Goal: Task Accomplishment & Management: Use online tool/utility

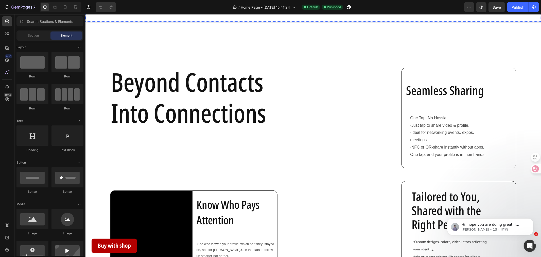
scroll to position [394, 0]
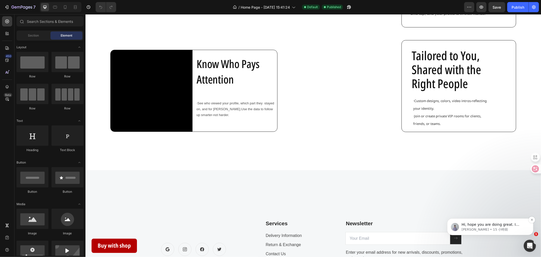
click at [526, 230] on p "Brad • 15 小時前" at bounding box center [493, 229] width 65 height 5
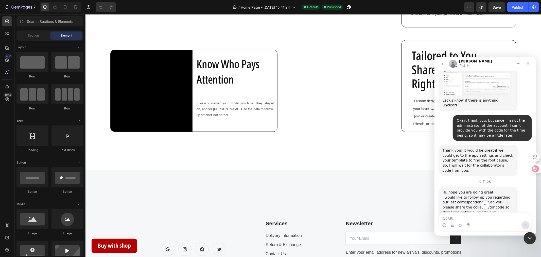
scroll to position [922, 0]
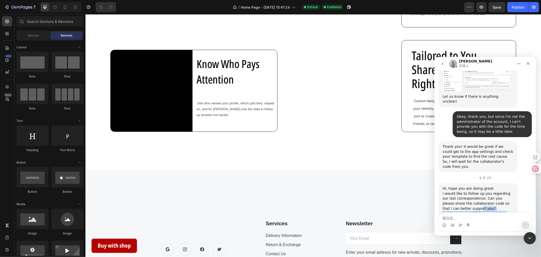
drag, startPoint x: 494, startPoint y: 193, endPoint x: 458, endPoint y: 159, distance: 49.3
click at [462, 186] on div "Hi, hope you are doing great. I would like to follow up you regarding our last …" at bounding box center [477, 212] width 71 height 52
click at [456, 191] on div "I would like to follow up you regarding our last correspondence. Can you please…" at bounding box center [477, 201] width 71 height 20
click at [455, 191] on div "I would like to follow up you regarding our last correspondence. Can you please…" at bounding box center [477, 201] width 71 height 20
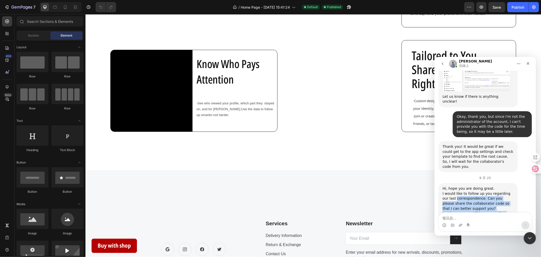
click at [488, 186] on div "Hi, hope you are doing great. I would like to follow up you regarding our last …" at bounding box center [477, 212] width 71 height 52
click at [488, 211] on div "Just in case you still have any other concerns, feel free to let me know." at bounding box center [477, 216] width 71 height 10
drag, startPoint x: 488, startPoint y: 196, endPoint x: 441, endPoint y: 146, distance: 68.6
click at [441, 183] on div "Hi, hope you are doing great. I would like to follow up you regarding our last …" at bounding box center [477, 212] width 79 height 58
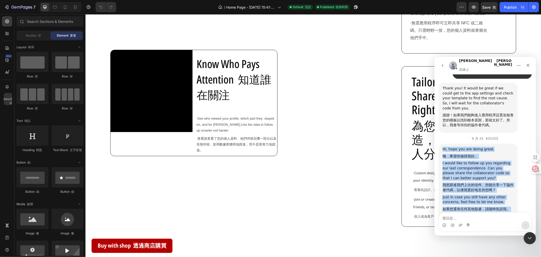
scroll to position [1001, 0]
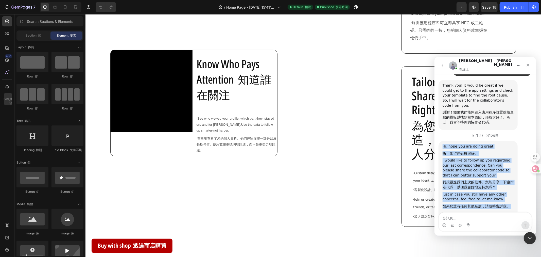
click at [504, 179] on font "我想跟進我們上次的信件。您能分享一下協作者代碼，以便我更好地支持您嗎？" at bounding box center [477, 184] width 71 height 10
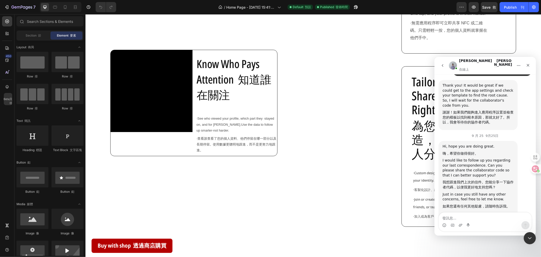
scroll to position [922, 0]
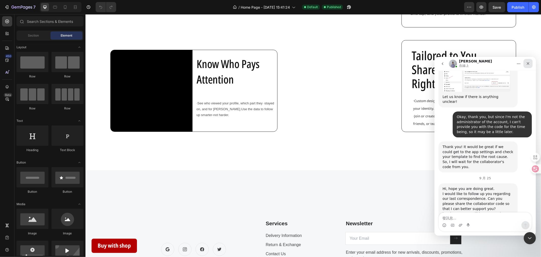
click at [524, 63] on div "關閉" at bounding box center [527, 63] width 9 height 9
click at [524, 63] on div "Beyond Contacts Into Connections Heading Video Know Who Pays Attention Heading …" at bounding box center [313, 29] width 456 height 205
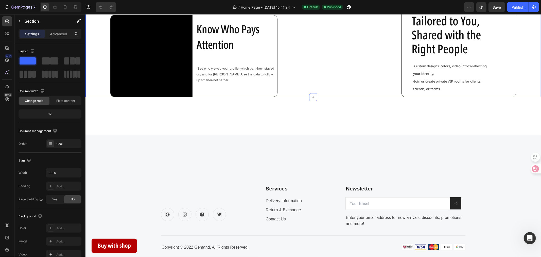
scroll to position [451, 0]
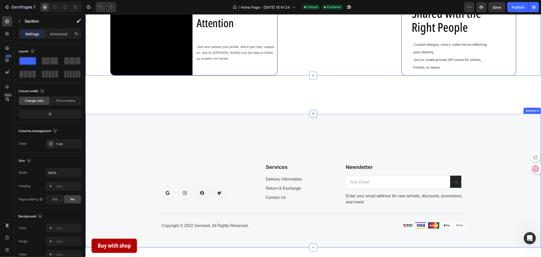
click at [311, 113] on icon at bounding box center [313, 113] width 4 height 4
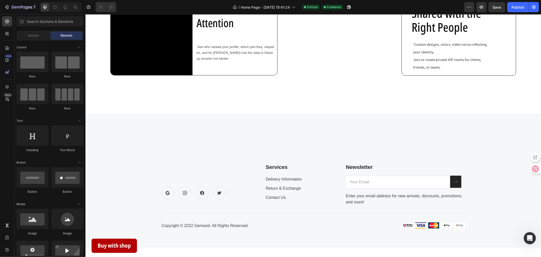
drag, startPoint x: 310, startPoint y: 103, endPoint x: 308, endPoint y: 110, distance: 7.3
click at [37, 40] on div "Section Element" at bounding box center [49, 35] width 67 height 10
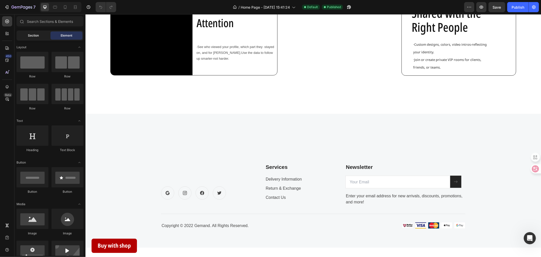
click at [37, 39] on div "Section" at bounding box center [34, 35] width 32 height 8
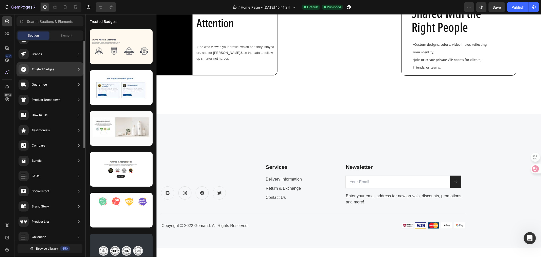
scroll to position [0, 0]
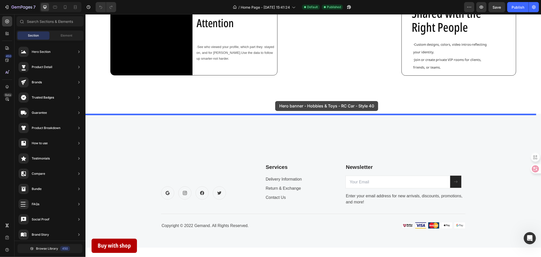
drag, startPoint x: 241, startPoint y: 87, endPoint x: 275, endPoint y: 101, distance: 36.1
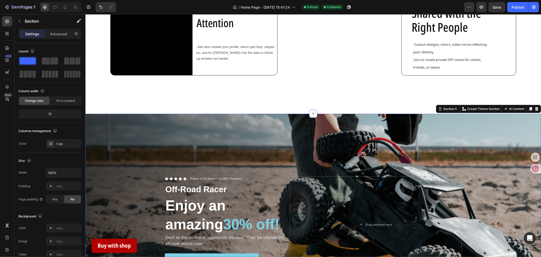
click at [275, 101] on div "Buy with shop Button Sticky The World’s First Video Business Card Heading 3-sec…" at bounding box center [313, 48] width 456 height 949
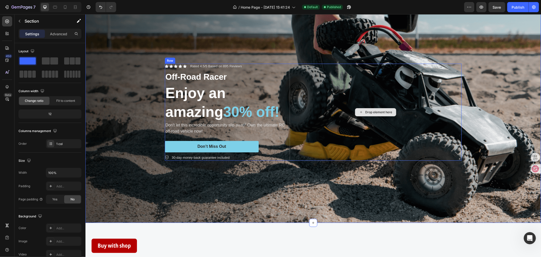
click at [346, 129] on div "Drop element here" at bounding box center [375, 111] width 172 height 97
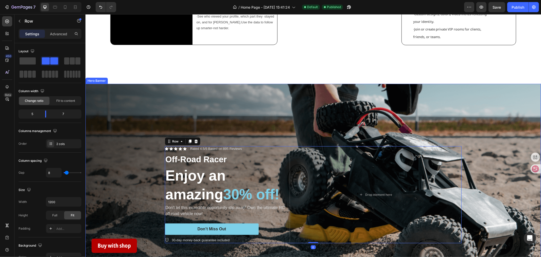
scroll to position [479, 0]
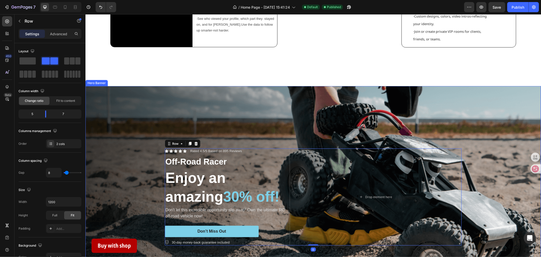
click at [160, 94] on div "Background Image" at bounding box center [313, 196] width 456 height 221
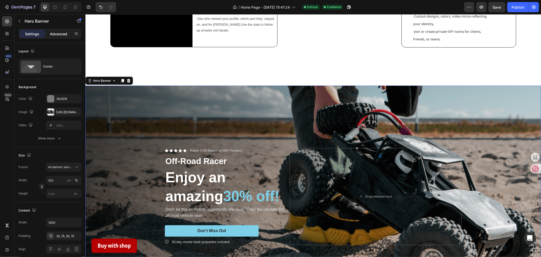
click at [55, 32] on p "Advanced" at bounding box center [58, 33] width 17 height 5
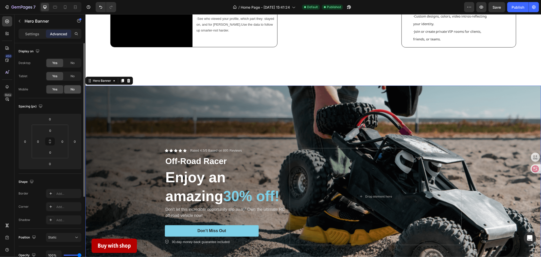
click at [73, 86] on div "No" at bounding box center [72, 89] width 17 height 8
click at [198, 102] on div "Background Image" at bounding box center [313, 195] width 456 height 221
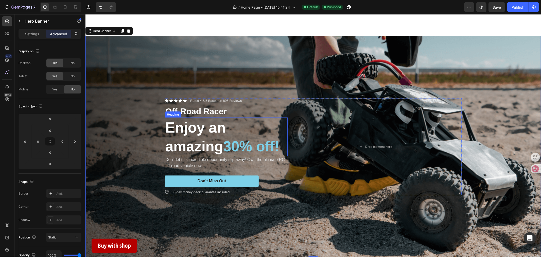
scroll to position [535, 0]
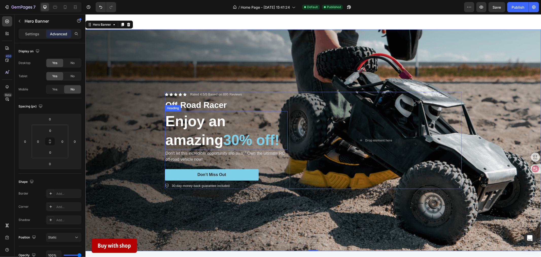
click at [212, 114] on h2 "Enjoy an amazing 30% off!" at bounding box center [226, 130] width 123 height 39
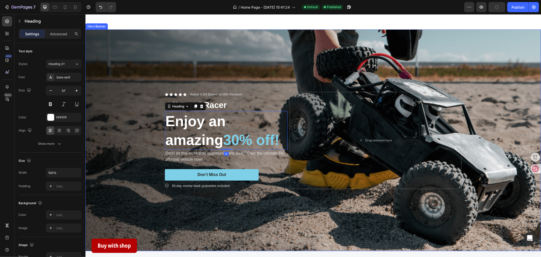
click at [287, 61] on div "Background Image" at bounding box center [313, 139] width 456 height 221
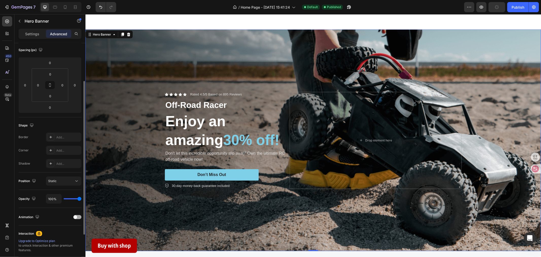
scroll to position [84, 0]
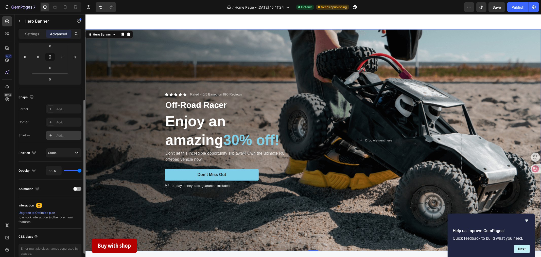
click at [68, 133] on div "Add..." at bounding box center [68, 135] width 24 height 5
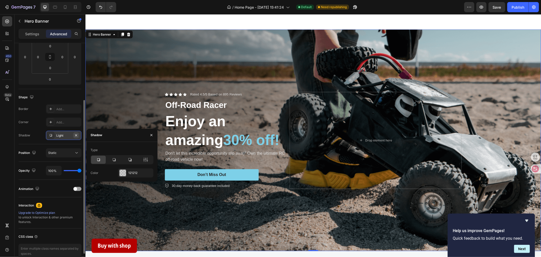
click at [75, 135] on icon "button" at bounding box center [76, 135] width 4 height 4
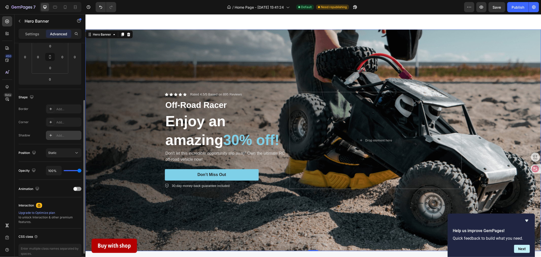
scroll to position [110, 0]
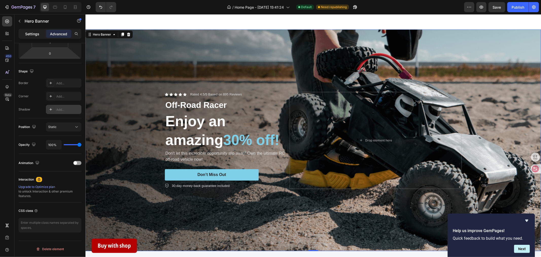
click at [27, 34] on p "Settings" at bounding box center [32, 33] width 14 height 5
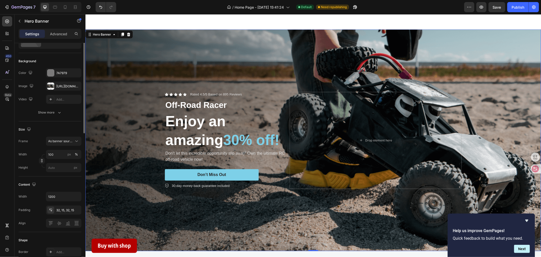
scroll to position [0, 0]
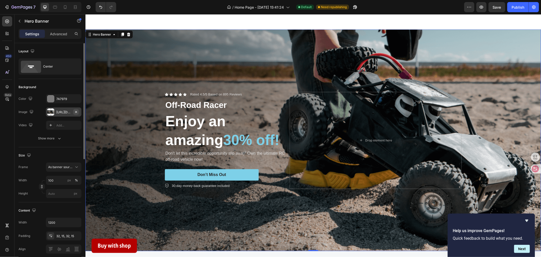
click at [78, 110] on icon "button" at bounding box center [76, 112] width 4 height 4
type input "Auto"
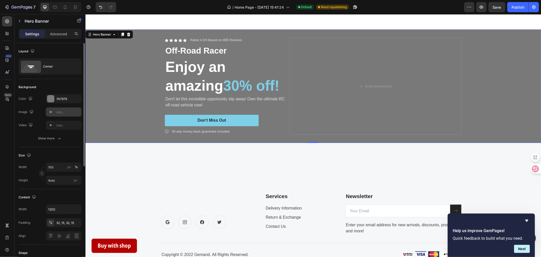
click at [64, 112] on div "Add..." at bounding box center [68, 112] width 24 height 5
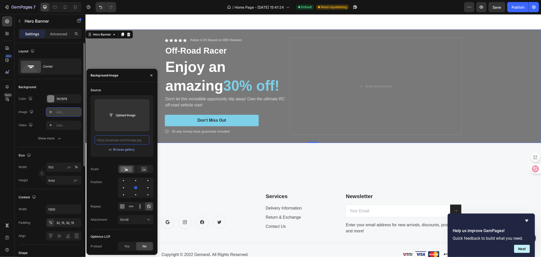
click at [126, 140] on input "text" at bounding box center [122, 139] width 55 height 9
paste input "https://cdn.shopify.com/s/files/1/0728/4595/1219/files/3bc5fb62c95abdbb4376b32c…"
type input "https://cdn.shopify.com/s/files/1/0728/4595/1219/files/3bc5fb62c95abdbb4376b32c…"
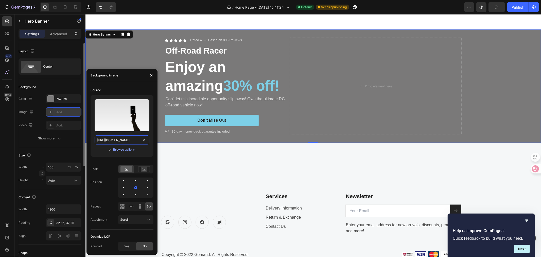
scroll to position [0, 122]
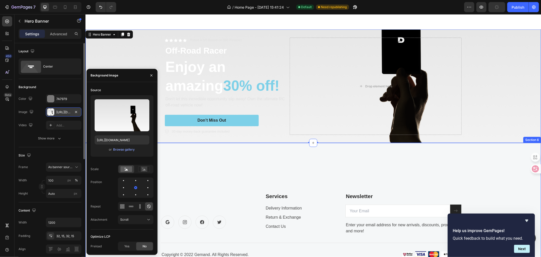
click at [182, 170] on div "Icon Icon Icon Icon Row Services Text block Delivery Information Text block Ret…" at bounding box center [313, 210] width 456 height 134
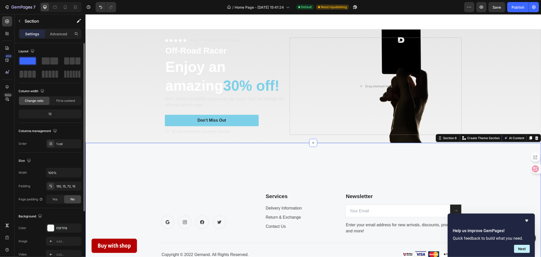
scroll to position [28, 0]
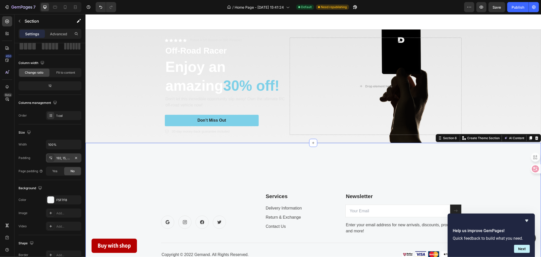
click at [61, 156] on div "192, 15, 72, 15" at bounding box center [63, 158] width 15 height 5
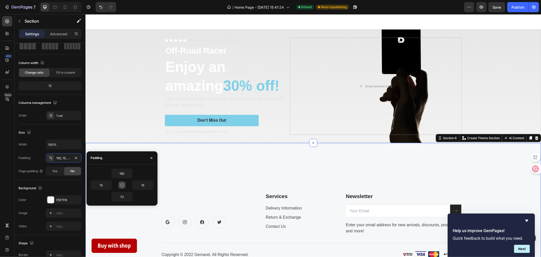
click at [123, 183] on button "button" at bounding box center [121, 184] width 7 height 7
type input "192"
click at [123, 173] on input "192" at bounding box center [122, 173] width 21 height 9
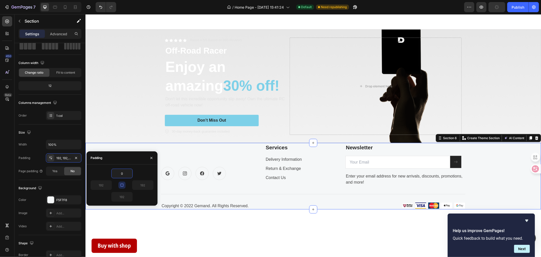
type input "0"
click at [120, 184] on icon "button" at bounding box center [121, 185] width 3 height 3
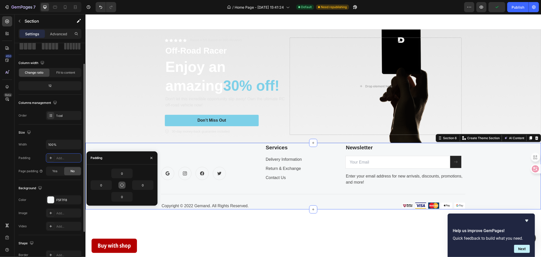
click at [60, 131] on div "Size" at bounding box center [50, 132] width 63 height 8
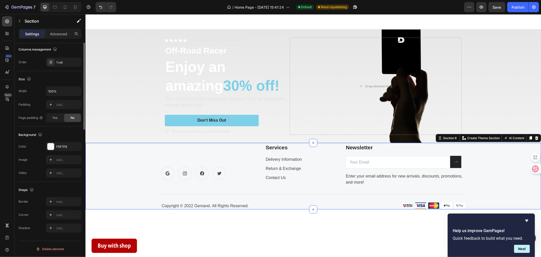
scroll to position [0, 0]
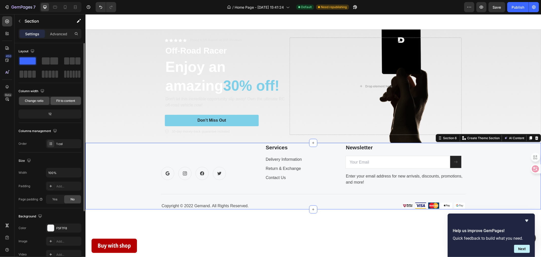
click at [68, 102] on span "Fit to content" at bounding box center [65, 100] width 19 height 5
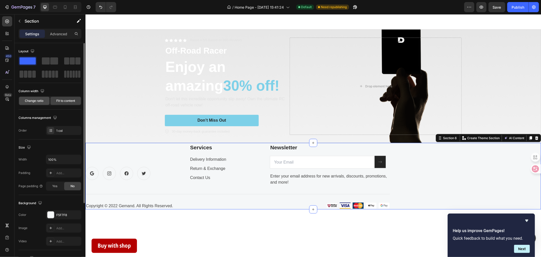
click at [47, 101] on div "Change ratio" at bounding box center [34, 101] width 30 height 8
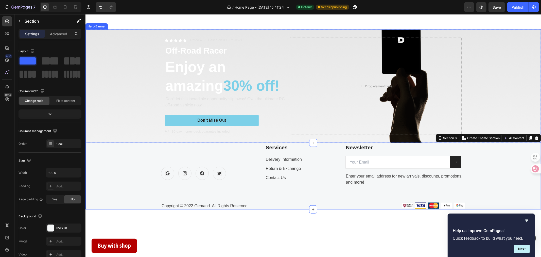
click at [282, 134] on div "30-day money-back guarantee included" at bounding box center [226, 131] width 123 height 7
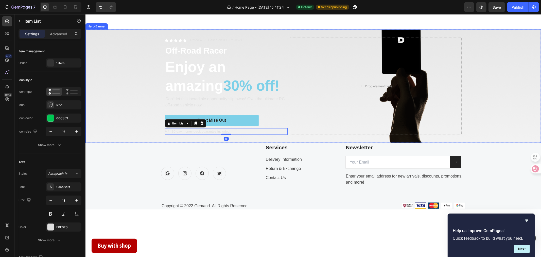
click at [136, 122] on div "Background Image" at bounding box center [313, 85] width 456 height 113
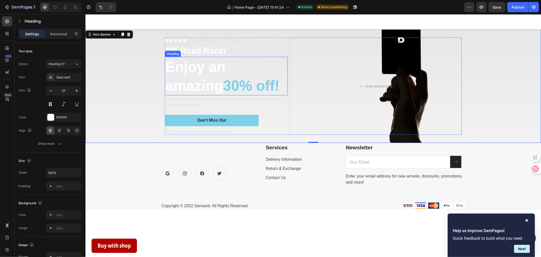
click at [245, 72] on h2 "Enjoy an amazing 30% off!" at bounding box center [226, 76] width 123 height 39
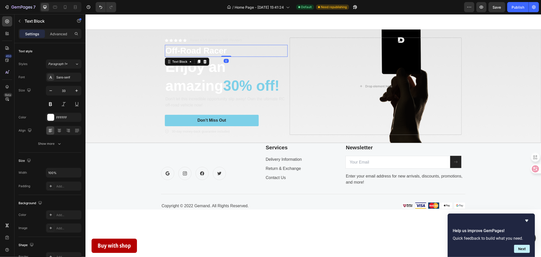
click at [244, 55] on p "Off-Road Racer" at bounding box center [226, 50] width 122 height 11
click at [249, 36] on div "Icon Icon Icon Icon Icon Icon List Rated 4.5/5 Based on 895 Reviews Text Block …" at bounding box center [313, 85] width 304 height 113
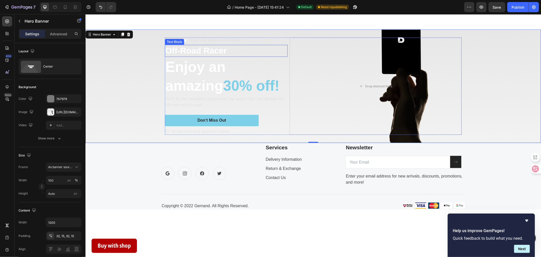
click at [144, 54] on div "Background Image" at bounding box center [313, 85] width 456 height 113
click at [161, 70] on div "Icon Icon Icon Icon Icon Icon List Rated 4.5/5 Based on 895 Reviews Text Block …" at bounding box center [313, 85] width 304 height 113
click at [165, 72] on h2 "Enjoy an amazing 30% off!" at bounding box center [226, 76] width 123 height 39
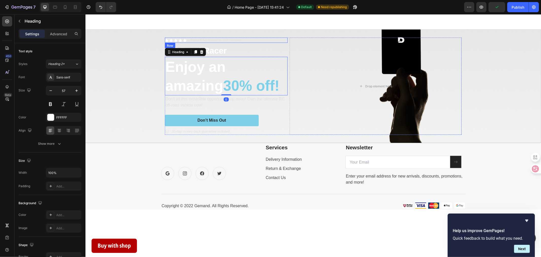
click at [277, 39] on div "Icon Icon Icon Icon Icon Icon List Rated 4.5/5 Based on 895 Reviews Text Block …" at bounding box center [226, 39] width 123 height 5
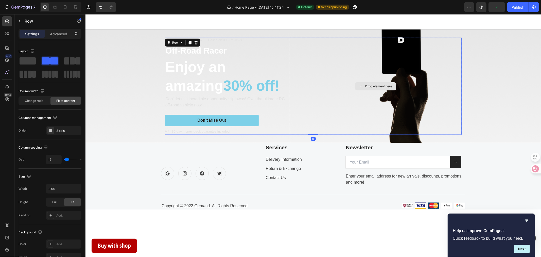
click at [313, 61] on div "Drop element here" at bounding box center [375, 85] width 172 height 97
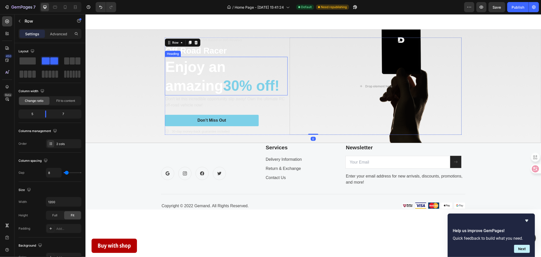
click at [276, 68] on h2 "Enjoy an amazing 30% off!" at bounding box center [226, 76] width 123 height 39
click at [279, 44] on div "Icon Icon Icon Icon Icon Icon List Rated 4.5/5 Based on 895 Reviews Text Block …" at bounding box center [226, 85] width 123 height 97
click at [33, 62] on span at bounding box center [28, 60] width 16 height 7
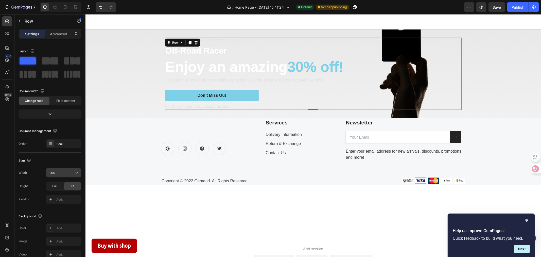
click at [63, 174] on input "1200" at bounding box center [63, 172] width 35 height 9
click at [58, 184] on div "Full" at bounding box center [54, 186] width 17 height 8
click at [75, 172] on icon "button" at bounding box center [76, 172] width 5 height 5
click at [70, 194] on span "100%" at bounding box center [72, 195] width 8 height 5
type input "100%"
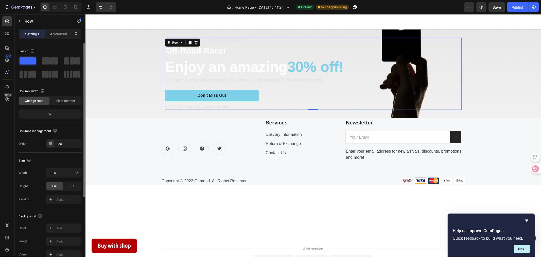
scroll to position [28, 0]
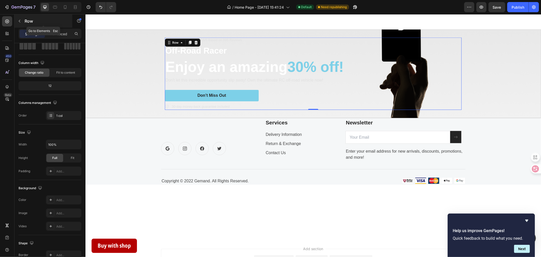
click at [23, 22] on button "button" at bounding box center [19, 21] width 8 height 8
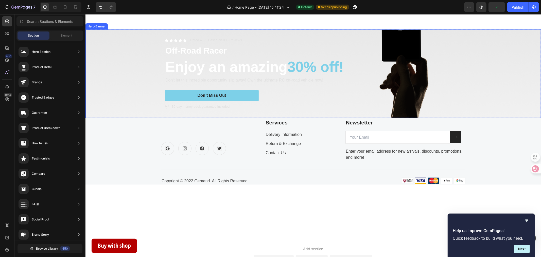
click at [131, 57] on div "Background Image" at bounding box center [313, 73] width 456 height 88
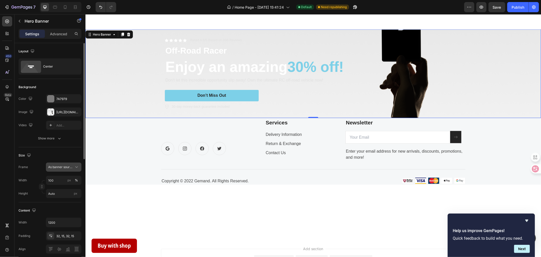
click at [71, 165] on span "As banner source" at bounding box center [60, 167] width 25 height 5
click at [67, 192] on input "Auto" at bounding box center [64, 193] width 36 height 9
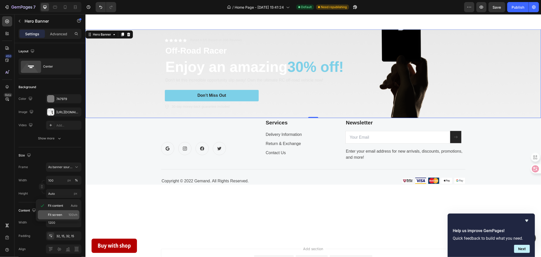
click at [64, 212] on p "Fit screen 100vh" at bounding box center [62, 214] width 29 height 5
type input "100 vh"
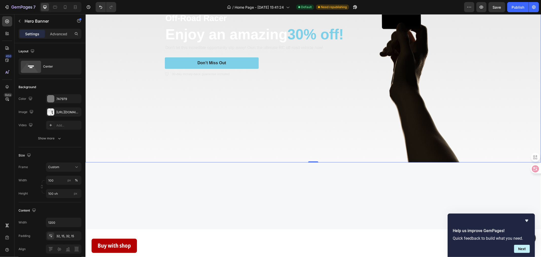
scroll to position [648, 0]
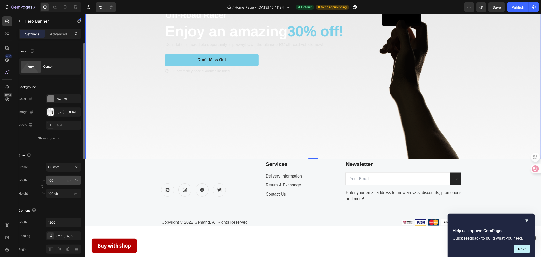
click at [76, 181] on div "%" at bounding box center [76, 180] width 3 height 5
click at [70, 158] on div "Size" at bounding box center [50, 155] width 63 height 8
click at [72, 170] on button "Custom" at bounding box center [64, 166] width 36 height 9
click at [69, 184] on div "Custom" at bounding box center [59, 188] width 41 height 9
click at [73, 166] on div "Custom" at bounding box center [60, 167] width 25 height 5
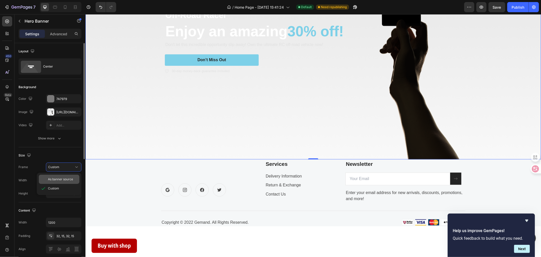
click at [71, 176] on div "As banner source" at bounding box center [59, 179] width 41 height 9
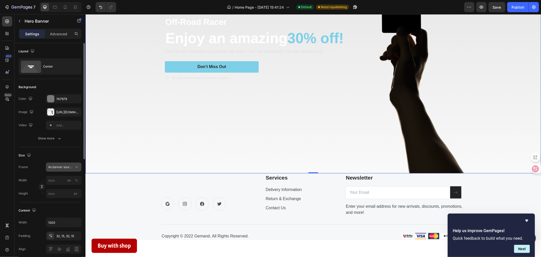
click at [75, 168] on icon at bounding box center [76, 166] width 5 height 5
click at [70, 180] on span "As banner source" at bounding box center [60, 179] width 25 height 5
click at [75, 166] on icon at bounding box center [76, 166] width 5 height 5
click at [69, 187] on div "Custom" at bounding box center [62, 188] width 29 height 5
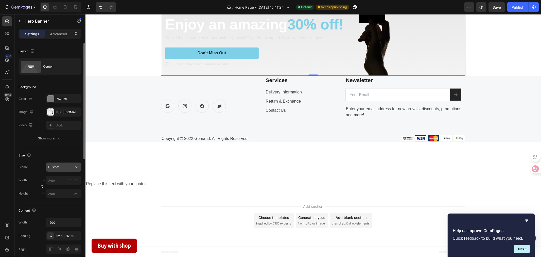
click at [75, 167] on icon at bounding box center [76, 166] width 5 height 5
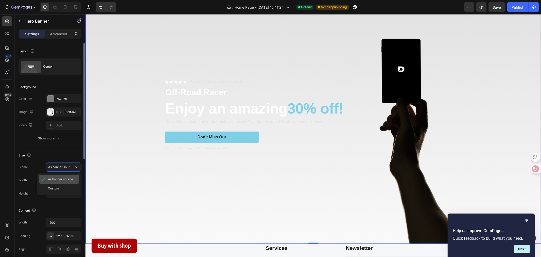
click at [72, 178] on span "As banner source" at bounding box center [60, 179] width 25 height 5
click at [75, 167] on icon at bounding box center [76, 166] width 5 height 5
click at [70, 178] on span "As banner source" at bounding box center [60, 179] width 25 height 5
click at [70, 157] on div "Size" at bounding box center [50, 155] width 63 height 8
click at [72, 179] on div "px %" at bounding box center [72, 180] width 13 height 9
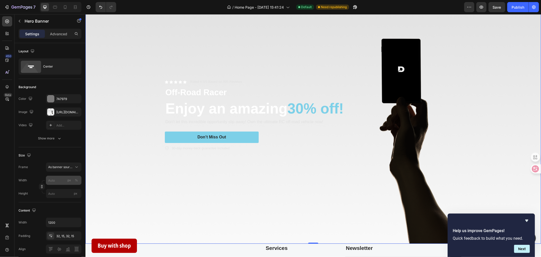
click at [72, 179] on input "px %" at bounding box center [64, 180] width 36 height 9
click at [57, 177] on input "px %" at bounding box center [64, 180] width 36 height 9
click at [60, 192] on p "Full 100%" at bounding box center [62, 192] width 29 height 5
type input "100"
click at [57, 191] on input "px" at bounding box center [64, 193] width 36 height 9
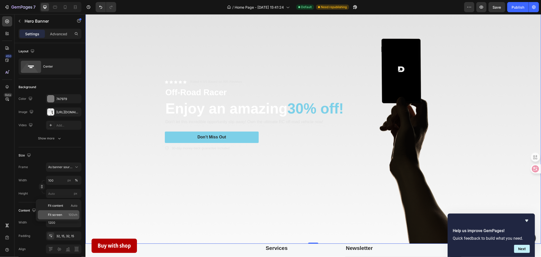
click at [62, 211] on div "Fit screen 100vh" at bounding box center [59, 214] width 42 height 9
type input "100 vh"
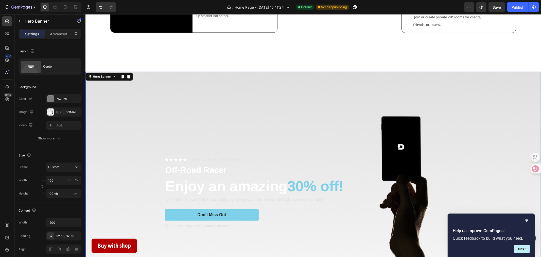
scroll to position [550, 0]
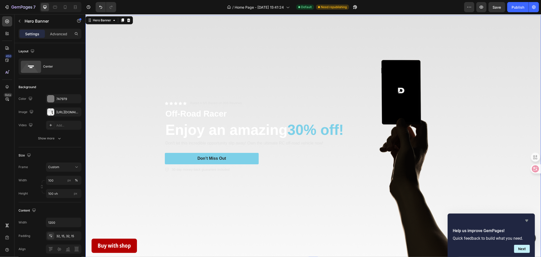
click at [527, 222] on icon "Hide survey" at bounding box center [527, 220] width 6 height 6
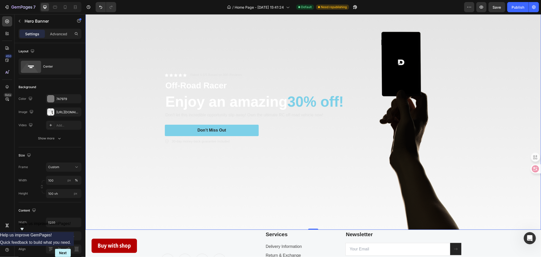
scroll to position [922, 0]
click at [197, 85] on p "Off-Road Racer" at bounding box center [313, 85] width 296 height 11
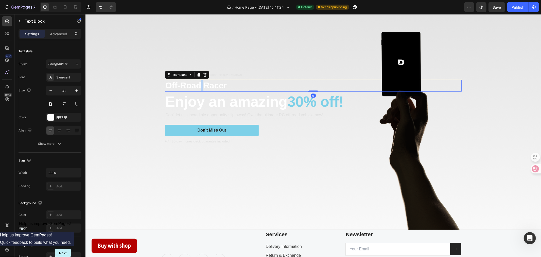
click at [197, 85] on p "Off-Road Racer" at bounding box center [313, 85] width 296 height 11
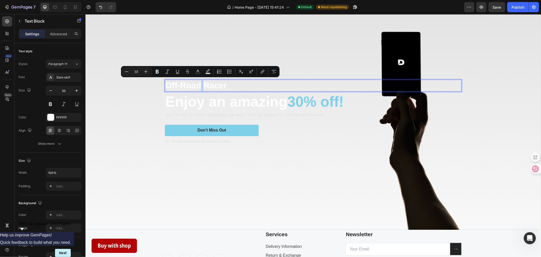
click at [227, 78] on div "Icon Icon Icon Icon Icon Icon List Rated 4.5/5 Based on 895 Reviews Text Block …" at bounding box center [313, 108] width 297 height 72
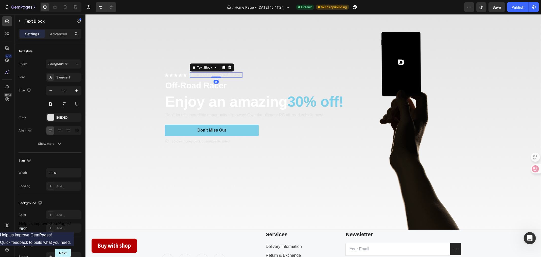
click at [191, 75] on p "Rated 4.5/5 Based on 895 Reviews" at bounding box center [216, 75] width 52 height 4
click at [183, 75] on div "Icon" at bounding box center [185, 75] width 4 height 4
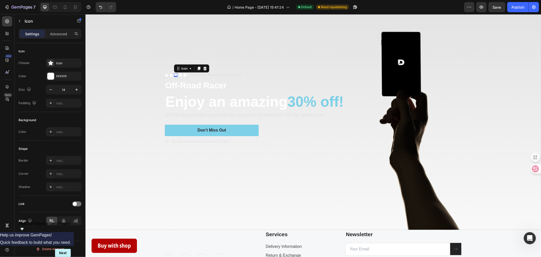
click at [174, 75] on div "Icon 0" at bounding box center [176, 75] width 4 height 4
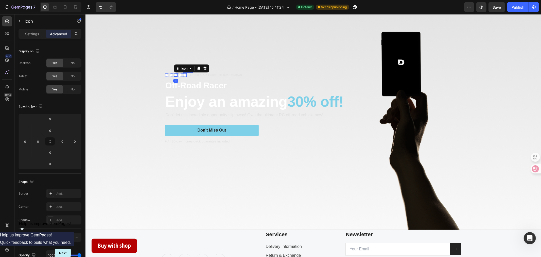
click at [183, 75] on div "Icon" at bounding box center [185, 75] width 4 height 4
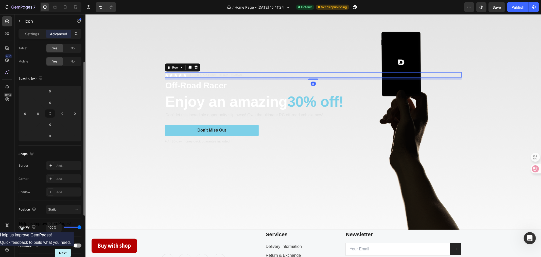
click at [165, 76] on div "Icon Icon Icon Icon Icon Icon List" at bounding box center [176, 74] width 22 height 5
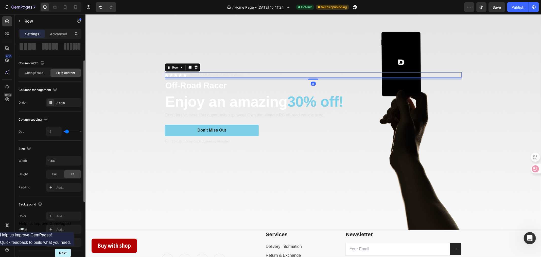
scroll to position [0, 0]
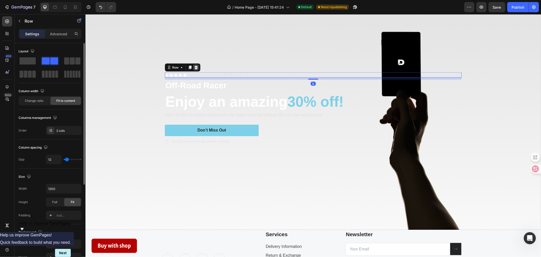
click at [194, 69] on icon at bounding box center [195, 67] width 3 height 4
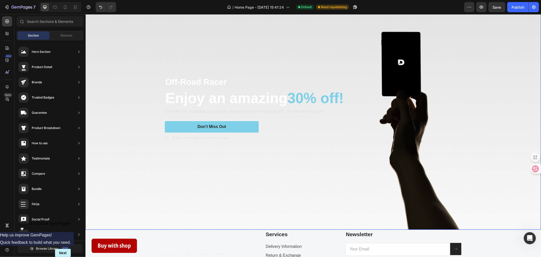
click at [194, 82] on p "Off-Road Racer" at bounding box center [313, 81] width 296 height 11
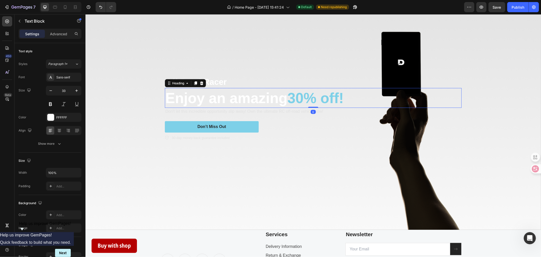
click at [255, 95] on h2 "Enjoy an amazing 30% off!" at bounding box center [313, 98] width 297 height 20
click at [235, 80] on p "Off-Road Racer" at bounding box center [313, 81] width 296 height 11
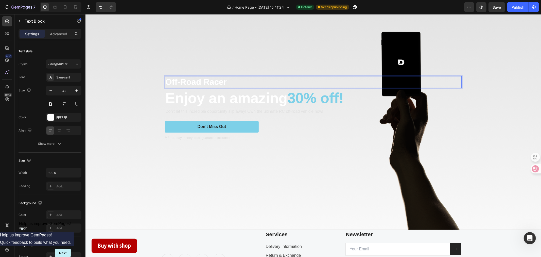
click at [235, 80] on p "Off-Road Racer" at bounding box center [313, 81] width 296 height 11
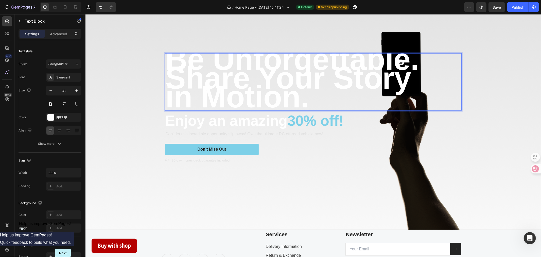
scroll to position [6, 0]
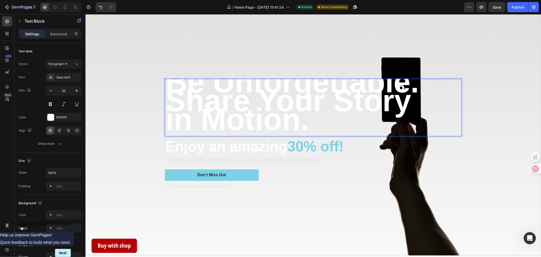
click at [294, 121] on strong "in Motion." at bounding box center [237, 119] width 144 height 34
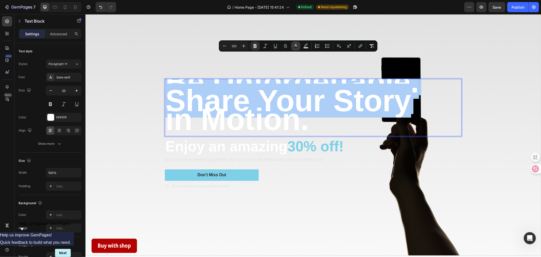
click at [296, 46] on icon "Editor contextual toolbar" at bounding box center [295, 45] width 3 height 3
type input "FFFFFF"
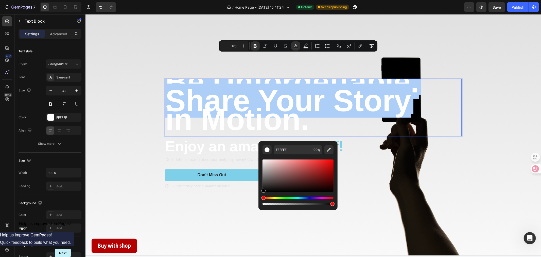
drag, startPoint x: 349, startPoint y: 203, endPoint x: 252, endPoint y: 200, distance: 96.7
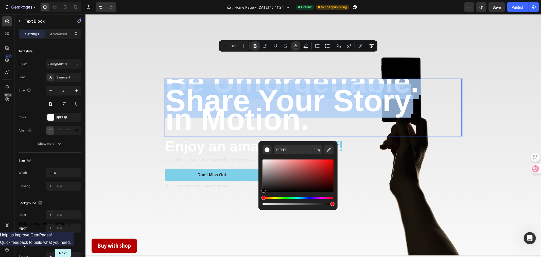
type input "000000"
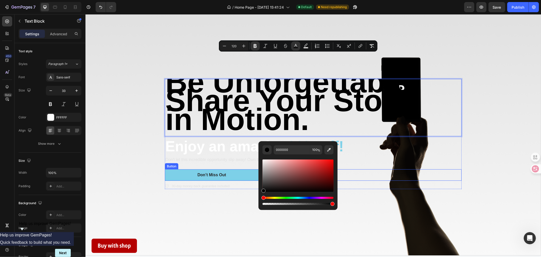
click at [358, 176] on div "Don’t Miss Out Button" at bounding box center [313, 174] width 297 height 11
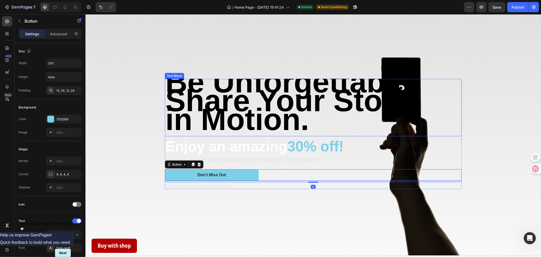
click at [269, 122] on strong "in Motion." at bounding box center [237, 119] width 144 height 34
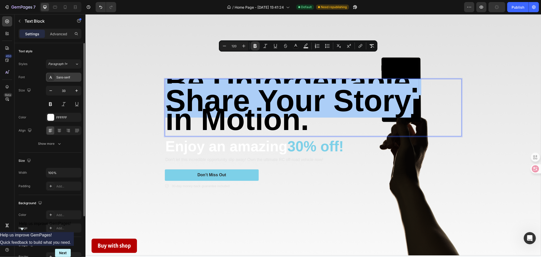
click at [69, 75] on div "Sans-serif" at bounding box center [68, 77] width 24 height 5
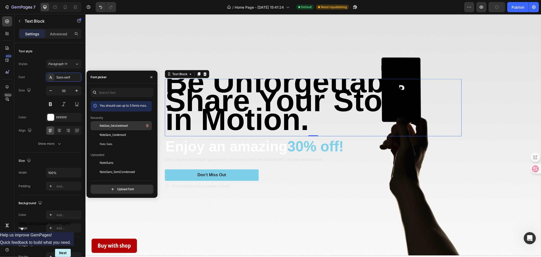
click at [124, 128] on span "NotoSans_ExtraCondensed" at bounding box center [114, 125] width 28 height 5
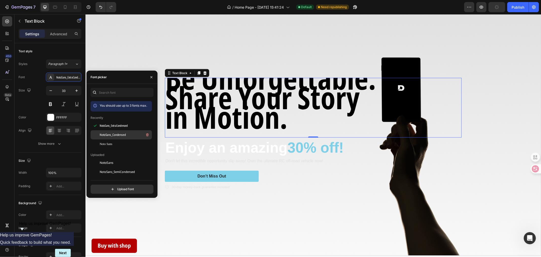
click at [122, 135] on span "NotoSans_Condensed" at bounding box center [113, 134] width 26 height 5
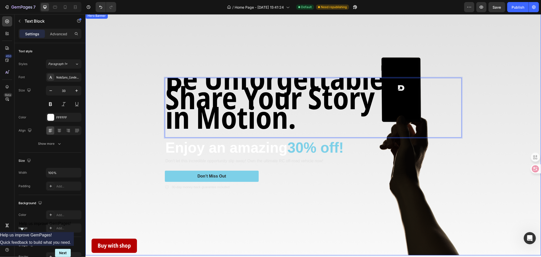
click at [161, 95] on div "Be Unforgettable. Share Your Story in Motion. Text Block 0 Enjoy an amazing 30%…" at bounding box center [313, 133] width 304 height 129
click at [177, 82] on strong "Share Your Story" at bounding box center [270, 96] width 210 height 41
click at [155, 86] on div "Background Image" at bounding box center [313, 133] width 456 height 242
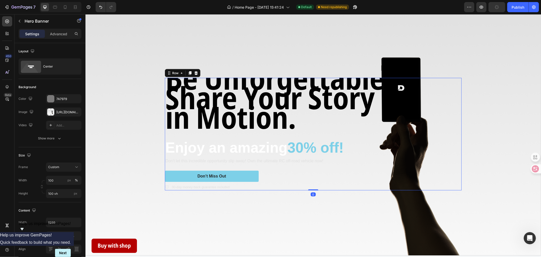
click at [165, 166] on div "Be Unforgettable. Share Your Story in Motion. Text Block Enjoy an amazing 30% o…" at bounding box center [313, 134] width 297 height 112
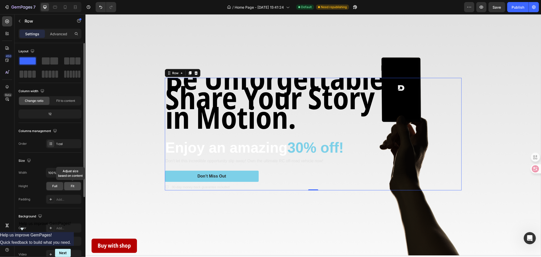
click at [67, 186] on div "Fit" at bounding box center [72, 186] width 17 height 8
click at [59, 186] on div "Full" at bounding box center [54, 186] width 17 height 8
click at [64, 101] on span "Fit to content" at bounding box center [65, 100] width 19 height 5
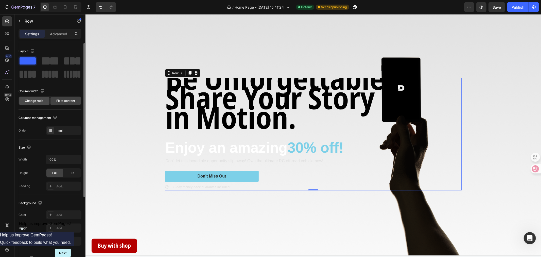
click at [43, 101] on span "Change ratio" at bounding box center [34, 100] width 19 height 5
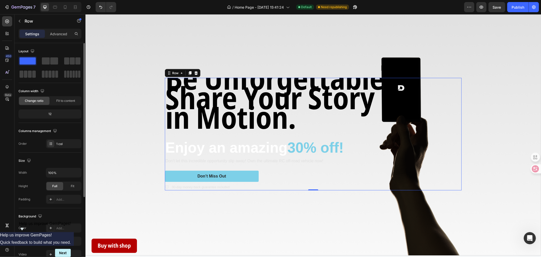
scroll to position [56, 0]
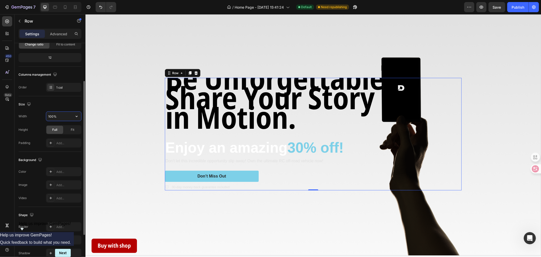
click at [71, 115] on input "100%" at bounding box center [63, 116] width 35 height 9
click at [74, 115] on icon "button" at bounding box center [76, 116] width 5 height 5
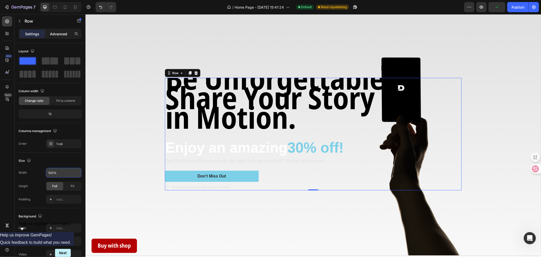
click at [56, 37] on div "Advanced" at bounding box center [58, 34] width 25 height 8
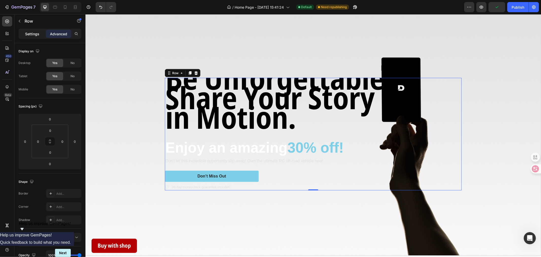
click at [39, 34] on p "Settings" at bounding box center [32, 33] width 14 height 5
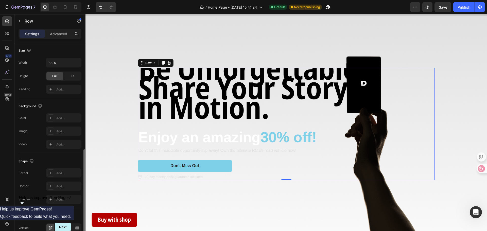
scroll to position [136, 0]
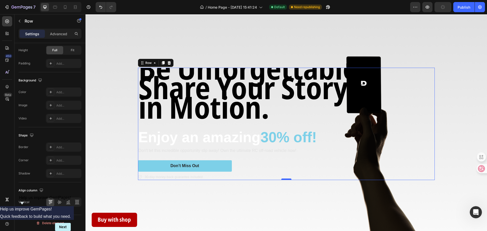
click at [286, 179] on div at bounding box center [286, 180] width 10 height 2
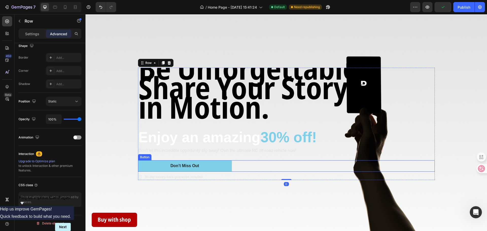
click at [247, 164] on div "Don’t Miss Out Button" at bounding box center [286, 165] width 297 height 11
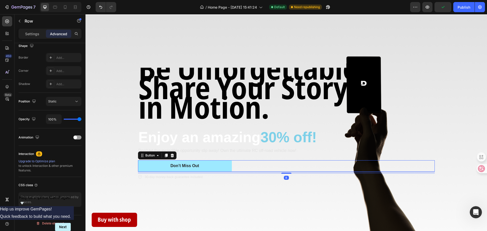
scroll to position [0, 0]
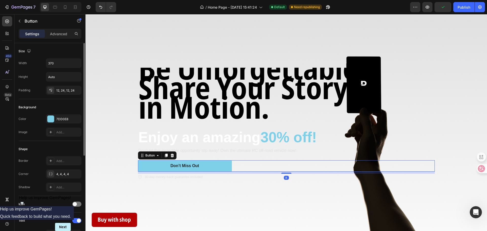
click at [200, 155] on div "Be Unforgettable. Share Your Story in Motion. Text Block Enjoy an amazing 30% o…" at bounding box center [286, 124] width 297 height 112
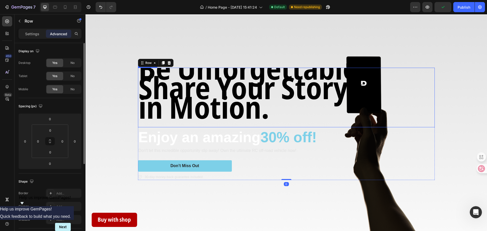
click at [215, 113] on strong "in Motion." at bounding box center [203, 106] width 131 height 41
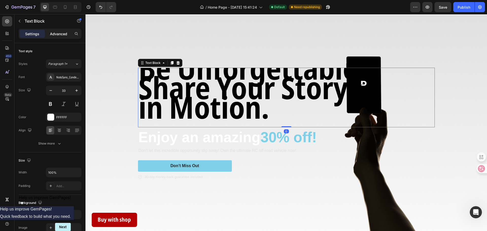
click at [67, 31] on p "Advanced" at bounding box center [58, 33] width 17 height 5
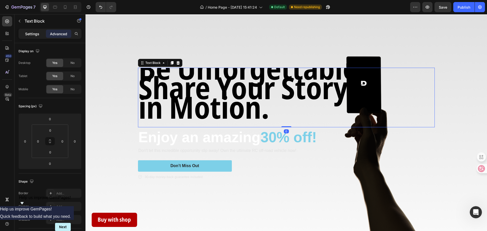
click at [39, 32] on p "Settings" at bounding box center [32, 33] width 14 height 5
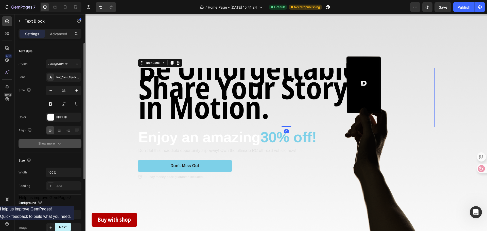
click at [60, 141] on icon "button" at bounding box center [59, 143] width 5 height 5
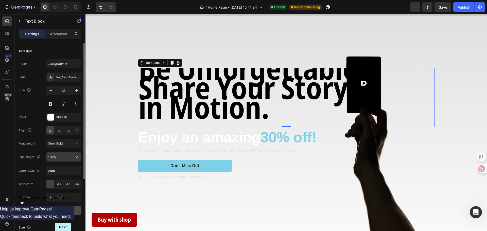
click at [74, 160] on button "button" at bounding box center [76, 156] width 9 height 9
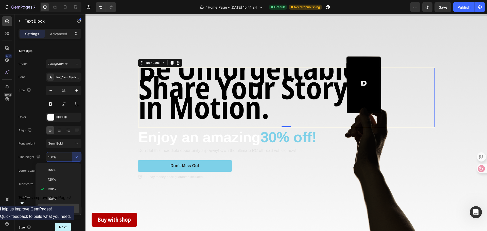
click at [54, 206] on span "180%" at bounding box center [52, 208] width 8 height 5
type input "180%"
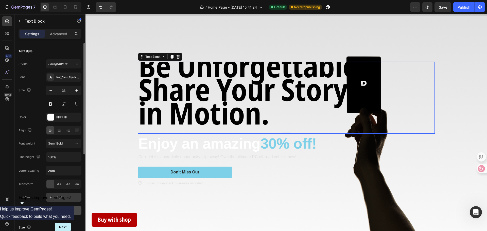
scroll to position [4, 0]
click at [72, 142] on div "Semi Bold" at bounding box center [61, 143] width 26 height 5
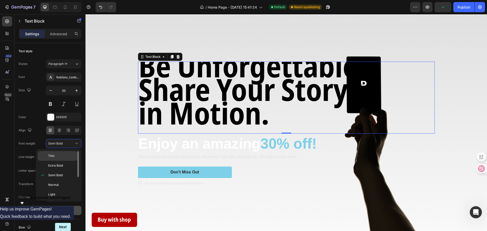
click at [64, 156] on p "Thin" at bounding box center [61, 156] width 27 height 5
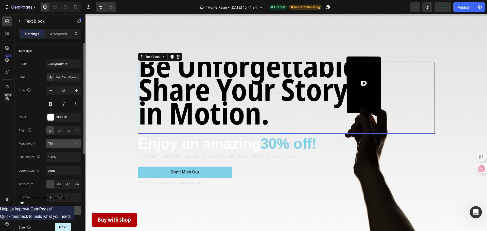
click at [74, 140] on button "Thin" at bounding box center [64, 143] width 36 height 9
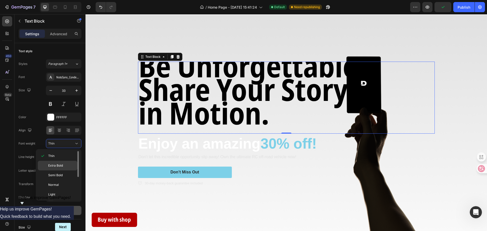
click at [70, 167] on p "Extra Bold" at bounding box center [61, 165] width 27 height 5
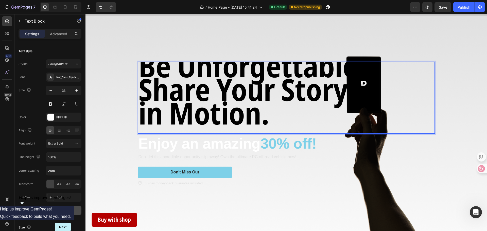
click at [160, 88] on strong "Share Your Story" at bounding box center [243, 88] width 210 height 41
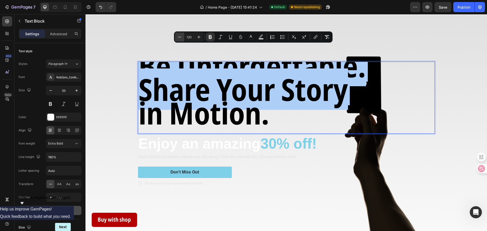
click at [178, 36] on icon "Editor contextual toolbar" at bounding box center [179, 36] width 5 height 5
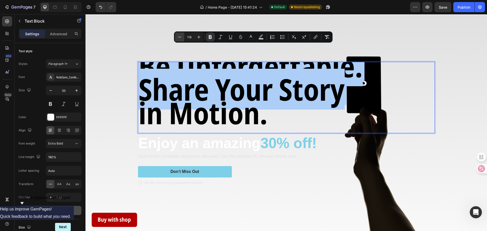
click at [178, 36] on icon "Editor contextual toolbar" at bounding box center [179, 36] width 5 height 5
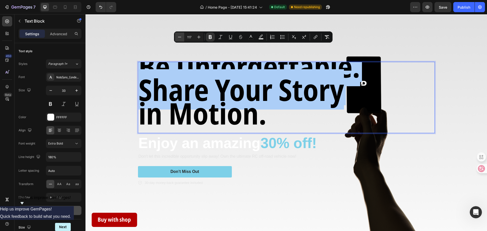
click at [178, 36] on icon "Editor contextual toolbar" at bounding box center [179, 36] width 5 height 5
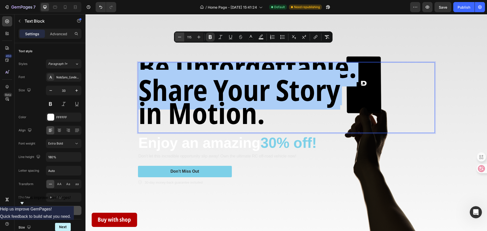
click at [178, 36] on icon "Editor contextual toolbar" at bounding box center [179, 36] width 5 height 5
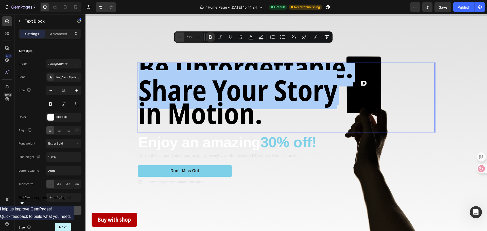
click at [178, 36] on icon "Editor contextual toolbar" at bounding box center [179, 36] width 5 height 5
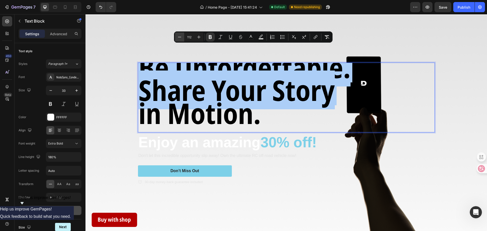
click at [178, 36] on icon "Editor contextual toolbar" at bounding box center [179, 36] width 5 height 5
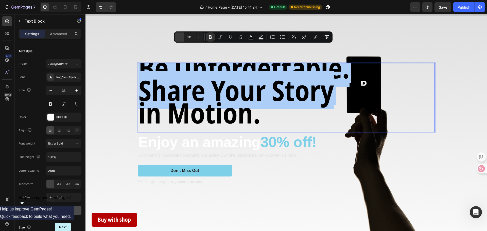
click at [178, 36] on icon "Editor contextual toolbar" at bounding box center [179, 36] width 5 height 5
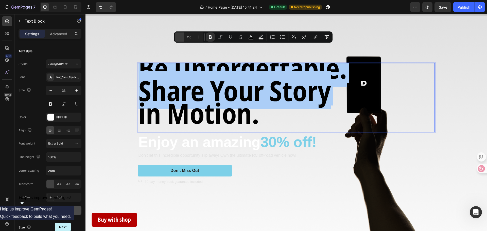
click at [178, 36] on icon "Editor contextual toolbar" at bounding box center [179, 36] width 5 height 5
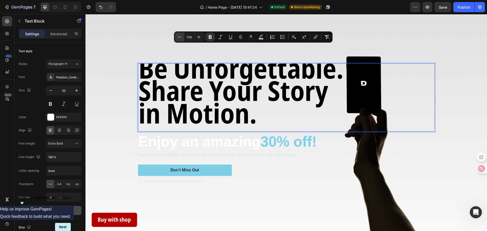
click at [178, 36] on icon "Editor contextual toolbar" at bounding box center [179, 36] width 5 height 5
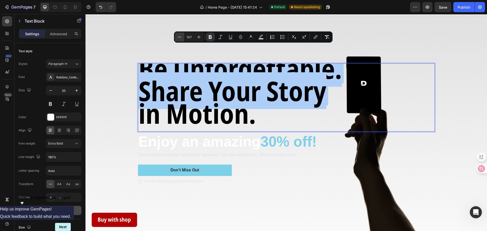
click at [178, 36] on icon "Editor contextual toolbar" at bounding box center [179, 36] width 5 height 5
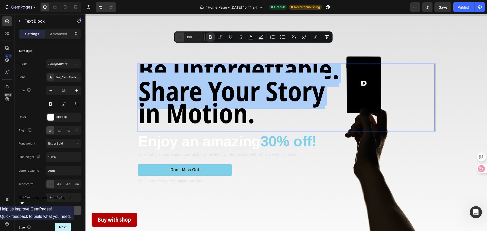
click at [178, 36] on icon "Editor contextual toolbar" at bounding box center [179, 36] width 5 height 5
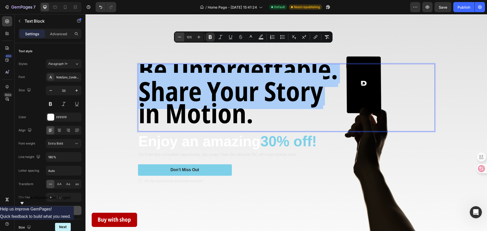
click at [178, 36] on icon "Editor contextual toolbar" at bounding box center [179, 36] width 5 height 5
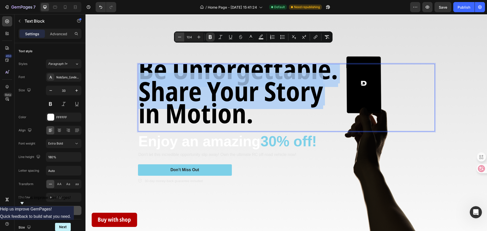
scroll to position [3, 0]
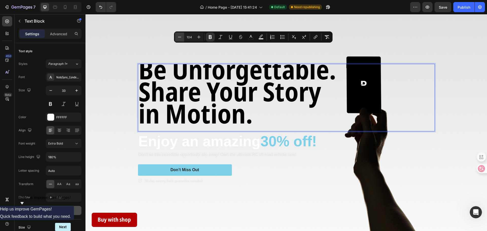
click at [178, 36] on icon "Editor contextual toolbar" at bounding box center [179, 36] width 5 height 5
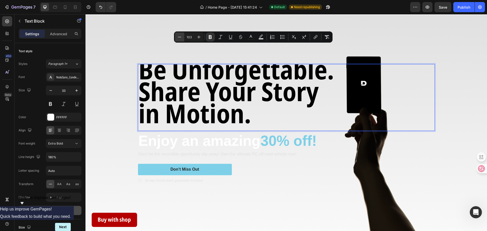
click at [178, 36] on icon "Editor contextual toolbar" at bounding box center [179, 36] width 5 height 5
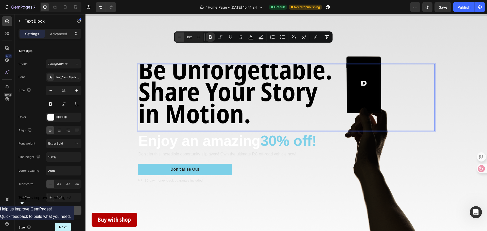
click at [178, 36] on icon "Editor contextual toolbar" at bounding box center [179, 36] width 5 height 5
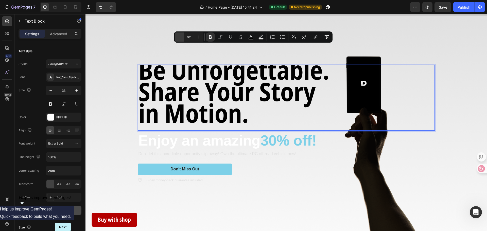
click at [178, 36] on icon "Editor contextual toolbar" at bounding box center [179, 36] width 5 height 5
type input "100"
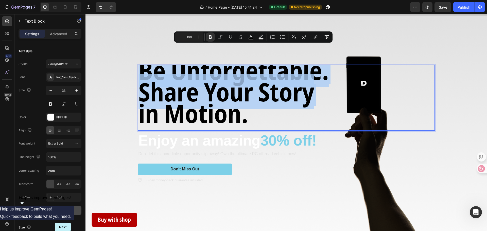
click at [284, 118] on p "Be Unforgettable. Share Your Story in Motion." at bounding box center [286, 95] width 296 height 65
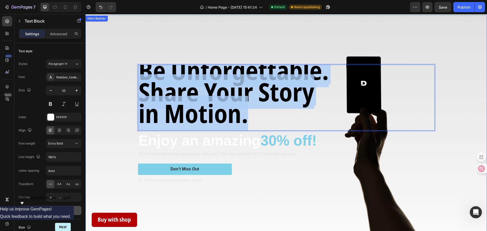
drag, startPoint x: 254, startPoint y: 117, endPoint x: 135, endPoint y: 69, distance: 128.1
click at [135, 69] on div "Be Unforgettable. Share Your Story in Motion. Text Block 0 Enjoy an amazing 30%…" at bounding box center [286, 124] width 304 height 135
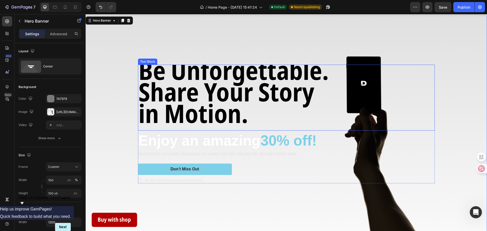
click at [202, 90] on strong "Share Your Story" at bounding box center [226, 91] width 176 height 34
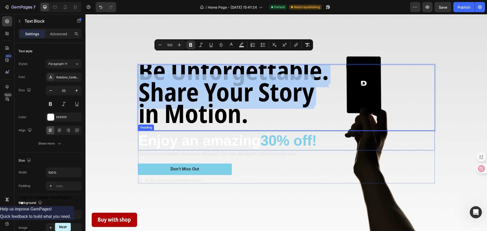
click at [188, 144] on h2 "Enjoy an amazing 30% off!" at bounding box center [286, 141] width 297 height 20
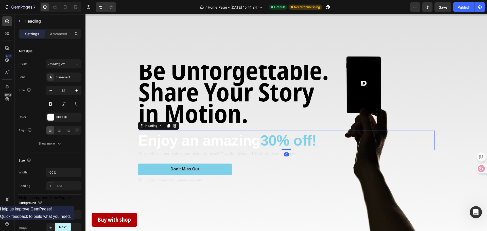
click at [138, 127] on div "Heading" at bounding box center [158, 126] width 41 height 8
click at [124, 121] on div "Background Image" at bounding box center [286, 123] width 402 height 217
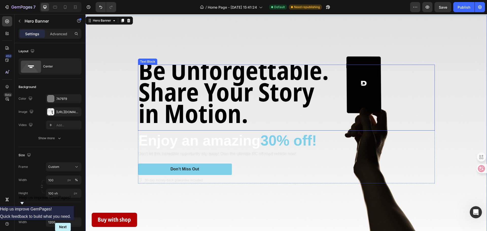
click at [138, 115] on strong "in Motion." at bounding box center [193, 113] width 110 height 34
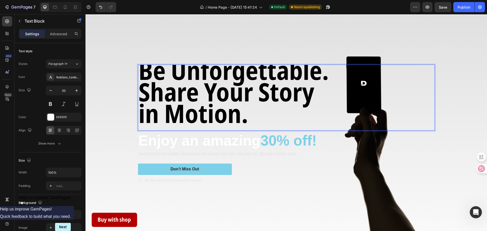
click at [293, 84] on strong "Share Your Story" at bounding box center [226, 91] width 176 height 34
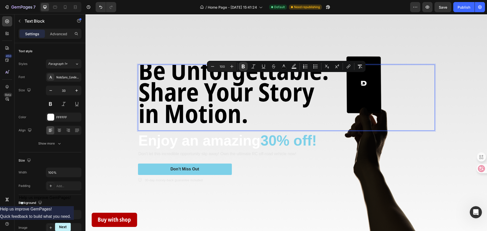
click at [271, 100] on strong "Share Your Story" at bounding box center [226, 91] width 176 height 34
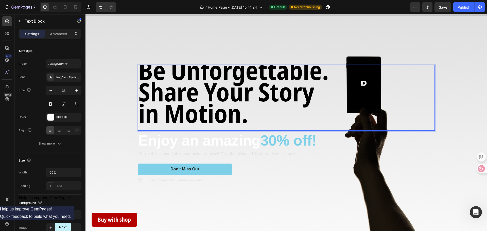
click at [190, 97] on strong "in Motion." at bounding box center [193, 113] width 110 height 34
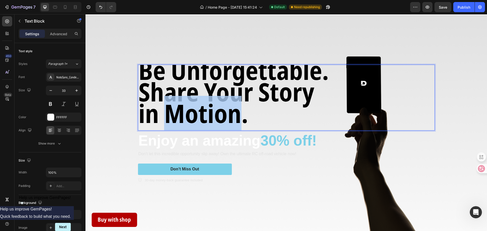
click at [190, 97] on strong "in Motion." at bounding box center [193, 113] width 110 height 34
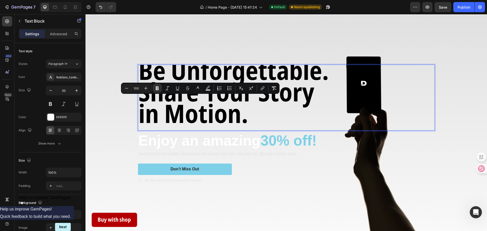
click at [258, 106] on strong "Share Your Story" at bounding box center [226, 91] width 176 height 34
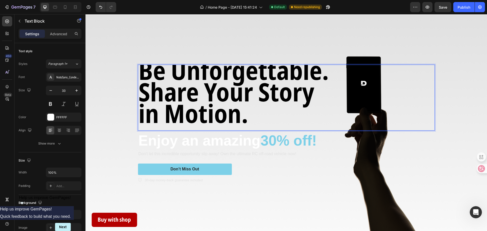
click at [258, 106] on strong "Share Your Story" at bounding box center [226, 91] width 176 height 34
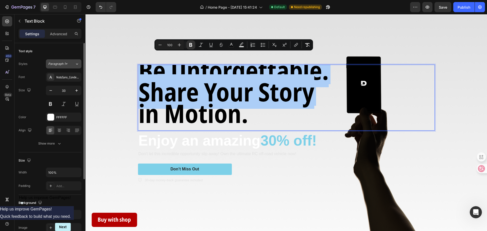
click at [71, 65] on div "Paragraph 1*" at bounding box center [61, 64] width 27 height 5
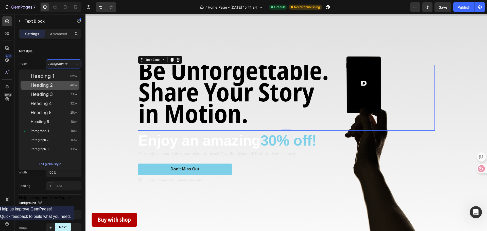
click at [66, 85] on div "Heading 2 46px" at bounding box center [54, 85] width 47 height 5
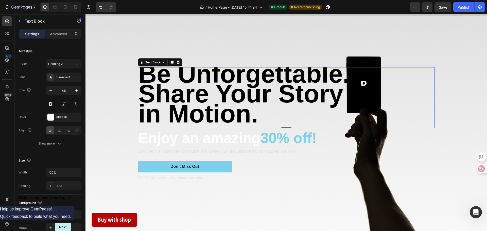
scroll to position [2, 0]
click at [77, 64] on icon at bounding box center [77, 63] width 4 height 5
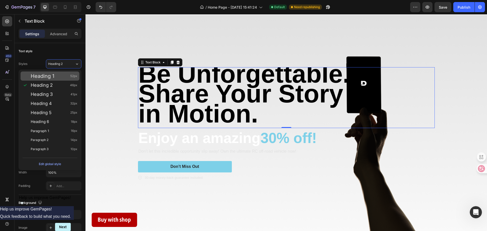
click at [51, 80] on div "Heading 1 52px" at bounding box center [50, 76] width 59 height 9
type input "52"
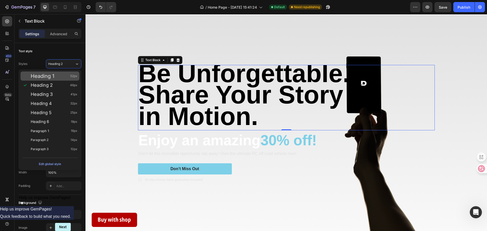
scroll to position [3, 0]
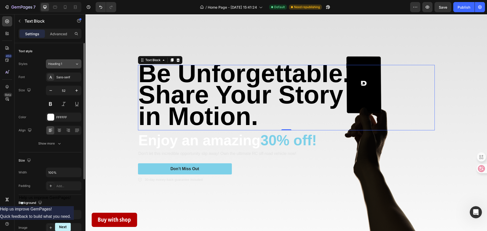
click at [77, 66] on icon at bounding box center [77, 63] width 4 height 5
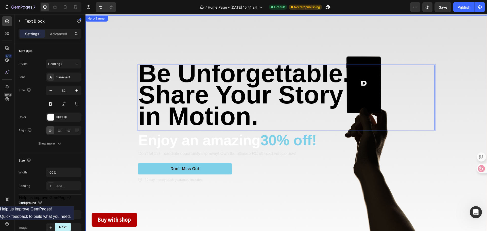
click at [445, 150] on div "Background Image" at bounding box center [286, 123] width 402 height 217
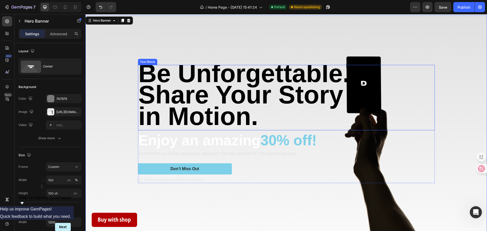
click at [287, 101] on strong "Share Your Story" at bounding box center [240, 94] width 205 height 28
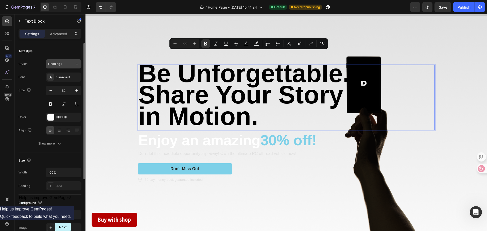
click at [66, 62] on div "Heading 1" at bounding box center [58, 64] width 21 height 5
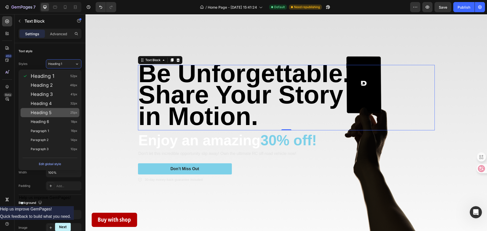
click at [60, 112] on div "Heading 5 25px" at bounding box center [54, 112] width 47 height 5
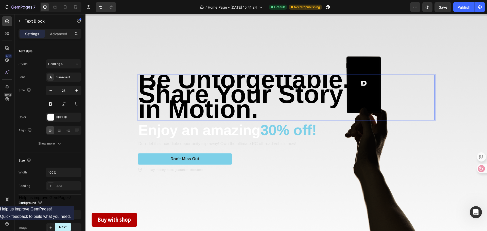
click at [176, 95] on strong "in Motion." at bounding box center [198, 109] width 120 height 28
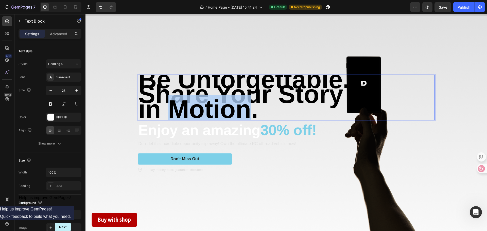
click at [176, 95] on strong "in Motion." at bounding box center [198, 109] width 120 height 28
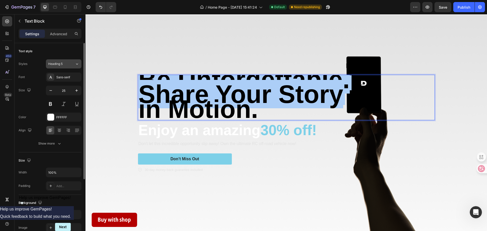
click at [71, 62] on div "Heading 5" at bounding box center [61, 64] width 27 height 5
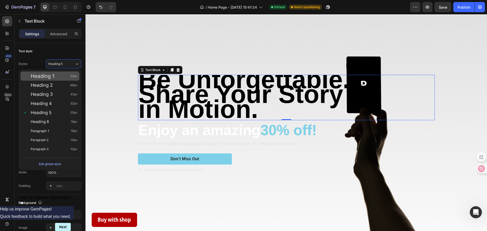
click at [60, 75] on div "Heading 1 52px" at bounding box center [54, 76] width 47 height 5
type input "52"
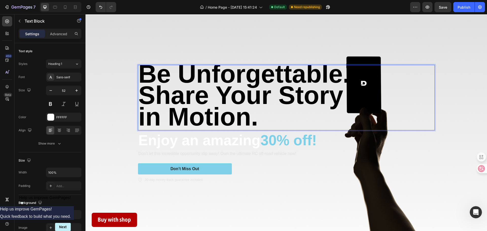
click at [187, 87] on strong "Share Your Story" at bounding box center [240, 95] width 205 height 28
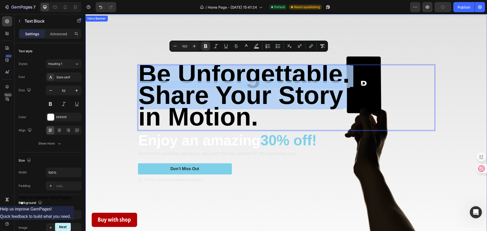
click at [444, 107] on div "Background Image" at bounding box center [286, 123] width 402 height 217
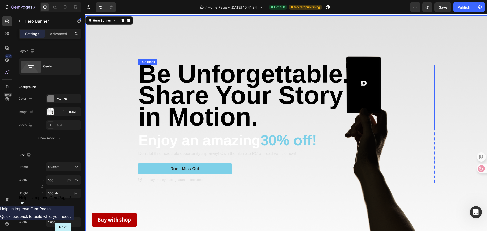
click at [412, 92] on p "Be Unforgettable. Share Your Story in Motion." at bounding box center [286, 97] width 296 height 64
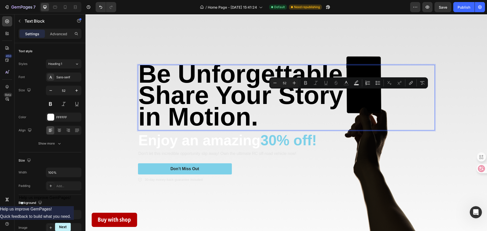
click at [378, 100] on p "Be Unforgettable. Share Your Story in Motion." at bounding box center [286, 97] width 296 height 64
type input "52"
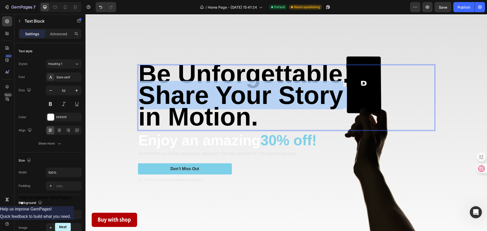
click at [378, 100] on p "Be Unforgettable. Share Your Story in Motion." at bounding box center [286, 97] width 296 height 64
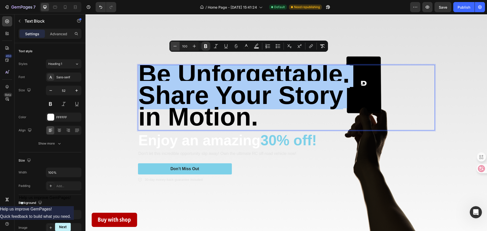
click at [174, 44] on icon "Editor contextual toolbar" at bounding box center [174, 46] width 5 height 5
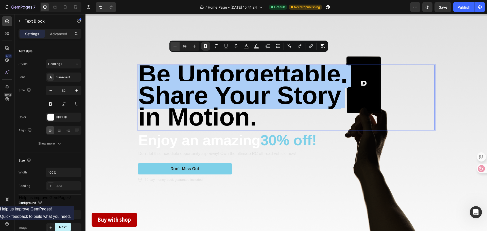
click at [174, 44] on icon "Editor contextual toolbar" at bounding box center [174, 46] width 5 height 5
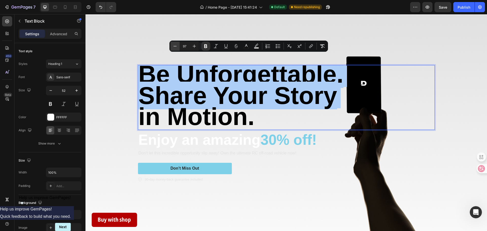
click at [174, 44] on icon "Editor contextual toolbar" at bounding box center [174, 46] width 5 height 5
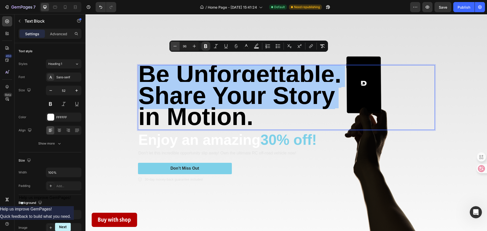
click at [174, 44] on icon "Editor contextual toolbar" at bounding box center [174, 46] width 5 height 5
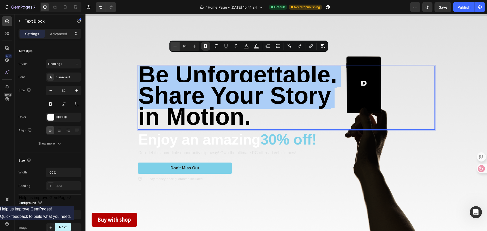
click at [174, 44] on icon "Editor contextual toolbar" at bounding box center [174, 46] width 5 height 5
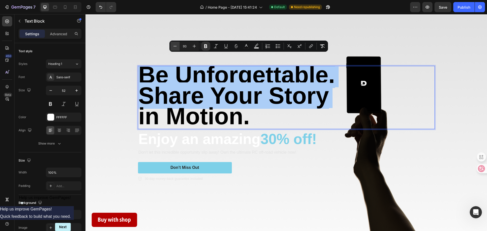
click at [174, 44] on icon "Editor contextual toolbar" at bounding box center [174, 46] width 5 height 5
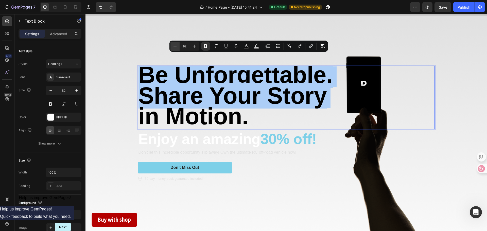
click at [174, 44] on icon "Editor contextual toolbar" at bounding box center [174, 46] width 5 height 5
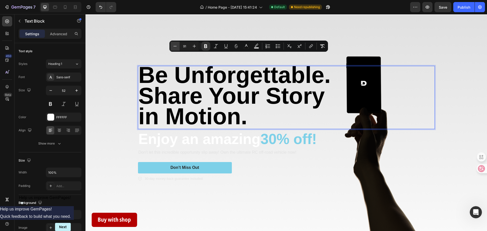
click at [174, 44] on icon "Editor contextual toolbar" at bounding box center [174, 46] width 5 height 5
type input "90"
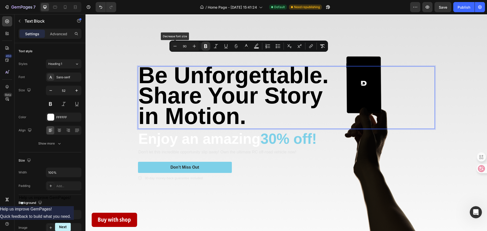
drag, startPoint x: 260, startPoint y: 58, endPoint x: 418, endPoint y: 86, distance: 160.8
click at [426, 86] on p "Be Unforgettable. Share Your Story in Motion." at bounding box center [286, 97] width 296 height 61
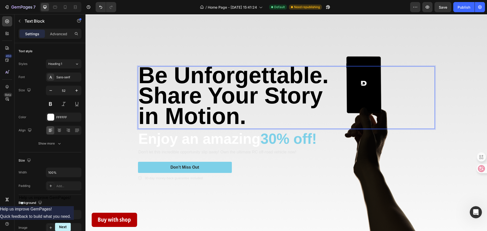
click at [265, 83] on strong "Share Your Story" at bounding box center [230, 95] width 184 height 25
click at [206, 78] on strong "Be Unforgettable." at bounding box center [233, 75] width 190 height 25
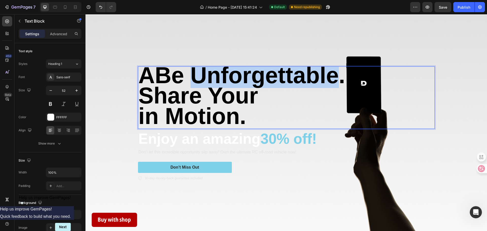
click at [206, 78] on strong "ABe Unforgettable." at bounding box center [241, 75] width 207 height 25
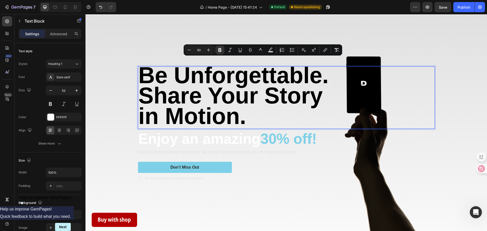
click at [253, 101] on strong "Share Your Story" at bounding box center [230, 95] width 184 height 25
click at [256, 113] on p "Be Unforgettable. Share Your Story in Motion." at bounding box center [286, 97] width 296 height 61
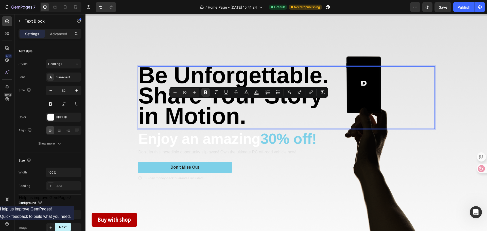
click at [338, 136] on h2 "Enjoy an amazing 30% off!" at bounding box center [286, 139] width 297 height 20
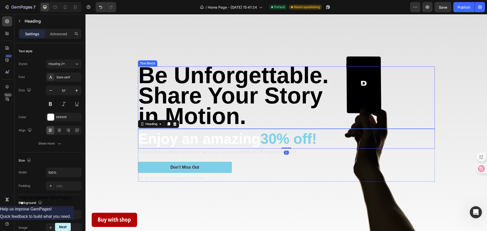
click at [249, 108] on strong "Share Your Story" at bounding box center [230, 95] width 184 height 25
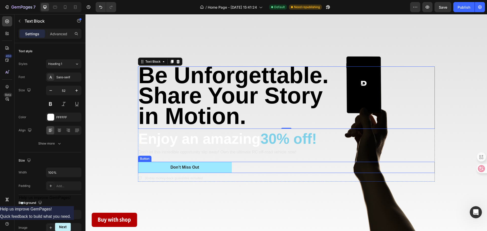
click at [227, 170] on button "Don’t Miss Out" at bounding box center [185, 167] width 94 height 11
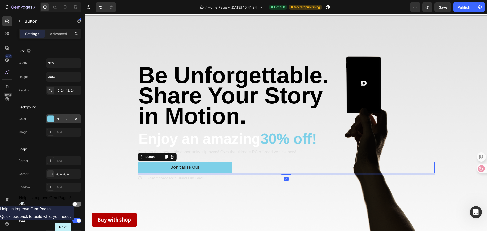
click at [66, 121] on div "7DD0E8" at bounding box center [63, 119] width 15 height 5
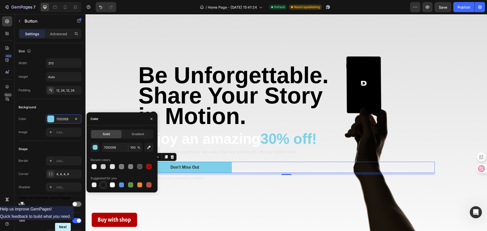
click at [102, 185] on div at bounding box center [103, 184] width 5 height 5
type input "151515"
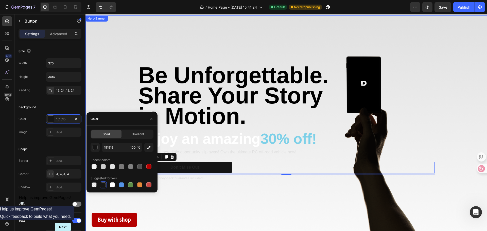
click at [209, 193] on div "Background Image" at bounding box center [286, 123] width 402 height 217
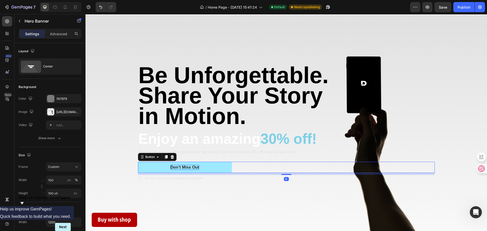
click at [186, 168] on div "Don’t Miss Out" at bounding box center [184, 167] width 29 height 5
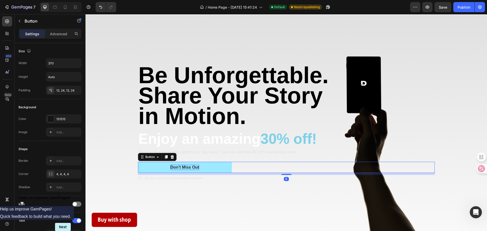
click at [186, 168] on div "Don’t Miss Out" at bounding box center [184, 167] width 29 height 5
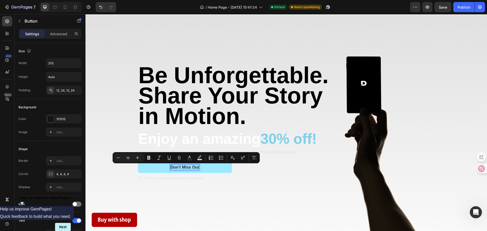
click at [181, 170] on p "Don’t Miss Out" at bounding box center [184, 167] width 29 height 5
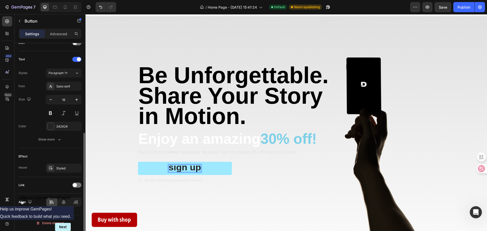
scroll to position [136, 0]
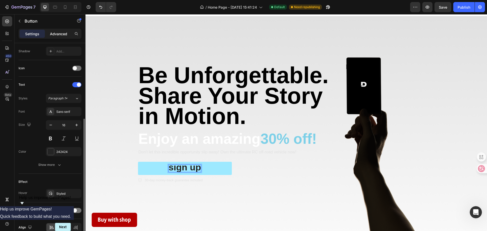
click at [62, 31] on p "Advanced" at bounding box center [58, 33] width 17 height 5
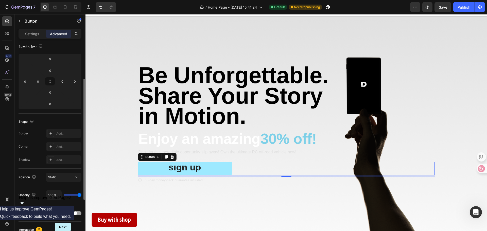
scroll to position [0, 0]
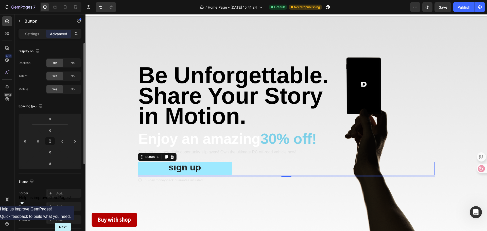
click at [39, 39] on div "Settings Advanced" at bounding box center [49, 36] width 71 height 14
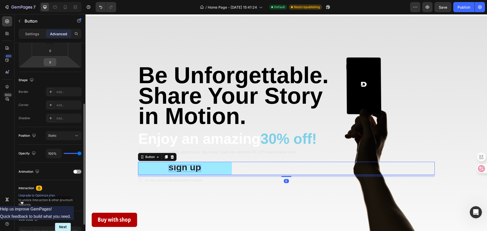
scroll to position [136, 0]
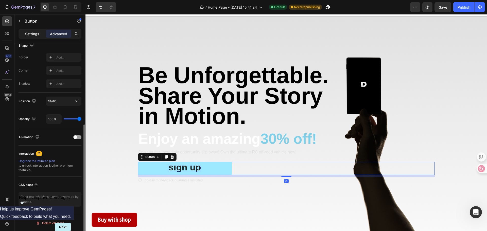
click at [34, 34] on p "Settings" at bounding box center [32, 33] width 14 height 5
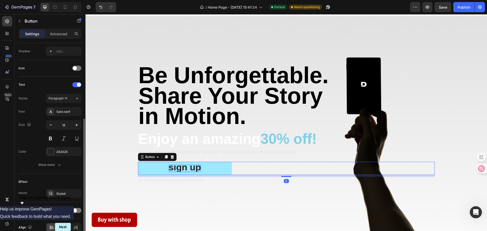
scroll to position [161, 0]
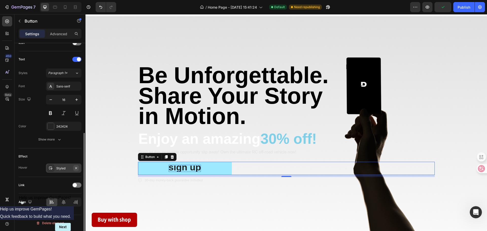
click at [77, 167] on icon "button" at bounding box center [76, 168] width 4 height 4
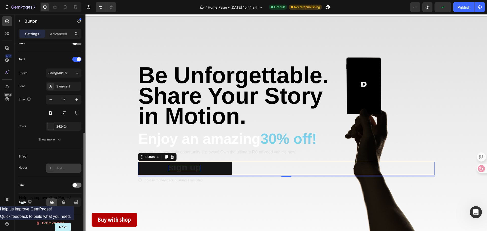
click at [58, 167] on div "Add..." at bounding box center [68, 168] width 24 height 5
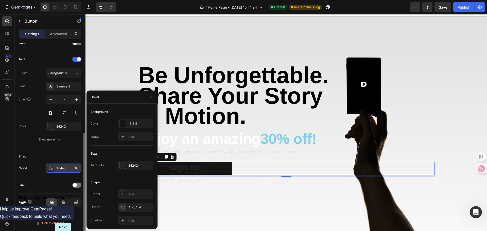
click at [65, 158] on div "Effect" at bounding box center [50, 156] width 63 height 8
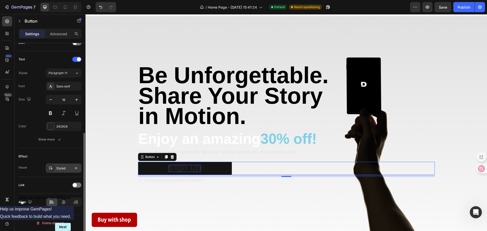
click at [64, 155] on div "Effect" at bounding box center [50, 156] width 63 height 8
drag, startPoint x: 62, startPoint y: 156, endPoint x: 46, endPoint y: 153, distance: 16.3
click at [62, 156] on div "Effect" at bounding box center [50, 156] width 63 height 8
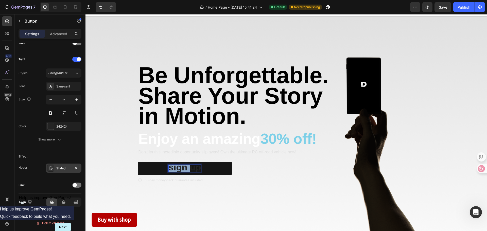
click at [182, 172] on span "sign up" at bounding box center [185, 167] width 32 height 10
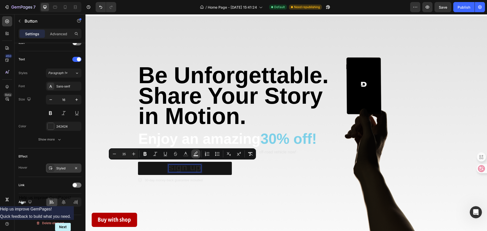
click at [195, 154] on icon "Editor contextual toolbar" at bounding box center [196, 152] width 4 height 3
type input "000000"
type input "77"
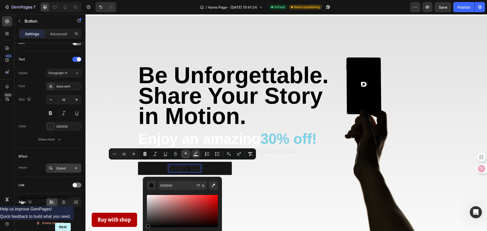
click at [185, 155] on rect "Editor contextual toolbar" at bounding box center [185, 155] width 5 height 1
click at [153, 185] on div "Editor contextual toolbar" at bounding box center [151, 185] width 5 height 5
drag, startPoint x: 235, startPoint y: 214, endPoint x: 139, endPoint y: 187, distance: 99.9
type input "FFFFFF"
click at [260, 196] on div "Background Image" at bounding box center [286, 124] width 402 height 217
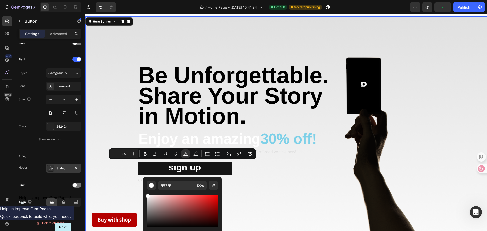
scroll to position [0, 0]
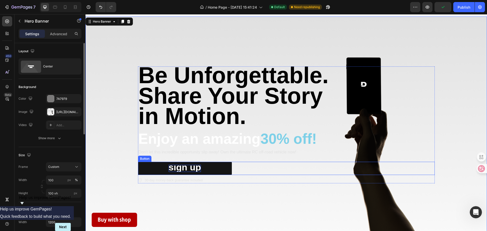
click at [185, 167] on span "sign up" at bounding box center [185, 167] width 32 height 10
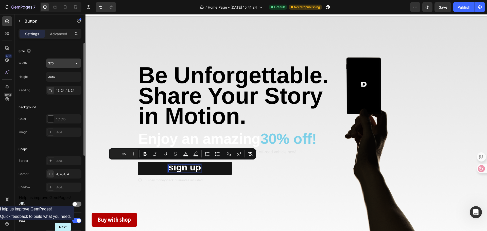
click at [75, 66] on button "button" at bounding box center [76, 63] width 9 height 9
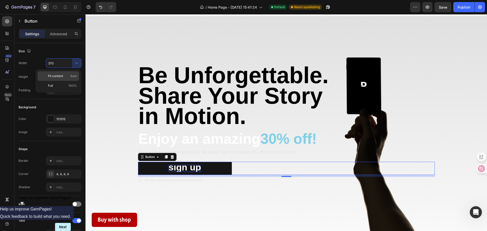
click at [66, 80] on div "Fit content Auto" at bounding box center [59, 76] width 42 height 10
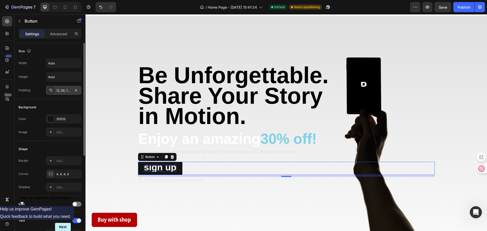
click at [65, 87] on div "12, 24, 12, 24" at bounding box center [64, 90] width 36 height 9
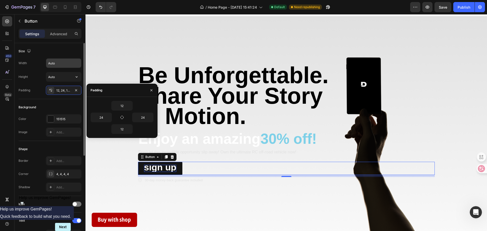
click at [67, 67] on input "Auto" at bounding box center [63, 63] width 35 height 9
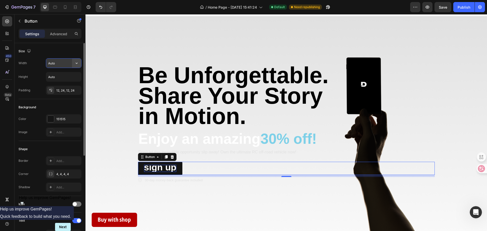
click at [73, 65] on button "button" at bounding box center [76, 63] width 9 height 9
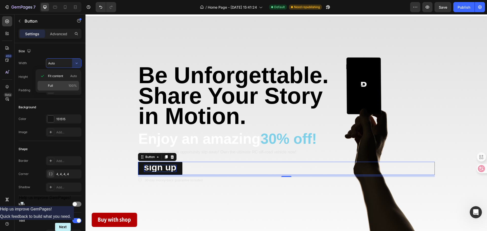
click at [65, 85] on p "Full 100%" at bounding box center [62, 85] width 29 height 5
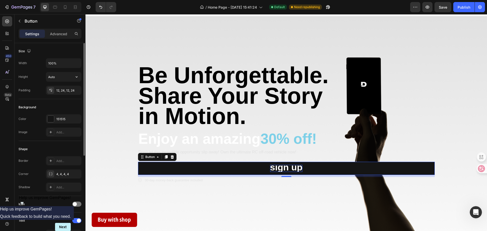
click at [71, 71] on div "Width 100% Height Auto Padding 12, 24, 12, 24" at bounding box center [50, 76] width 63 height 37
click at [73, 66] on button "button" at bounding box center [76, 63] width 9 height 9
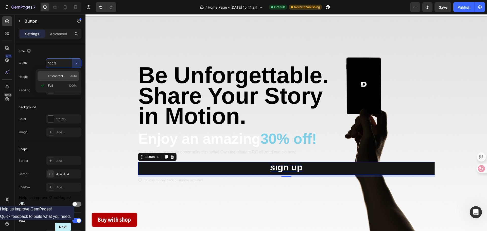
click at [69, 74] on p "Fit content Auto" at bounding box center [62, 76] width 29 height 5
type input "Auto"
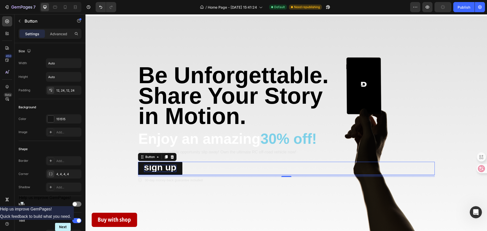
click at [150, 161] on div "Button" at bounding box center [157, 157] width 39 height 8
click at [153, 168] on span "sign up" at bounding box center [160, 167] width 32 height 10
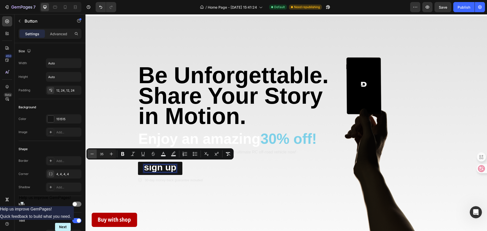
click at [94, 154] on icon "Editor contextual toolbar" at bounding box center [92, 153] width 5 height 5
type input "34"
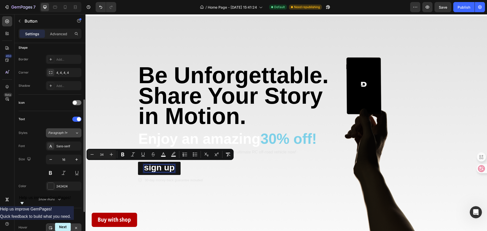
click at [76, 131] on icon at bounding box center [77, 132] width 4 height 5
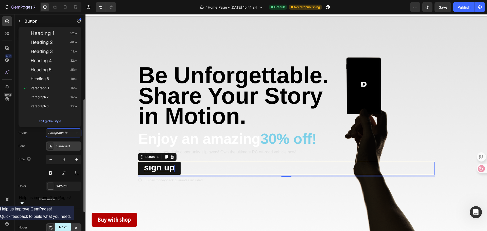
click at [68, 150] on div "Sans-serif" at bounding box center [64, 146] width 36 height 9
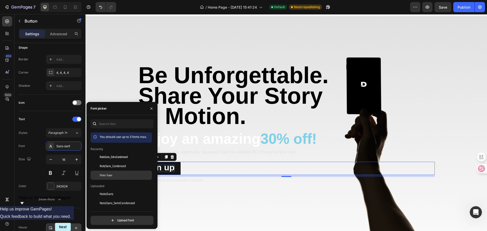
click at [112, 174] on span "Noto Sans" at bounding box center [106, 175] width 13 height 5
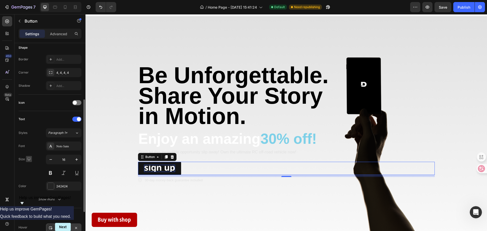
click at [27, 161] on icon "button" at bounding box center [28, 159] width 5 height 5
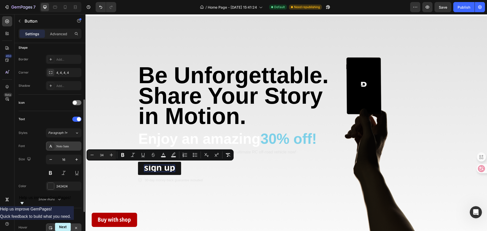
click at [71, 146] on div "Noto Sans" at bounding box center [68, 146] width 24 height 5
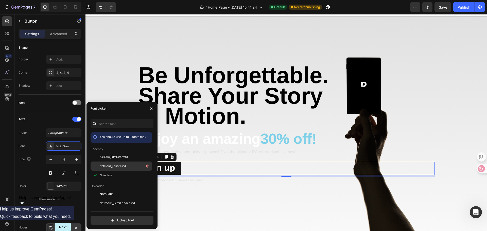
click at [117, 166] on span "NotoSans_Condensed" at bounding box center [113, 166] width 26 height 5
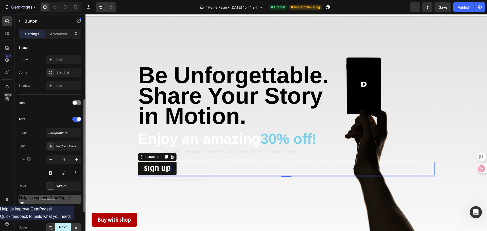
click at [46, 200] on div "Show more" at bounding box center [50, 199] width 24 height 5
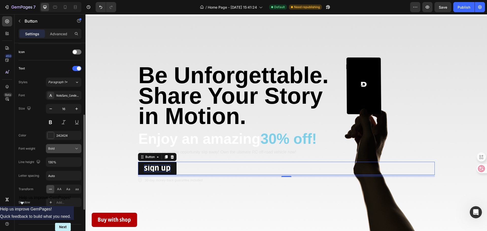
click at [77, 149] on icon at bounding box center [76, 148] width 5 height 5
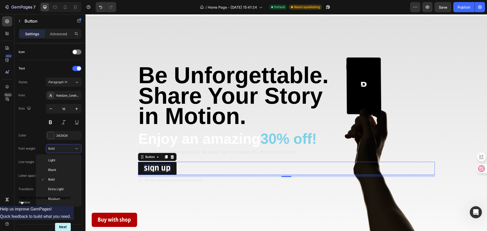
scroll to position [0, 0]
click at [57, 189] on span "Normal" at bounding box center [53, 190] width 11 height 5
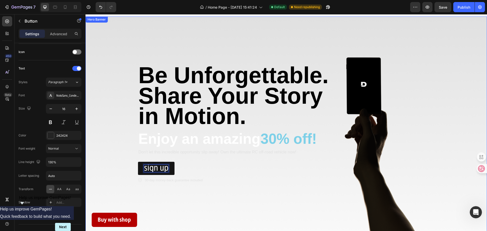
click at [177, 192] on div "Be Unforgettable. Share Your Story in Motion. Text Block Enjoy an amazing 30% o…" at bounding box center [286, 124] width 304 height 133
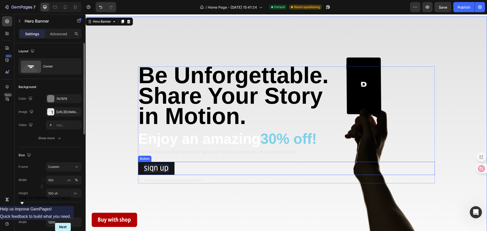
click at [169, 169] on button "sign up" at bounding box center [156, 168] width 37 height 13
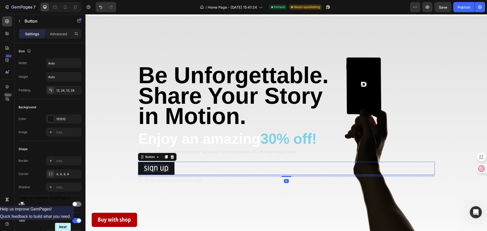
click at [170, 168] on button "sign up" at bounding box center [156, 168] width 37 height 13
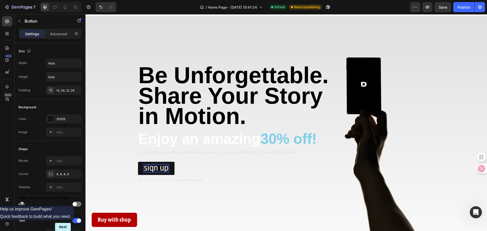
click at [162, 168] on span "sign up" at bounding box center [156, 168] width 24 height 12
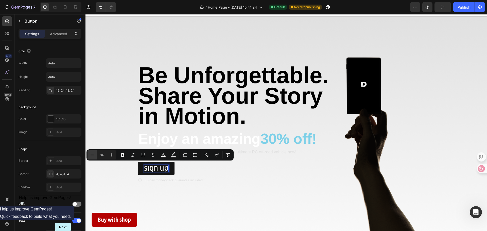
click at [94, 157] on icon "Editor contextual toolbar" at bounding box center [92, 154] width 5 height 5
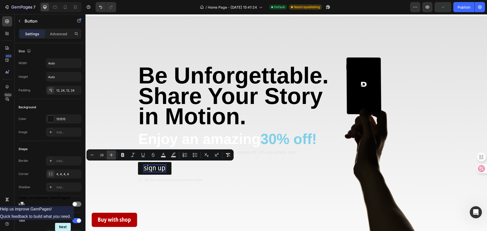
click at [109, 155] on icon "Editor contextual toolbar" at bounding box center [111, 154] width 5 height 5
type input "31"
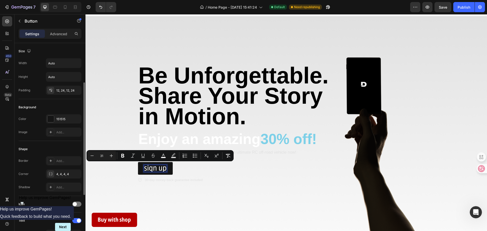
scroll to position [76, 0]
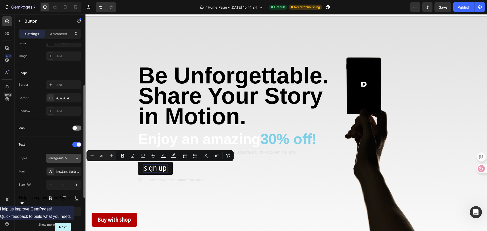
click at [61, 158] on span "Paragraph 1*" at bounding box center [57, 158] width 19 height 5
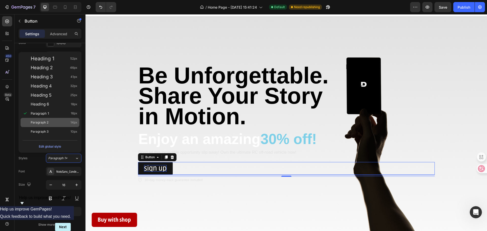
click at [51, 122] on div "Paragraph 2 14px" at bounding box center [54, 122] width 47 height 5
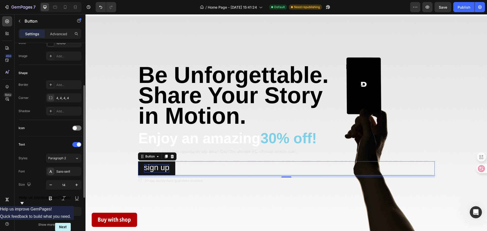
click at [50, 127] on div "Icon" at bounding box center [50, 128] width 63 height 8
click at [69, 157] on div "Paragraph 2" at bounding box center [61, 158] width 27 height 5
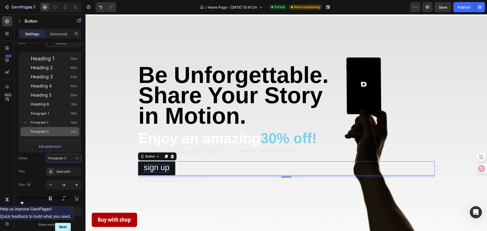
click at [55, 131] on div "Paragraph 3 10px" at bounding box center [54, 131] width 47 height 5
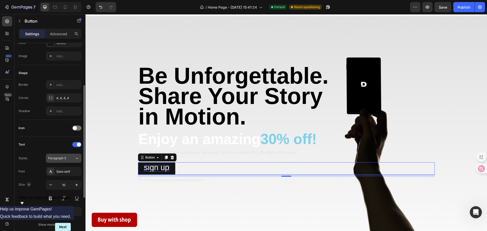
click at [73, 160] on div "Paragraph 3" at bounding box center [61, 158] width 27 height 5
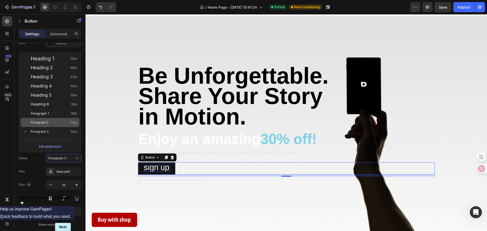
click at [55, 124] on div "Paragraph 2 14px" at bounding box center [54, 122] width 47 height 5
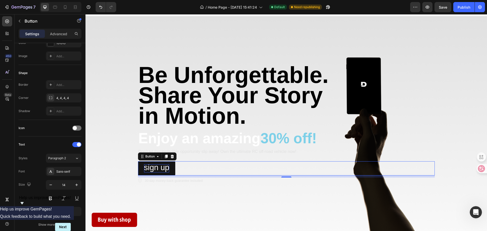
click at [166, 175] on button "sign up" at bounding box center [157, 168] width 38 height 14
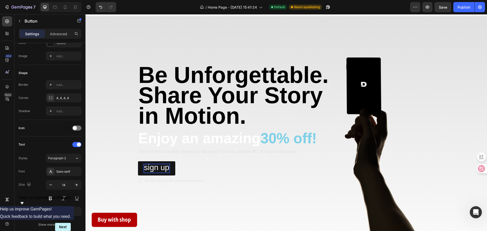
click at [164, 170] on span "sign up" at bounding box center [156, 167] width 25 height 9
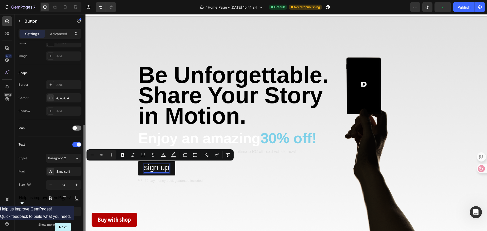
scroll to position [127, 0]
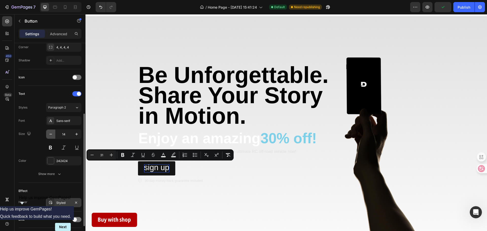
click at [50, 132] on icon "button" at bounding box center [50, 134] width 5 height 5
type input "13"
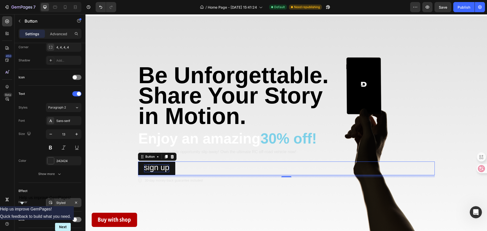
click at [162, 172] on span "sign up" at bounding box center [156, 167] width 25 height 9
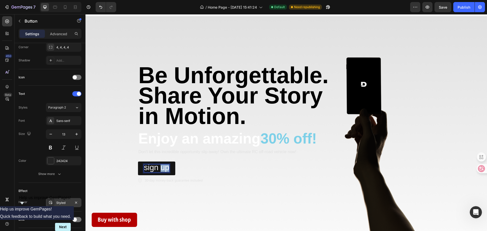
click at [162, 172] on span "sign up" at bounding box center [156, 167] width 25 height 9
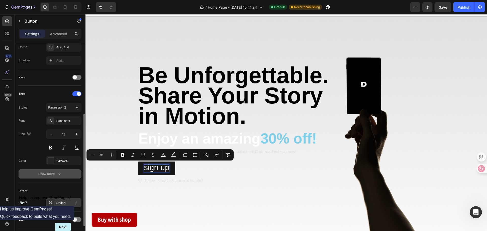
click at [46, 174] on div "Show more" at bounding box center [50, 173] width 24 height 5
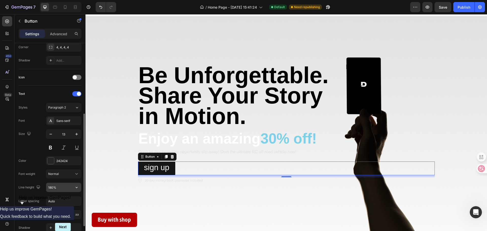
click at [66, 188] on input "180%" at bounding box center [63, 187] width 35 height 9
click at [81, 188] on div "180%" at bounding box center [64, 188] width 36 height 10
click at [78, 189] on icon "button" at bounding box center [76, 187] width 5 height 5
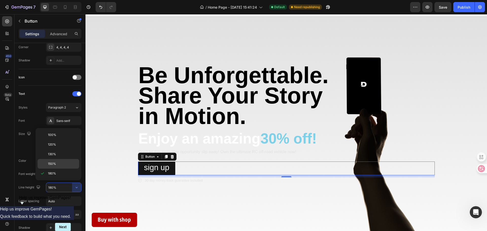
click at [56, 160] on div "150%" at bounding box center [59, 164] width 42 height 10
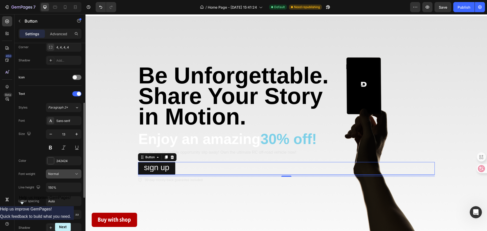
click at [77, 176] on icon at bounding box center [76, 173] width 5 height 5
click at [29, 166] on div "Font Sans-serif Size 13 Color 242424 Font weight Normal Line height 150% Letter…" at bounding box center [50, 180] width 63 height 129
click at [75, 185] on button "button" at bounding box center [76, 187] width 9 height 9
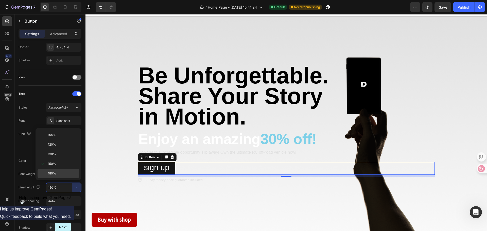
click at [62, 173] on p "180%" at bounding box center [62, 173] width 29 height 5
type input "180%"
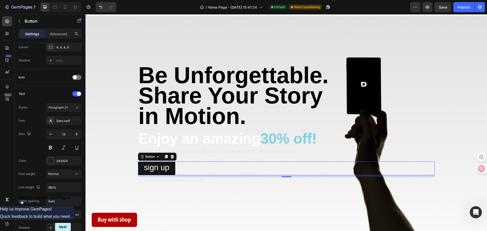
click at [171, 172] on button "sign up" at bounding box center [157, 168] width 38 height 13
click at [166, 167] on span "sign up" at bounding box center [156, 167] width 25 height 9
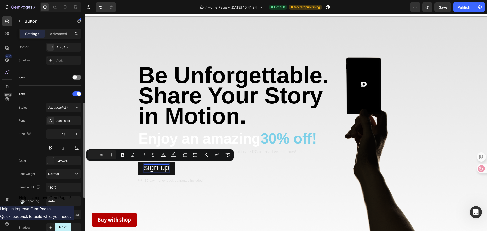
scroll to position [51, 0]
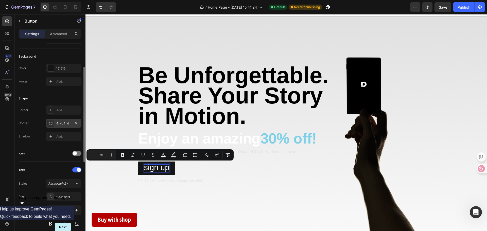
click at [58, 121] on div "4, 4, 4, 4" at bounding box center [63, 123] width 15 height 5
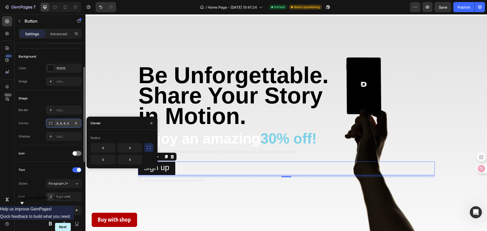
click at [72, 123] on div "4, 4, 4, 4" at bounding box center [64, 123] width 36 height 9
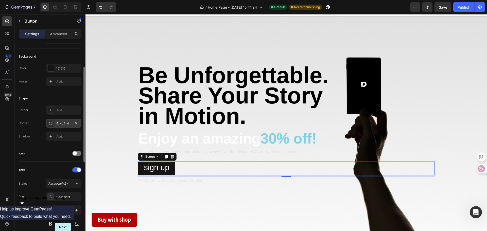
click at [72, 127] on div "4, 4, 4, 4" at bounding box center [64, 123] width 36 height 9
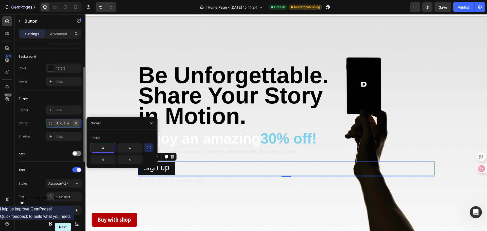
click at [76, 123] on icon "button" at bounding box center [76, 123] width 2 height 2
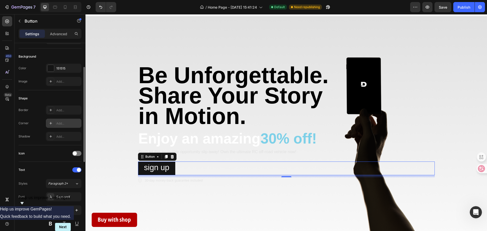
click at [170, 170] on button "sign up" at bounding box center [157, 168] width 38 height 13
click at [171, 166] on button "sign up" at bounding box center [157, 168] width 38 height 13
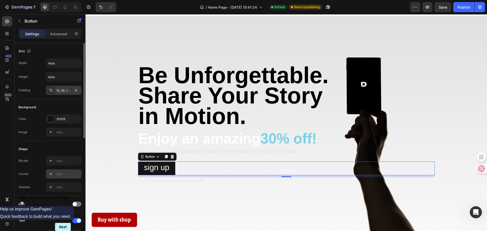
click at [60, 92] on div "12, 24, 12, 24" at bounding box center [63, 90] width 15 height 5
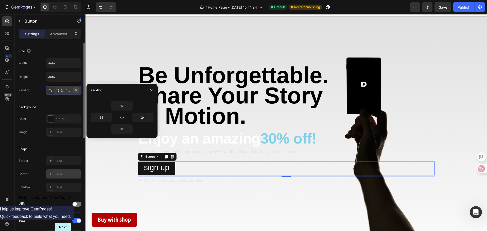
click at [77, 91] on icon "button" at bounding box center [76, 90] width 4 height 4
type input "0"
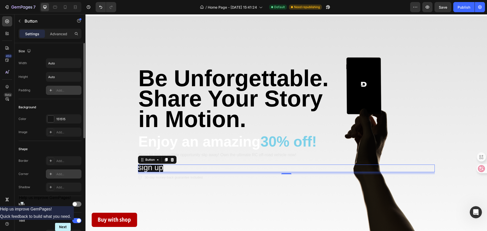
click at [62, 89] on div "Add..." at bounding box center [68, 90] width 24 height 5
type input "12"
type input "24"
type input "12"
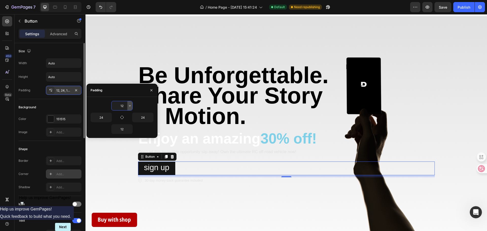
click at [131, 106] on icon "button" at bounding box center [130, 106] width 4 height 4
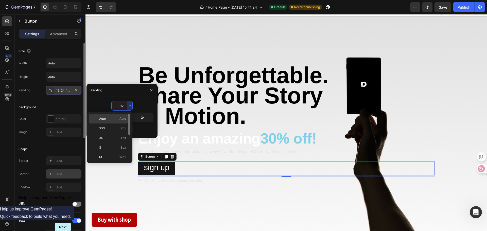
click at [111, 116] on div "Auto Auto" at bounding box center [109, 119] width 40 height 10
type input "Auto"
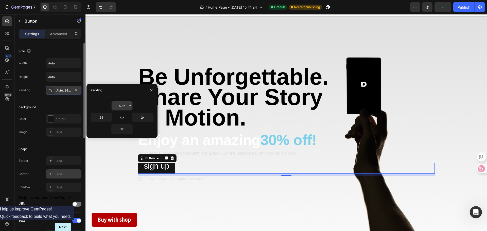
click at [129, 106] on icon "button" at bounding box center [130, 106] width 4 height 4
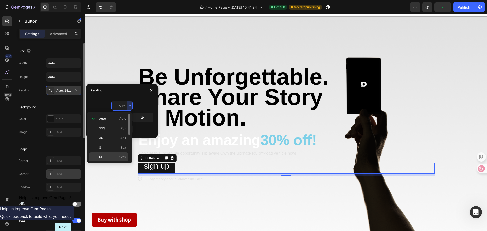
click at [103, 157] on p "M 12px" at bounding box center [112, 157] width 27 height 5
click at [103, 157] on div "Background Image" at bounding box center [286, 124] width 402 height 217
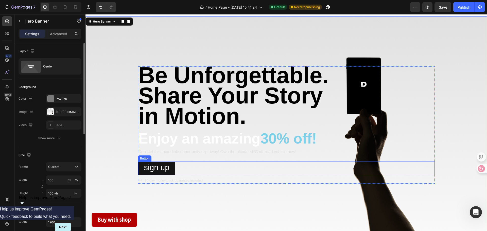
click at [172, 172] on button "sign up" at bounding box center [157, 168] width 38 height 13
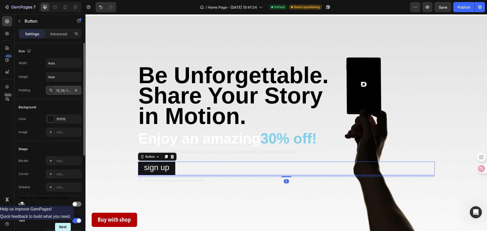
click at [65, 91] on div "12, 24, 12, 24" at bounding box center [63, 90] width 15 height 5
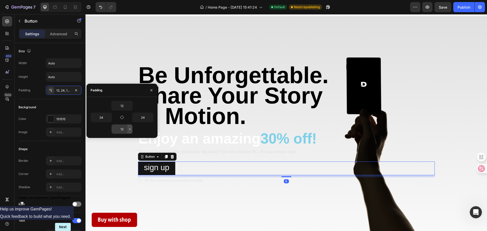
click at [129, 132] on button "button" at bounding box center [129, 129] width 5 height 9
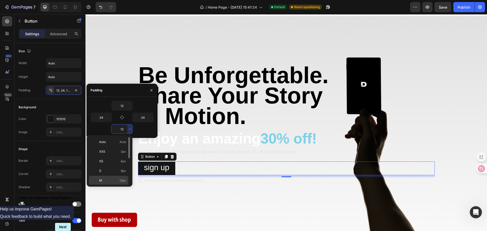
click at [110, 179] on p "M 12px" at bounding box center [112, 180] width 27 height 5
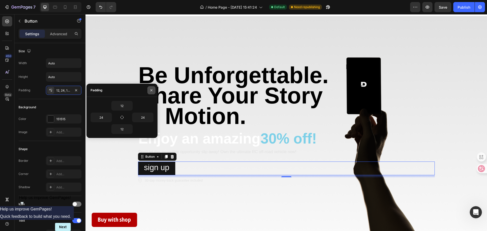
click at [150, 90] on icon "button" at bounding box center [151, 90] width 4 height 4
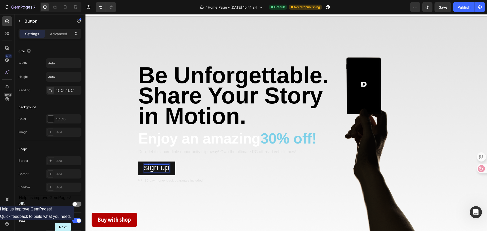
click at [165, 171] on span "sign up" at bounding box center [156, 167] width 25 height 9
drag, startPoint x: 168, startPoint y: 171, endPoint x: 135, endPoint y: 165, distance: 33.0
click at [135, 165] on div "Be Unforgettable. Share Your Story in Motion. Text Block Enjoy an amazing 30% o…" at bounding box center [286, 125] width 304 height 134
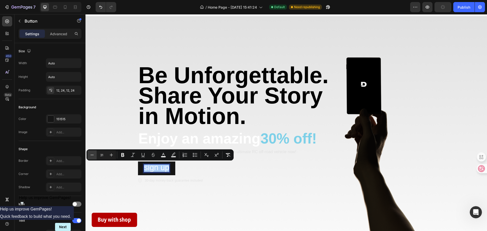
click at [95, 155] on button "Minus" at bounding box center [92, 154] width 9 height 9
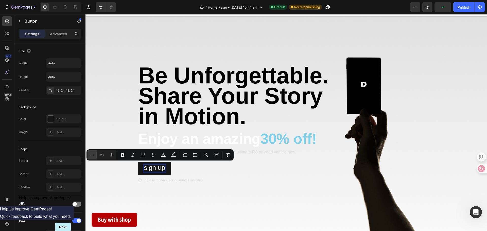
click at [95, 155] on button "Minus" at bounding box center [92, 154] width 9 height 9
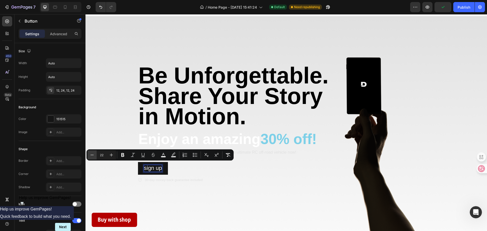
type input "21"
click at [241, 205] on div "Background Image" at bounding box center [286, 124] width 402 height 217
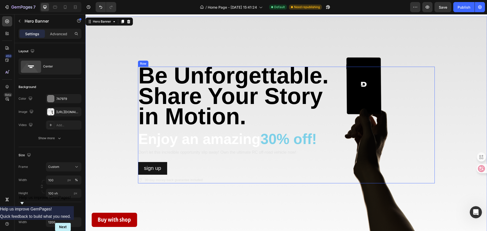
click at [164, 171] on button "sign up" at bounding box center [152, 168] width 29 height 13
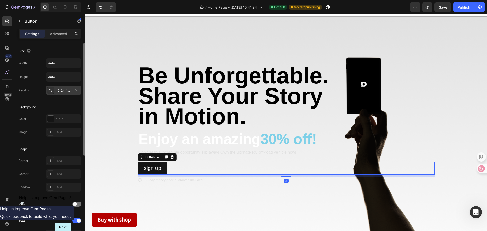
click at [58, 90] on div "12, 24, 12, 24" at bounding box center [63, 90] width 15 height 5
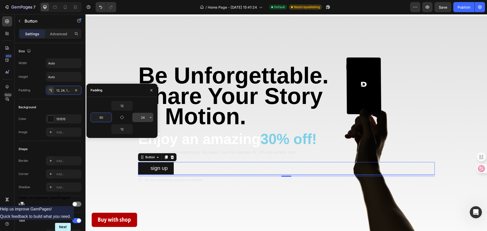
type input "50"
click at [146, 119] on input "24" at bounding box center [142, 117] width 21 height 9
type input "50"
click at [266, 183] on div "30-day money-back guarantee included" at bounding box center [286, 180] width 297 height 7
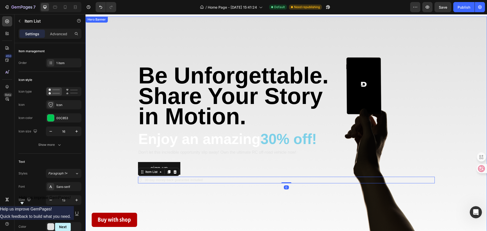
click at [213, 203] on div "Background Image" at bounding box center [286, 124] width 402 height 217
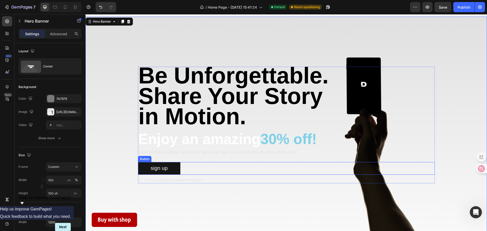
click at [138, 167] on button "sign up" at bounding box center [159, 168] width 43 height 13
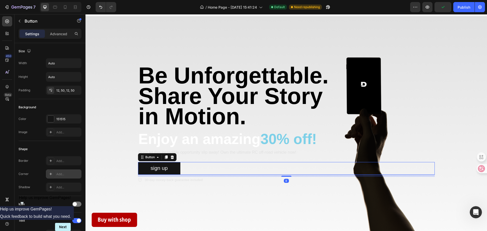
click at [48, 173] on div at bounding box center [50, 173] width 7 height 7
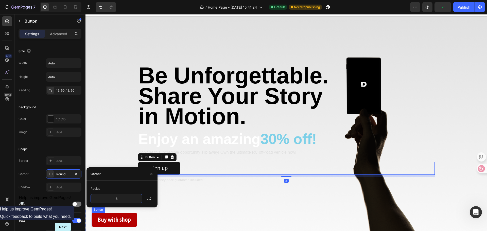
click at [205, 213] on div "Buy with shop Button" at bounding box center [286, 220] width 389 height 14
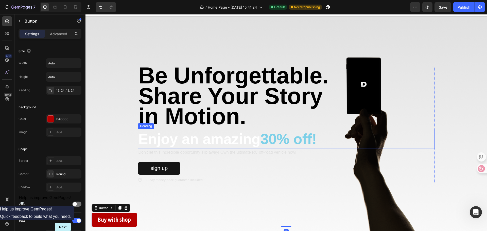
click at [208, 142] on h2 "Enjoy an amazing 30% off!" at bounding box center [286, 139] width 297 height 20
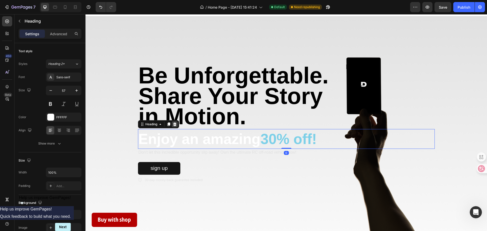
click at [173, 126] on icon at bounding box center [175, 124] width 4 height 4
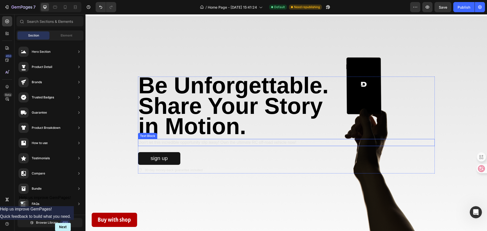
click at [176, 144] on p "Don't let this incredible opportunity slip away! Own the ultimate RC off-road v…" at bounding box center [286, 143] width 296 height 6
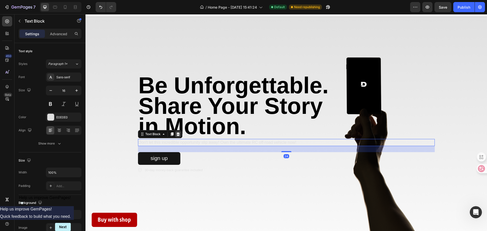
click at [176, 136] on icon at bounding box center [178, 134] width 4 height 4
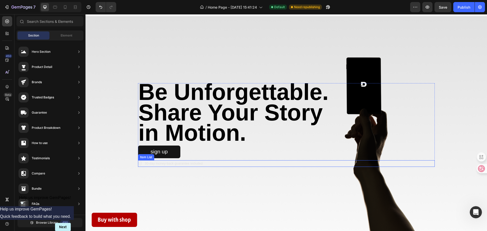
click at [180, 164] on p "30-day money-back guarantee included" at bounding box center [174, 163] width 58 height 5
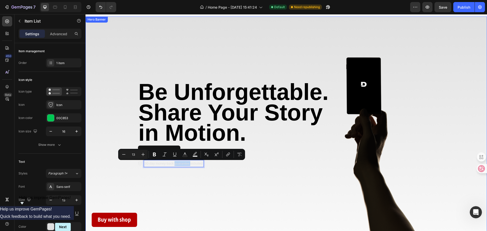
click at [229, 185] on div "Background Image" at bounding box center [286, 124] width 402 height 217
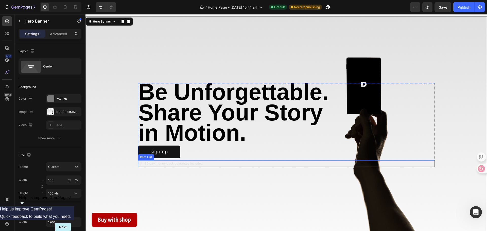
click at [160, 164] on p "30-day money-back guarantee included" at bounding box center [174, 163] width 58 height 5
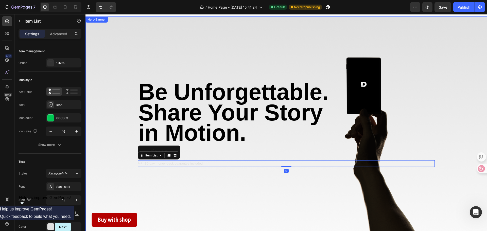
click at [215, 186] on div "Background Image" at bounding box center [286, 124] width 402 height 217
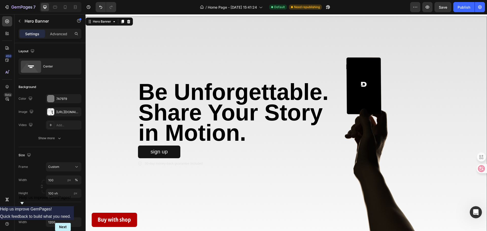
click at [138, 166] on icon at bounding box center [140, 164] width 4 height 4
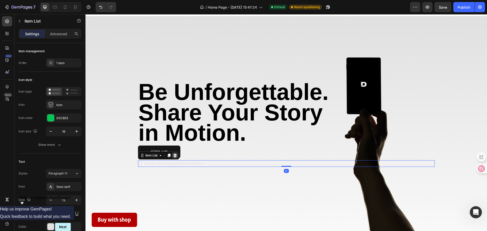
click at [173, 157] on icon at bounding box center [174, 156] width 3 height 4
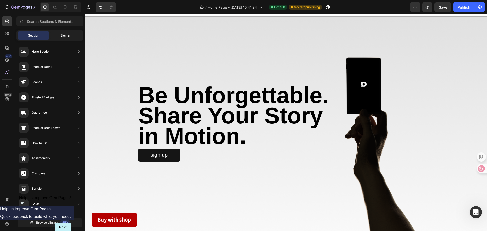
click at [58, 35] on div "Element" at bounding box center [66, 35] width 32 height 8
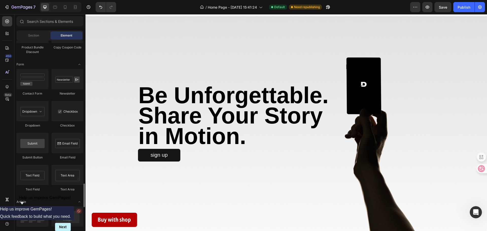
scroll to position [1086, 0]
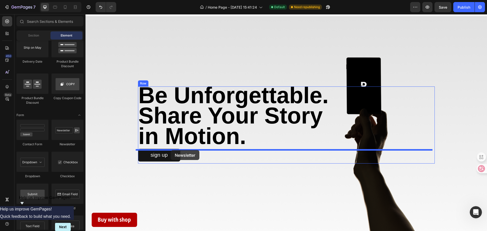
drag, startPoint x: 156, startPoint y: 150, endPoint x: 171, endPoint y: 150, distance: 15.0
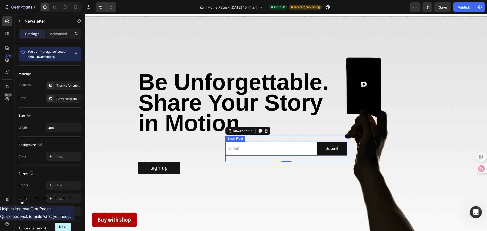
click at [206, 162] on div "Be Unforgettable. Share Your Story in Motion. Text Block Email Field Submit Sub…" at bounding box center [286, 124] width 297 height 103
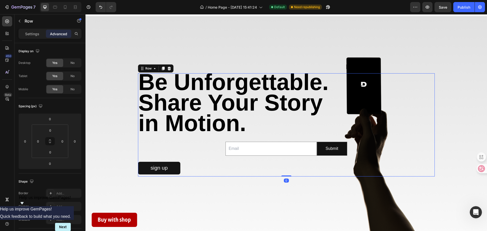
click at [232, 147] on input "email" at bounding box center [270, 149] width 91 height 14
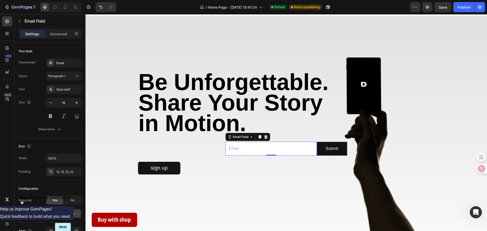
click at [221, 150] on div "Be Unforgettable. Share Your Story in Motion. Text Block Email Field 0 Submit S…" at bounding box center [286, 124] width 297 height 103
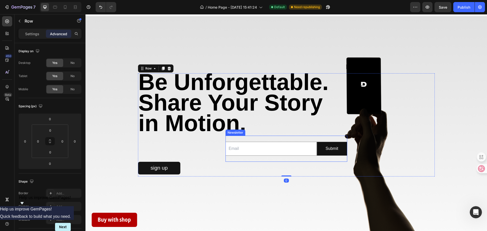
click at [239, 141] on div "Email Field Submit Submit Button Row Newsletter" at bounding box center [286, 149] width 122 height 26
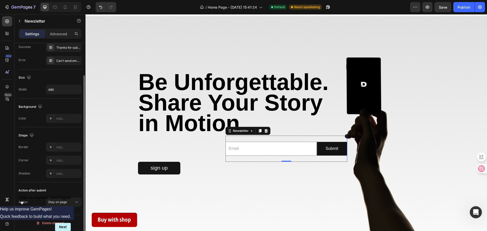
scroll to position [0, 0]
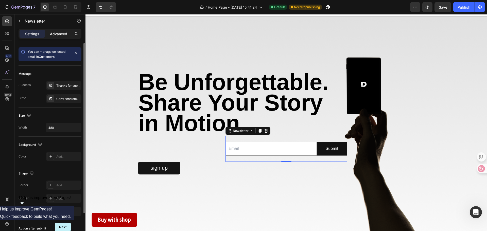
click at [59, 35] on p "Advanced" at bounding box center [58, 33] width 17 height 5
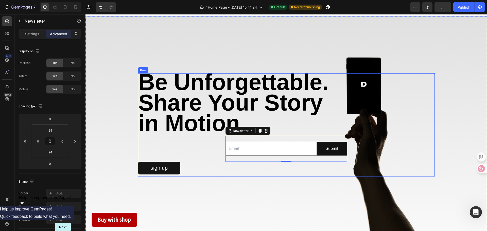
click at [178, 155] on div "Be Unforgettable. Share Your Story in Motion. Text Block Email Field Submit Sub…" at bounding box center [286, 124] width 297 height 103
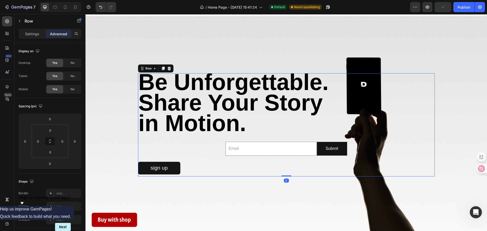
click at [220, 147] on div "Be Unforgettable. Share Your Story in Motion. Text Block Email Field Submit Sub…" at bounding box center [286, 124] width 297 height 103
click at [237, 149] on input "email" at bounding box center [270, 149] width 91 height 14
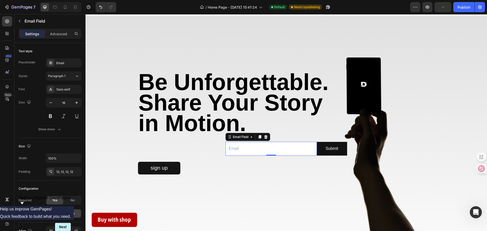
click at [225, 149] on input "email" at bounding box center [270, 149] width 91 height 14
click at [216, 138] on div "Be Unforgettable. Share Your Story in Motion. Text Block Email Field 0 Submit S…" at bounding box center [286, 124] width 297 height 103
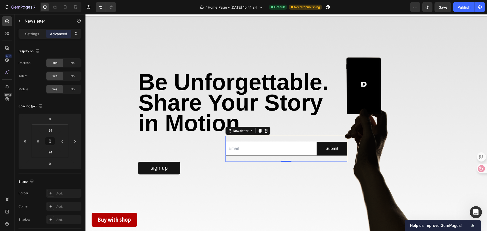
scroll to position [923, 0]
click at [34, 34] on p "Settings" at bounding box center [32, 33] width 14 height 5
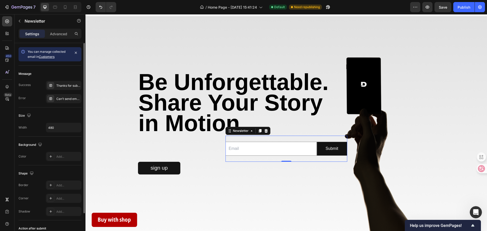
scroll to position [38, 0]
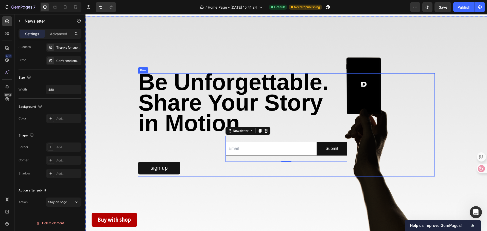
click at [140, 152] on div "Be Unforgettable. Share Your Story in Motion. Text Block Email Field Submit Sub…" at bounding box center [286, 124] width 297 height 103
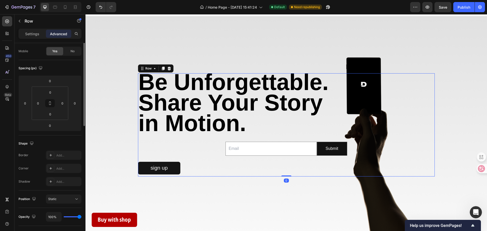
scroll to position [0, 0]
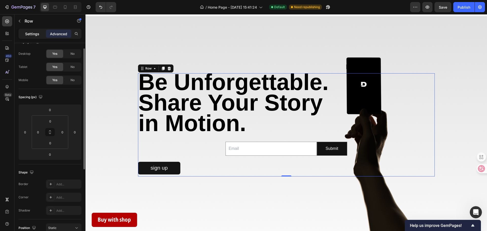
click at [41, 36] on div "Settings" at bounding box center [32, 34] width 25 height 8
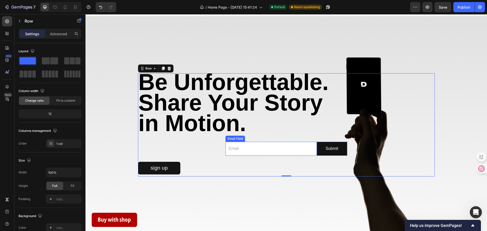
click at [223, 151] on div "Be Unforgettable. Share Your Story in Motion. Text Block Email Field Submit Sub…" at bounding box center [286, 124] width 297 height 103
click at [245, 151] on input "email" at bounding box center [270, 149] width 91 height 14
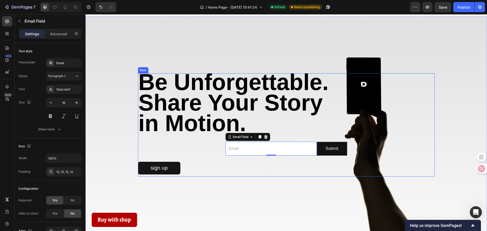
click at [194, 146] on div "Be Unforgettable. Share Your Story in Motion. Text Block Email Field 0 Submit S…" at bounding box center [286, 124] width 297 height 103
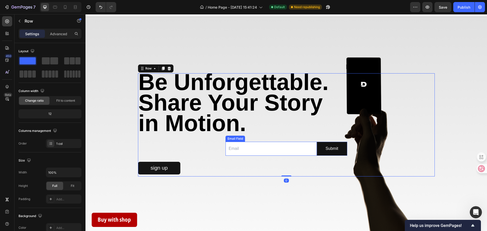
click at [229, 146] on input "email" at bounding box center [270, 149] width 91 height 14
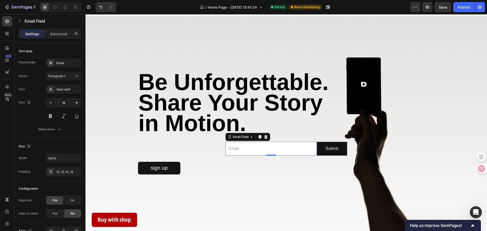
click at [231, 143] on div "Email Field 0 Submit Submit Button Row Newsletter" at bounding box center [286, 149] width 122 height 26
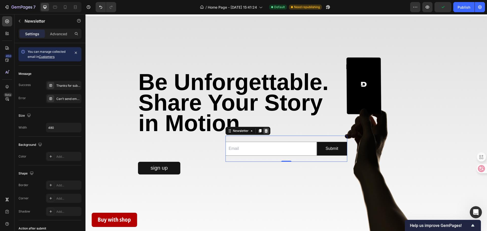
click at [264, 132] on icon at bounding box center [266, 131] width 4 height 4
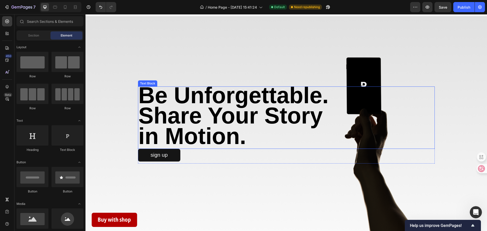
click at [176, 145] on strong "in Motion." at bounding box center [192, 136] width 108 height 25
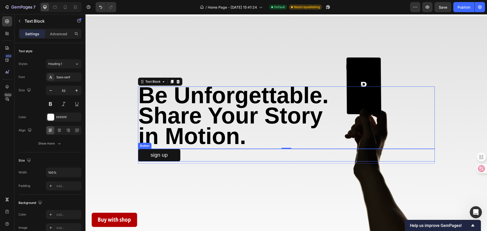
click at [183, 168] on div "Be Unforgettable. Share Your Story in Motion. Text Block 0 sign up Button Row" at bounding box center [286, 124] width 304 height 93
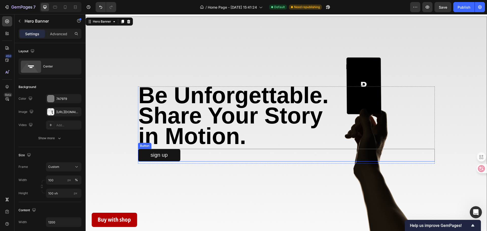
click at [174, 158] on button "sign up" at bounding box center [159, 155] width 43 height 13
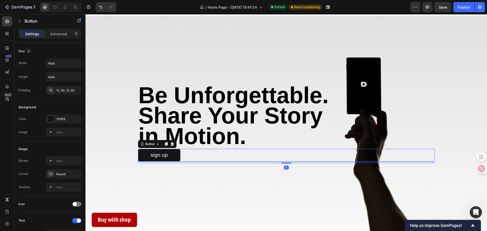
click at [202, 159] on div "sign up Button 8" at bounding box center [286, 155] width 297 height 13
click at [203, 172] on div "Be Unforgettable. Share Your Story in Motion. Text Block sign up Button 8 Row" at bounding box center [286, 124] width 304 height 93
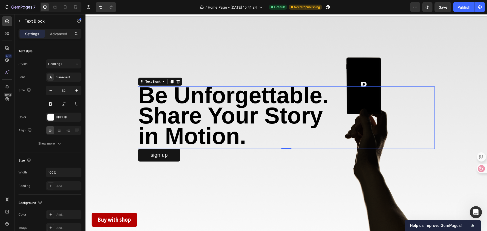
click at [206, 149] on strong "in Motion." at bounding box center [192, 136] width 108 height 25
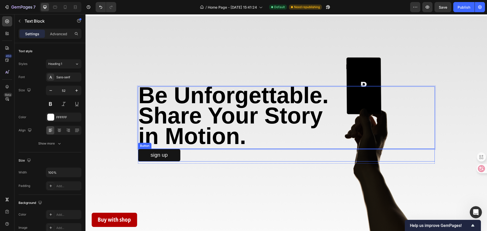
click at [196, 156] on div "sign up Button" at bounding box center [286, 155] width 297 height 13
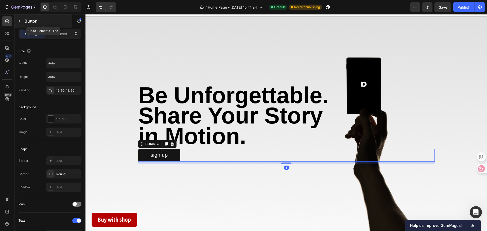
click at [24, 18] on div "Button" at bounding box center [43, 20] width 58 height 13
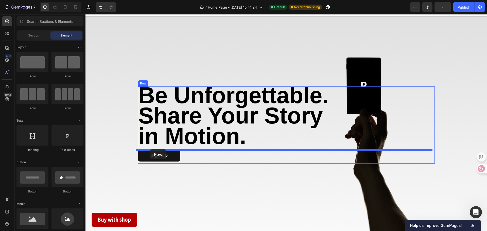
drag, startPoint x: 126, startPoint y: 79, endPoint x: 150, endPoint y: 149, distance: 74.0
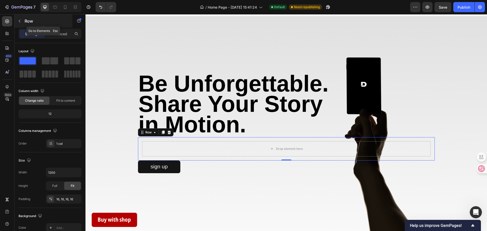
click at [25, 21] on p "Row" at bounding box center [46, 21] width 43 height 6
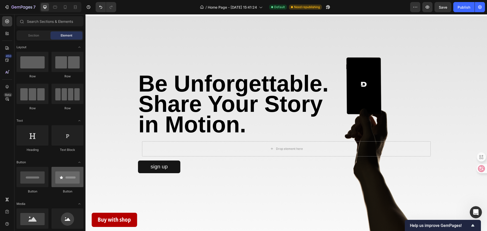
scroll to position [101, 0]
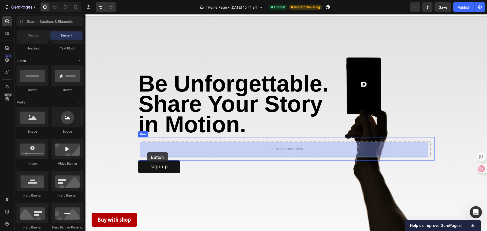
drag, startPoint x: 147, startPoint y: 97, endPoint x: 147, endPoint y: 152, distance: 55.0
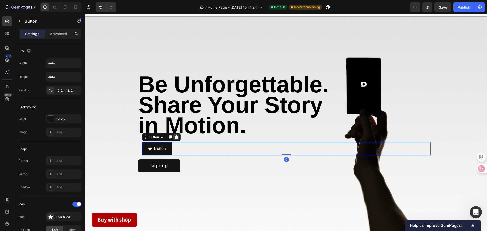
click at [176, 139] on icon at bounding box center [176, 137] width 4 height 4
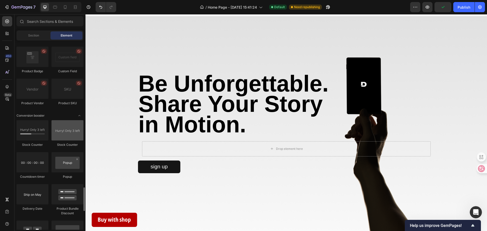
scroll to position [1065, 0]
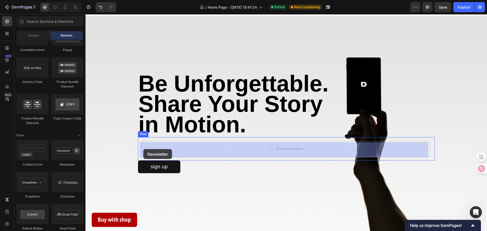
drag, startPoint x: 148, startPoint y: 165, endPoint x: 143, endPoint y: 149, distance: 16.7
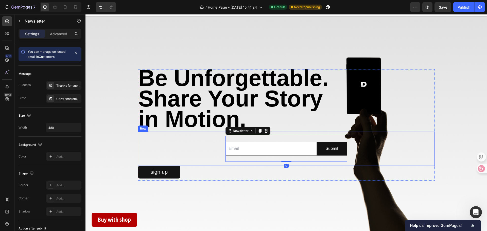
click at [209, 147] on div "Email Field Submit Submit Button Row Newsletter 0" at bounding box center [286, 149] width 289 height 26
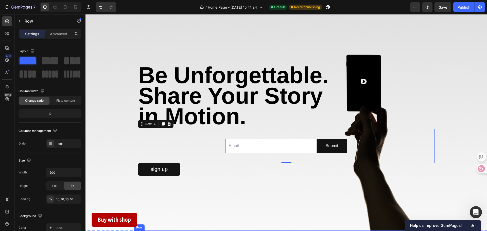
scroll to position [548, 0]
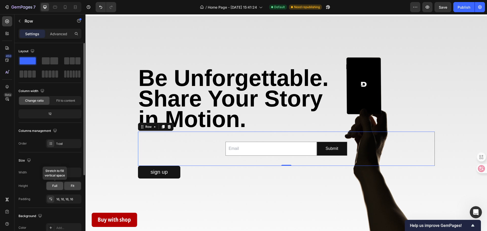
click at [54, 183] on div "Full" at bounding box center [54, 186] width 17 height 8
click at [231, 150] on input "email" at bounding box center [270, 149] width 91 height 14
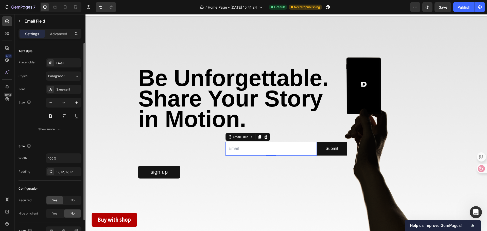
scroll to position [29, 0]
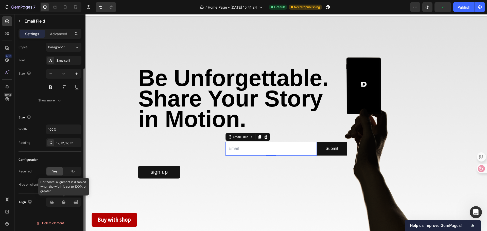
click at [50, 199] on div at bounding box center [64, 202] width 36 height 9
click at [52, 201] on div at bounding box center [64, 202] width 36 height 9
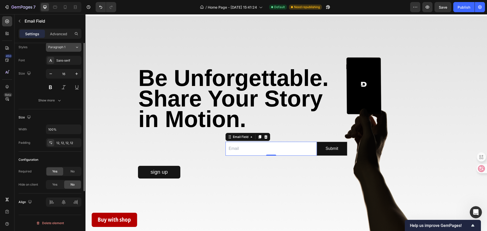
scroll to position [0, 0]
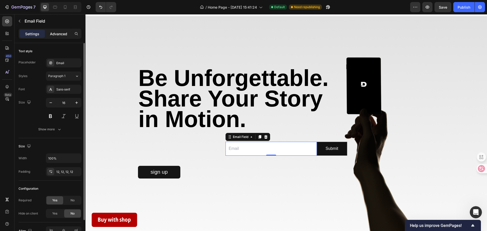
click at [64, 36] on p "Advanced" at bounding box center [58, 33] width 17 height 5
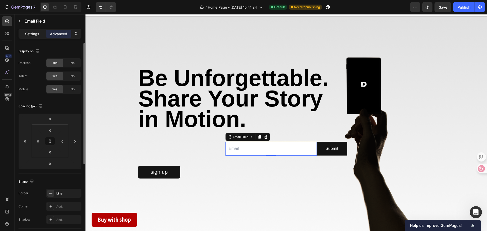
click at [41, 31] on div "Settings" at bounding box center [32, 34] width 25 height 8
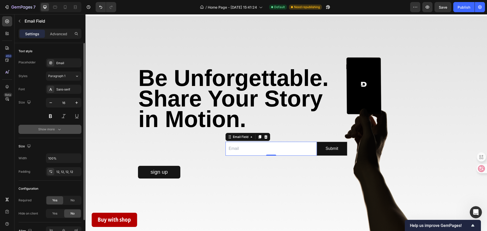
click at [47, 126] on button "Show more" at bounding box center [50, 129] width 63 height 9
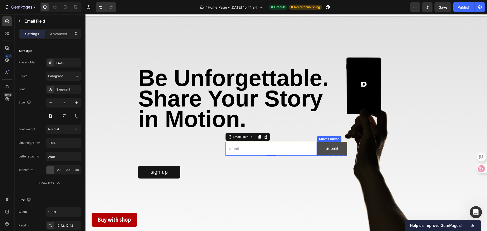
click at [337, 153] on button "Submit" at bounding box center [332, 148] width 30 height 13
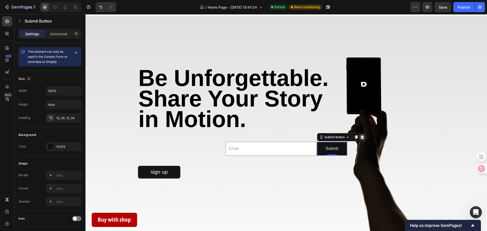
click at [360, 139] on icon at bounding box center [361, 137] width 3 height 4
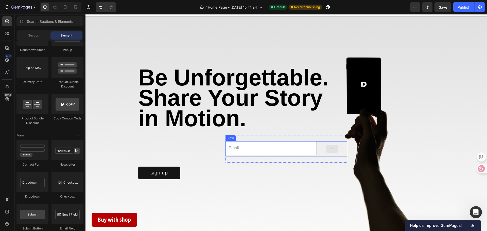
click at [326, 149] on div at bounding box center [332, 149] width 12 height 8
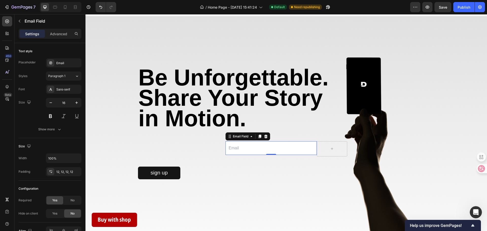
click at [314, 145] on input "email" at bounding box center [270, 148] width 91 height 14
click at [318, 144] on div at bounding box center [332, 148] width 30 height 15
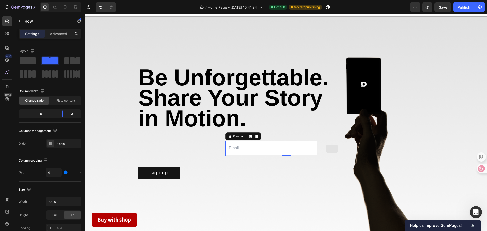
click at [319, 144] on div at bounding box center [332, 148] width 30 height 15
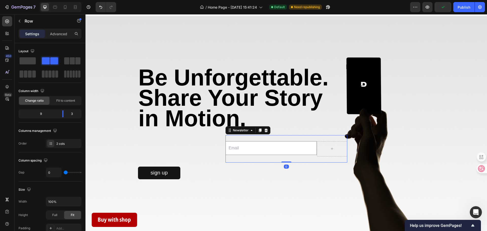
click at [281, 141] on div "Email Field Row Newsletter 0" at bounding box center [286, 148] width 122 height 27
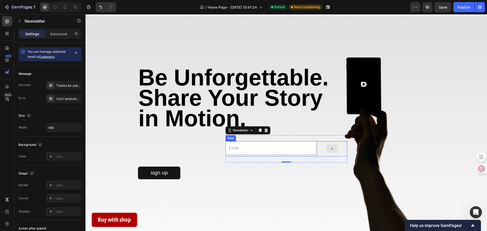
click at [320, 146] on div at bounding box center [332, 148] width 30 height 15
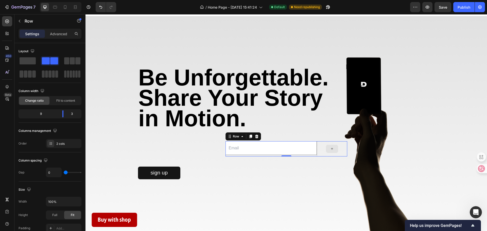
click at [330, 153] on div at bounding box center [332, 149] width 12 height 8
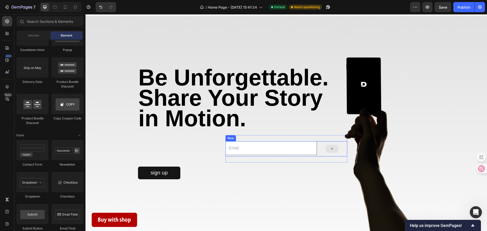
click at [319, 150] on div at bounding box center [332, 148] width 30 height 15
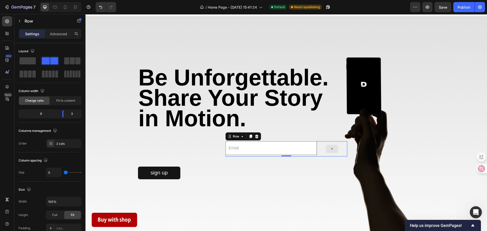
click at [319, 150] on div at bounding box center [332, 148] width 30 height 15
click at [27, 58] on span at bounding box center [28, 60] width 16 height 7
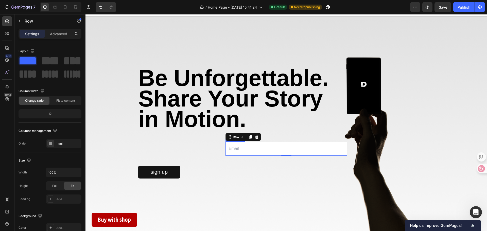
click at [229, 147] on input "email" at bounding box center [286, 149] width 122 height 14
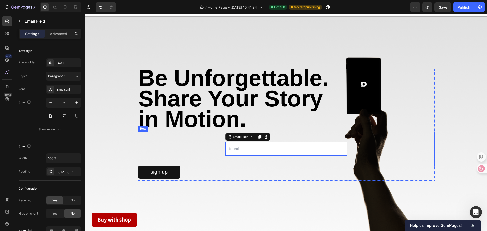
click at [222, 148] on div "Email Field 0 Row Newsletter" at bounding box center [286, 149] width 289 height 26
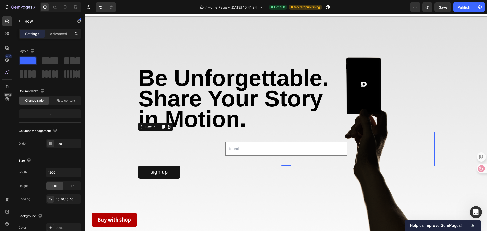
click at [232, 149] on input "email" at bounding box center [286, 149] width 122 height 14
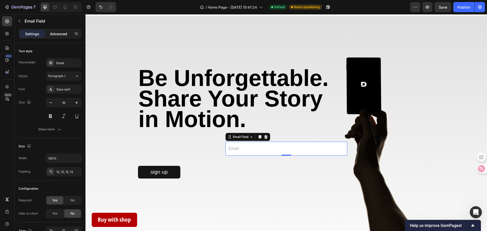
click at [58, 35] on p "Advanced" at bounding box center [58, 33] width 17 height 5
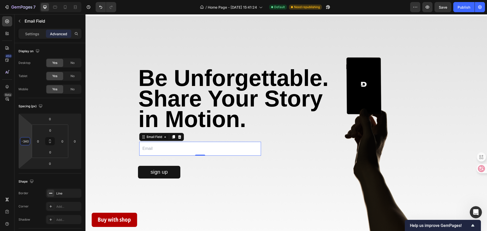
type input "-342"
drag, startPoint x: 29, startPoint y: 131, endPoint x: 31, endPoint y: 175, distance: 43.5
click at [31, 0] on html "7 Version history / Home Page - Sep 17, 15:41:24 Default Need republishing Prev…" at bounding box center [243, 0] width 487 height 0
click at [31, 175] on div "Shape Border Line Corner Add... Shadow Add..." at bounding box center [50, 200] width 63 height 55
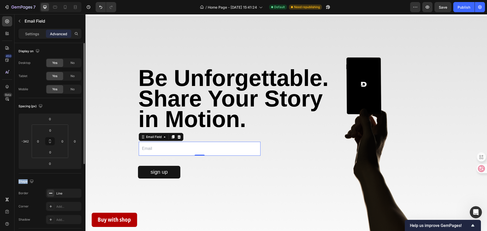
click at [31, 175] on div "Shape Border Line Corner Add... Shadow Add..." at bounding box center [50, 200] width 63 height 55
click at [221, 181] on div "sign up Button" at bounding box center [286, 173] width 297 height 15
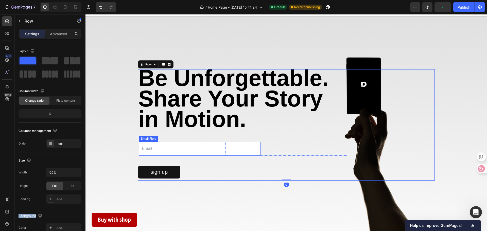
click at [183, 145] on input "email" at bounding box center [200, 149] width 122 height 14
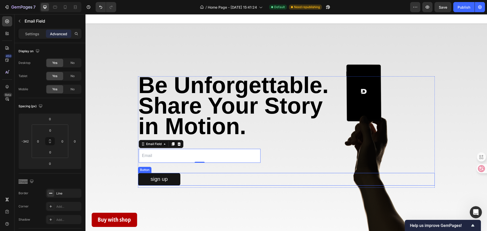
scroll to position [548, 0]
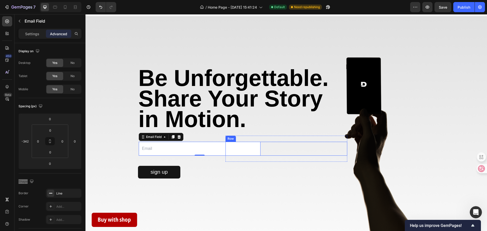
click at [281, 152] on div "Email Field 0" at bounding box center [286, 149] width 122 height 14
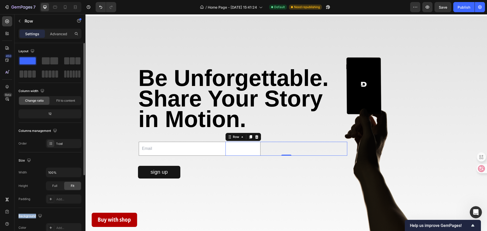
click at [56, 111] on div "12" at bounding box center [50, 113] width 61 height 7
click at [60, 102] on span "Fit to content" at bounding box center [65, 100] width 19 height 5
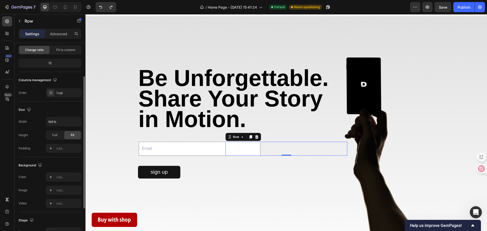
click at [44, 111] on div "Size" at bounding box center [50, 110] width 63 height 8
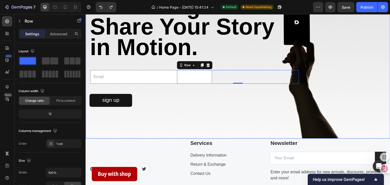
scroll to position [943, 0]
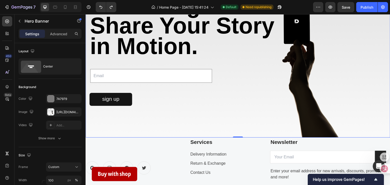
drag, startPoint x: 168, startPoint y: 118, endPoint x: 171, endPoint y: 126, distance: 8.5
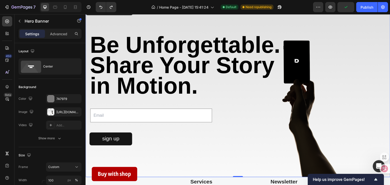
scroll to position [558, 0]
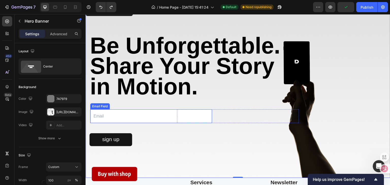
click at [156, 118] on input "email" at bounding box center [151, 116] width 122 height 14
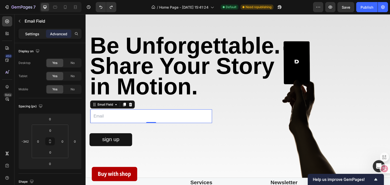
click at [34, 33] on p "Settings" at bounding box center [32, 33] width 14 height 5
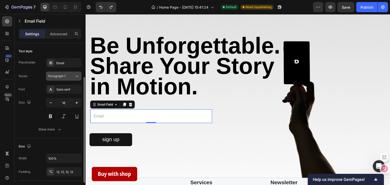
scroll to position [41, 0]
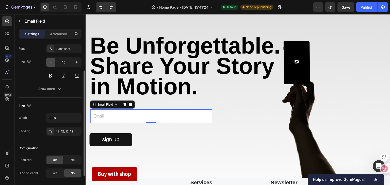
click at [51, 63] on icon "button" at bounding box center [50, 62] width 5 height 5
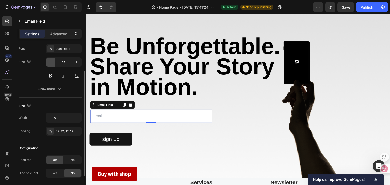
click at [51, 63] on icon "button" at bounding box center [50, 62] width 5 height 5
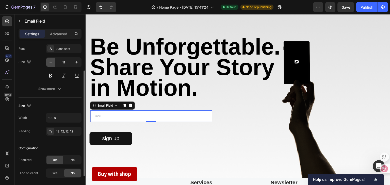
click at [51, 63] on icon "button" at bounding box center [50, 62] width 5 height 5
type input "10"
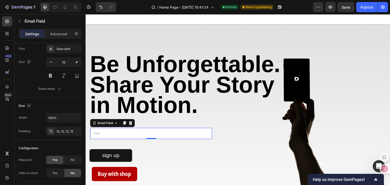
scroll to position [538, 0]
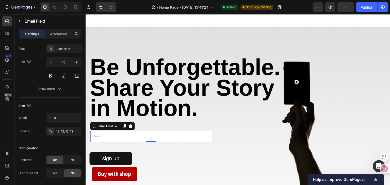
click at [109, 140] on input "email" at bounding box center [151, 136] width 122 height 11
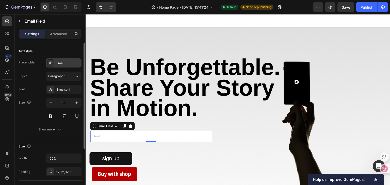
click at [70, 63] on div "Email" at bounding box center [68, 63] width 24 height 5
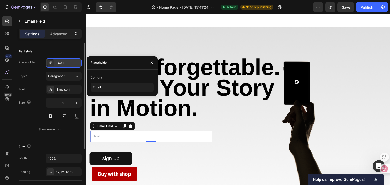
click at [65, 64] on div "Email" at bounding box center [68, 63] width 24 height 5
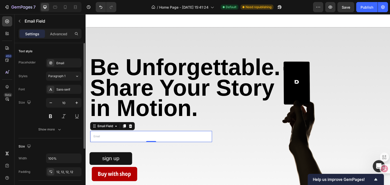
click at [71, 67] on div "Placeholder Email Styles Paragraph 1 Font Sans-serif Size 10 Show more" at bounding box center [50, 96] width 63 height 76
click at [69, 62] on div "Email" at bounding box center [68, 63] width 24 height 5
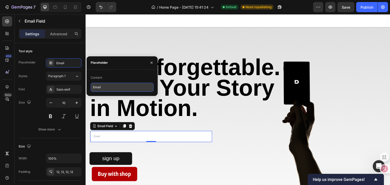
click at [109, 91] on input "Email" at bounding box center [122, 87] width 63 height 9
paste input "gkk0315@163.com"
type input "gkk0315@163.com"
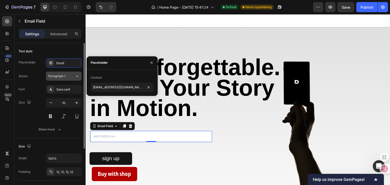
click at [46, 76] on button "Paragraph 1" at bounding box center [64, 76] width 36 height 9
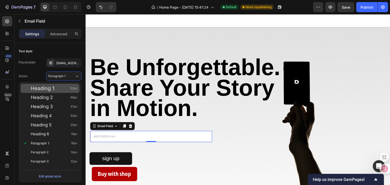
click at [57, 86] on div "Heading 1 52px" at bounding box center [54, 88] width 47 height 5
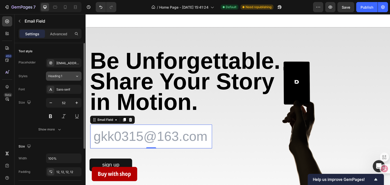
click at [67, 76] on div "Heading 1" at bounding box center [58, 76] width 21 height 5
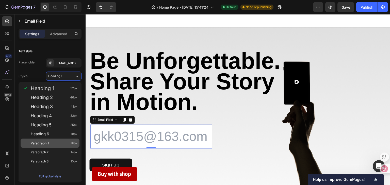
click at [44, 141] on span "Paragraph 1" at bounding box center [40, 143] width 18 height 5
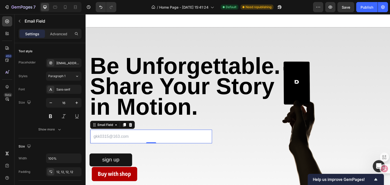
click at [115, 138] on input "email" at bounding box center [151, 137] width 122 height 14
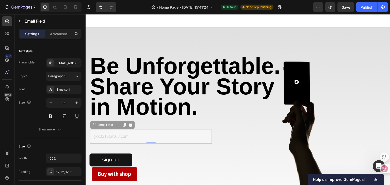
drag, startPoint x: 132, startPoint y: 138, endPoint x: 83, endPoint y: 138, distance: 49.0
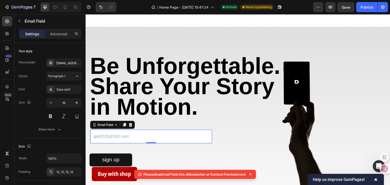
click at [112, 137] on input "email" at bounding box center [151, 137] width 122 height 14
click at [100, 136] on input "email" at bounding box center [151, 137] width 122 height 14
click at [59, 90] on div "Sans-serif" at bounding box center [68, 89] width 24 height 5
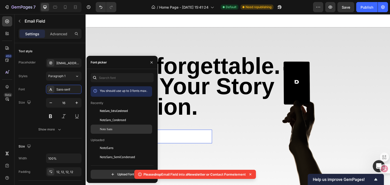
click at [110, 129] on span "Noto Sans" at bounding box center [106, 129] width 13 height 5
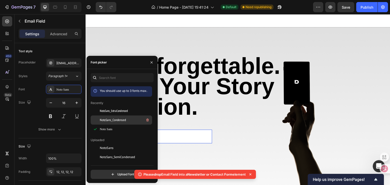
click at [110, 121] on span "NotoSans_Condensed" at bounding box center [113, 120] width 26 height 5
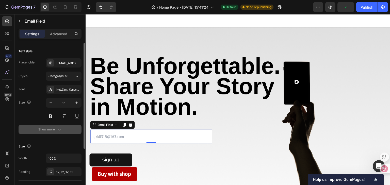
click at [52, 128] on div "Show more" at bounding box center [50, 129] width 24 height 5
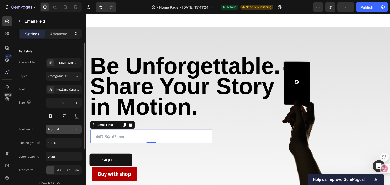
click at [75, 128] on icon at bounding box center [76, 129] width 5 height 5
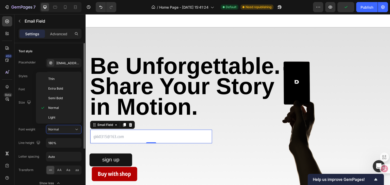
click at [31, 111] on div "Size 16" at bounding box center [50, 109] width 63 height 23
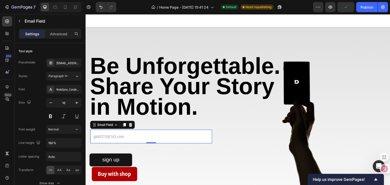
click at [123, 140] on input "email" at bounding box center [151, 137] width 122 height 14
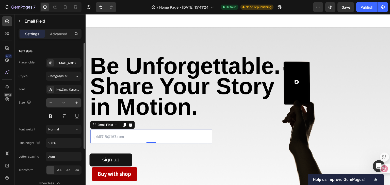
click at [71, 103] on input "16" at bounding box center [63, 102] width 17 height 9
click at [76, 104] on icon "button" at bounding box center [76, 102] width 5 height 5
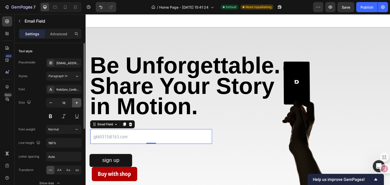
click at [76, 104] on icon "button" at bounding box center [76, 102] width 5 height 5
type input "21"
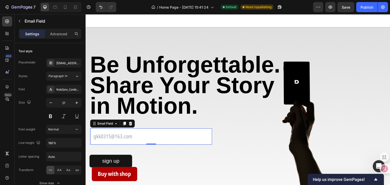
click at [167, 145] on input "email" at bounding box center [151, 136] width 122 height 16
click at [132, 140] on input "email" at bounding box center [151, 136] width 122 height 16
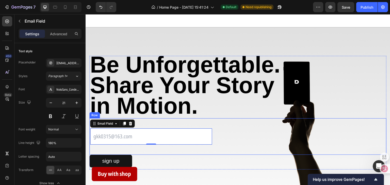
click at [152, 150] on div "Email Field 0 Row Newsletter" at bounding box center [237, 136] width 289 height 28
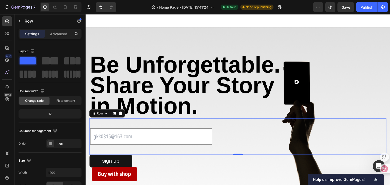
click at [148, 140] on input "email" at bounding box center [151, 136] width 122 height 16
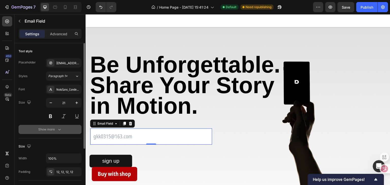
click at [62, 127] on button "Show more" at bounding box center [50, 129] width 63 height 9
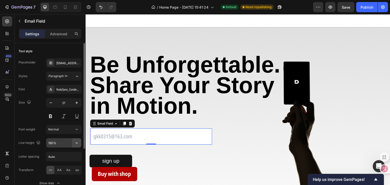
click at [76, 141] on icon "button" at bounding box center [76, 142] width 5 height 5
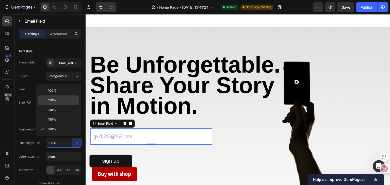
click at [62, 101] on p "120%" at bounding box center [62, 100] width 29 height 5
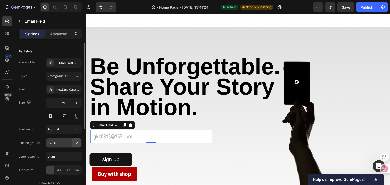
click at [75, 142] on icon "button" at bounding box center [76, 142] width 5 height 5
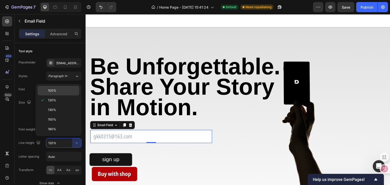
click at [61, 87] on div "100%" at bounding box center [59, 91] width 42 height 10
type input "100%"
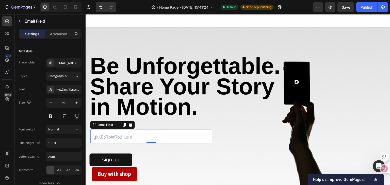
click at [155, 141] on input "email" at bounding box center [151, 137] width 122 height 14
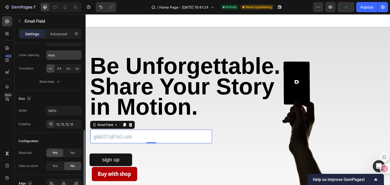
scroll to position [122, 0]
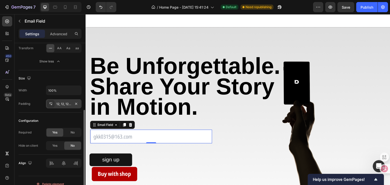
click at [60, 103] on div "12, 12, 12, 12" at bounding box center [63, 104] width 15 height 5
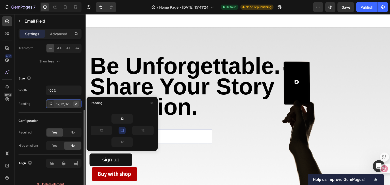
click at [76, 103] on icon "button" at bounding box center [76, 104] width 4 height 4
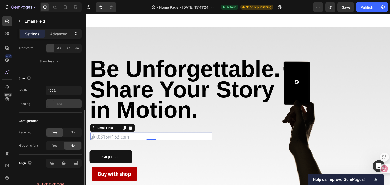
click at [70, 102] on div "Add..." at bounding box center [68, 104] width 24 height 5
type input "12"
type input "24"
type input "12"
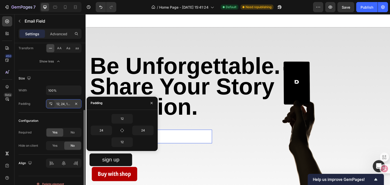
click at [143, 119] on div "12" at bounding box center [122, 119] width 63 height 10
click at [152, 102] on icon "button" at bounding box center [151, 103] width 4 height 4
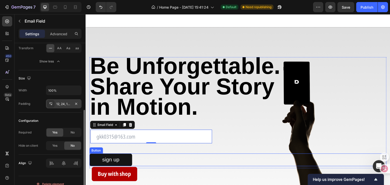
click at [199, 162] on div "sign up Button" at bounding box center [237, 159] width 297 height 13
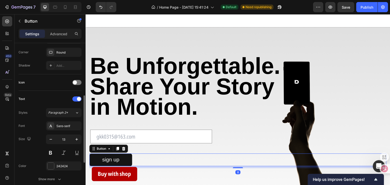
scroll to position [0, 0]
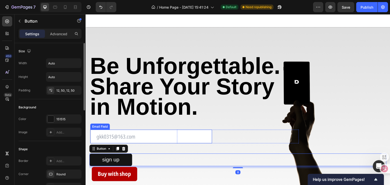
click at [178, 141] on input "email" at bounding box center [151, 137] width 122 height 14
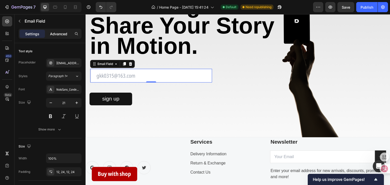
click at [54, 37] on div "Advanced" at bounding box center [58, 34] width 25 height 8
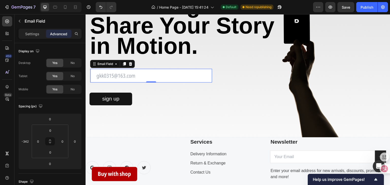
click at [56, 33] on p "Advanced" at bounding box center [58, 33] width 17 height 5
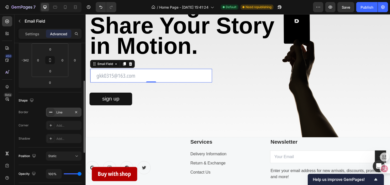
scroll to position [101, 0]
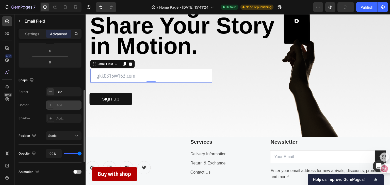
click at [63, 108] on div "Add..." at bounding box center [64, 104] width 36 height 9
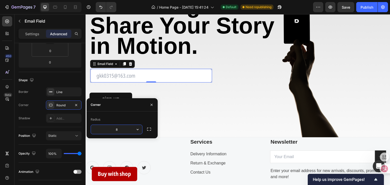
click at [198, 115] on div "Be Unforgettable. Share Your Story in Motion. Text Block Email Field 0 Row News…" at bounding box center [237, 51] width 304 height 127
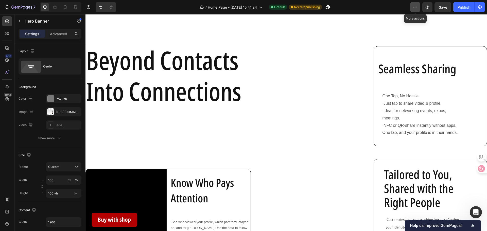
scroll to position [174, 0]
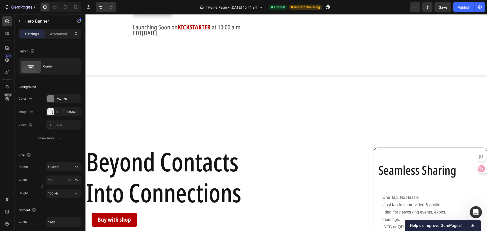
click at [434, 6] on div "Preview Save Publish" at bounding box center [447, 7] width 75 height 10
click at [442, 7] on span "Save" at bounding box center [443, 7] width 8 height 4
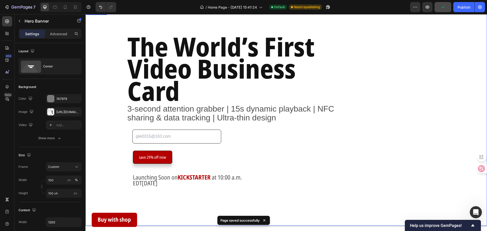
scroll to position [0, 0]
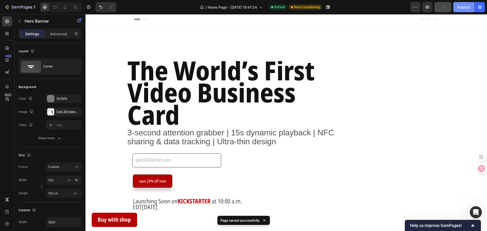
click at [459, 8] on div "Publish" at bounding box center [464, 7] width 13 height 5
click at [65, 7] on icon at bounding box center [65, 7] width 5 height 5
type input "100%"
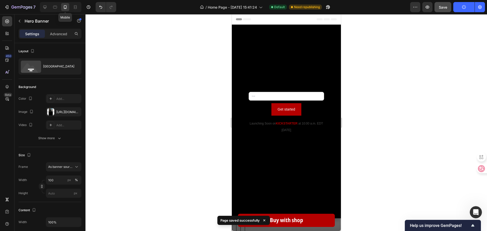
click at [65, 7] on icon at bounding box center [65, 7] width 5 height 5
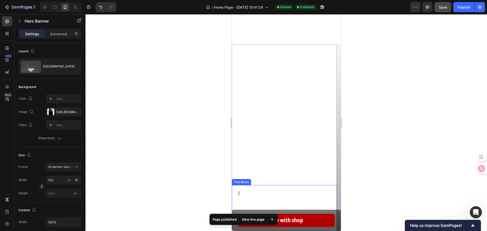
scroll to position [235, 0]
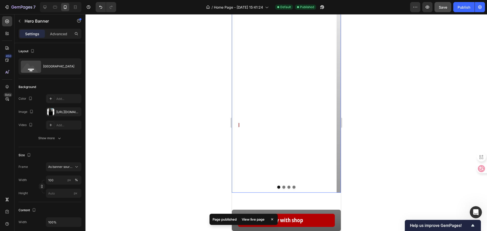
click at [330, 86] on icon "Carousel Next Arrow" at bounding box center [331, 84] width 3 height 6
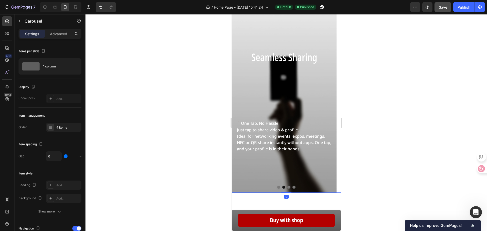
click at [330, 86] on icon "Carousel Next Arrow" at bounding box center [331, 84] width 3 height 6
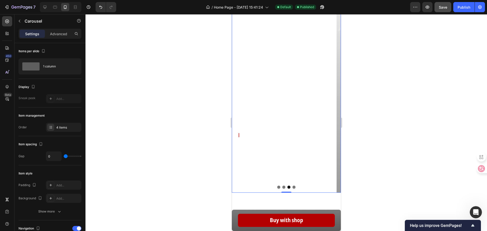
click at [330, 86] on icon "Carousel Next Arrow" at bounding box center [331, 84] width 3 height 6
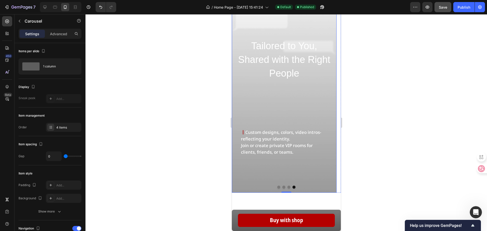
scroll to position [133, 0]
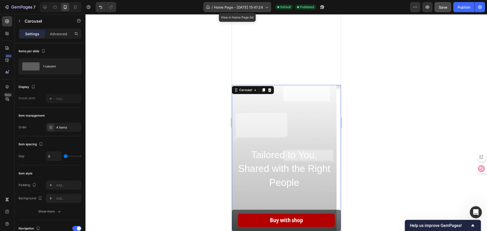
click at [246, 6] on span "Home Page - Sep 17, 15:41:24" at bounding box center [238, 7] width 49 height 5
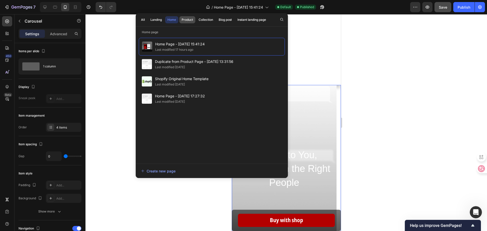
click at [188, 21] on div "Product" at bounding box center [187, 20] width 11 height 5
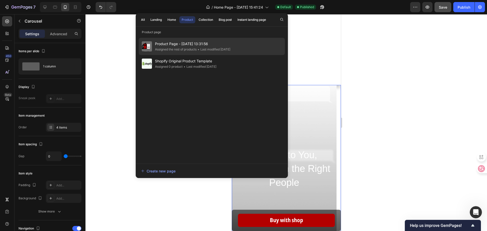
click at [179, 48] on div "Assigned the rest of products" at bounding box center [176, 49] width 42 height 5
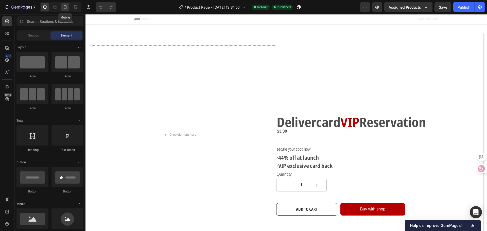
click at [66, 7] on icon at bounding box center [65, 7] width 5 height 5
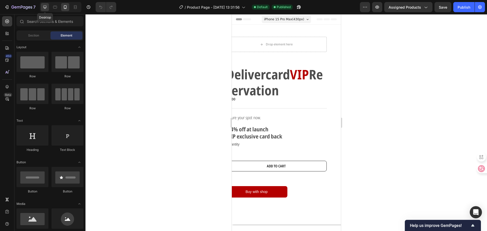
click at [44, 6] on icon at bounding box center [44, 7] width 5 height 5
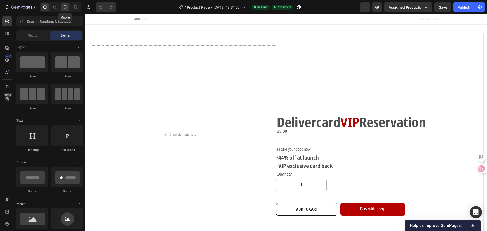
click at [67, 8] on icon at bounding box center [65, 7] width 5 height 5
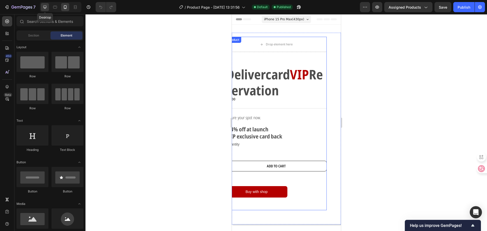
click at [45, 6] on icon at bounding box center [44, 7] width 5 height 5
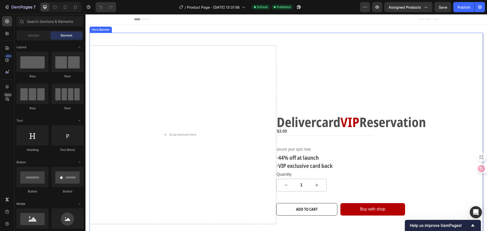
click at [213, 37] on div "Overlay" at bounding box center [286, 143] width 393 height 221
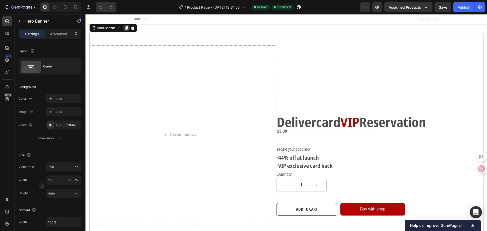
click at [128, 29] on icon at bounding box center [126, 28] width 3 height 4
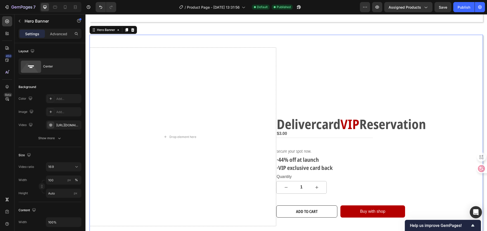
scroll to position [232, 0]
click at [64, 36] on p "Advanced" at bounding box center [58, 33] width 17 height 5
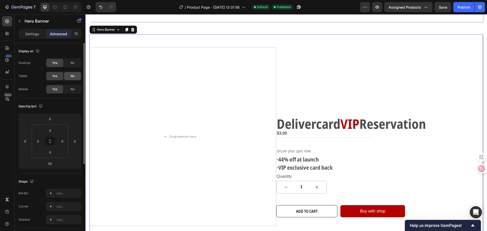
click at [71, 72] on div "No" at bounding box center [72, 76] width 17 height 8
click at [73, 63] on span "No" at bounding box center [73, 63] width 4 height 5
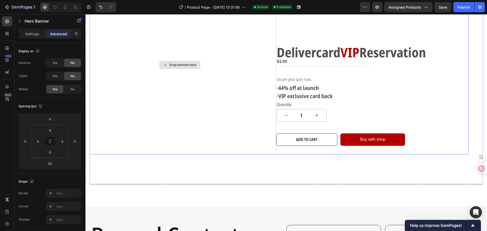
scroll to position [55, 0]
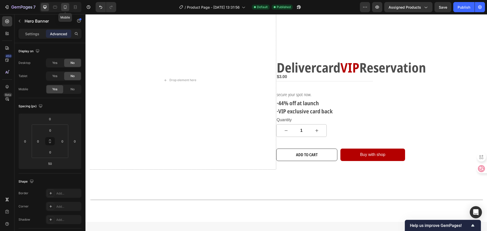
click at [64, 8] on icon at bounding box center [65, 7] width 3 height 4
type input "40"
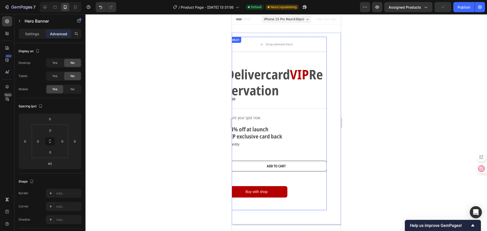
click at [314, 63] on div "Delivercard VIP Reservation Text Block $3.00 Product Price Product Price Row se…" at bounding box center [275, 133] width 101 height 154
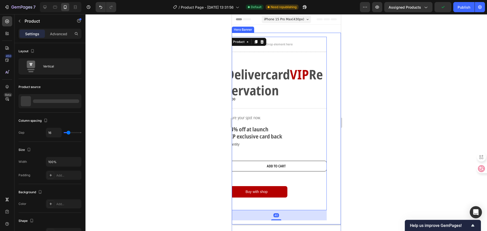
click at [333, 58] on div "Drop element here Delivercard VIP Reservation Text Block $3.00 Product Price Pr…" at bounding box center [286, 129] width 109 height 192
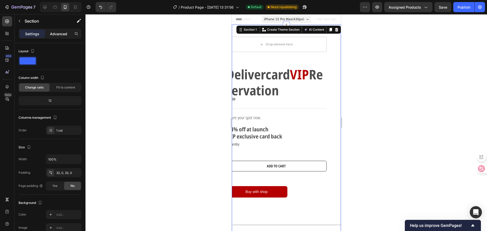
click at [62, 33] on p "Advanced" at bounding box center [58, 33] width 17 height 5
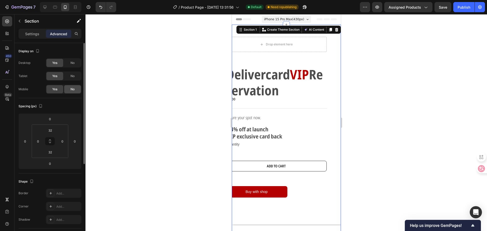
click at [68, 87] on div "No" at bounding box center [72, 89] width 17 height 8
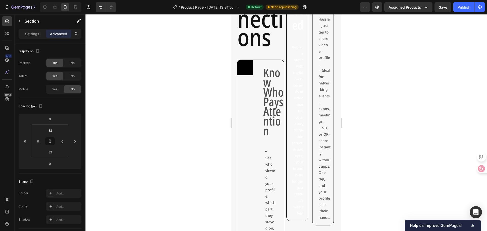
scroll to position [127, 0]
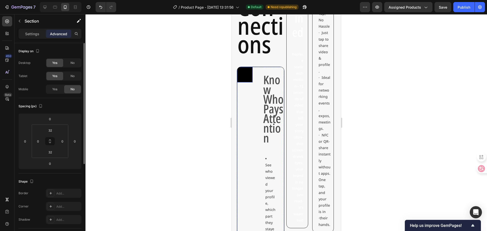
click at [56, 85] on div "Yes No" at bounding box center [64, 89] width 36 height 9
click at [53, 87] on span "Yes" at bounding box center [54, 89] width 5 height 5
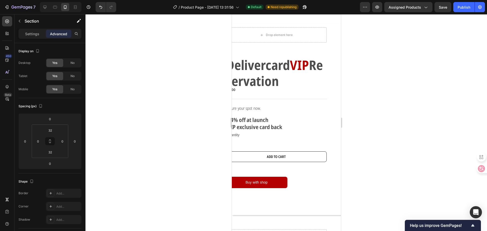
scroll to position [0, 0]
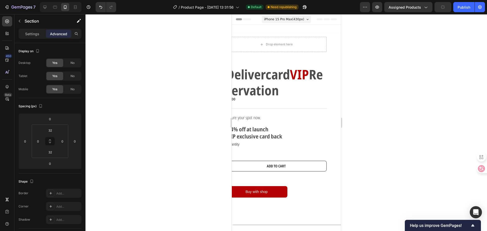
click at [41, 9] on div at bounding box center [45, 7] width 8 height 8
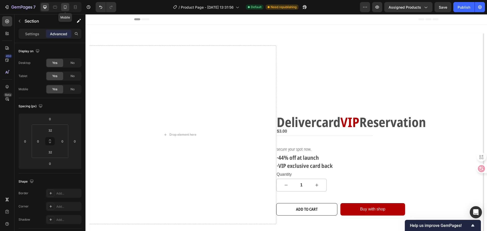
click at [66, 8] on icon at bounding box center [65, 7] width 5 height 5
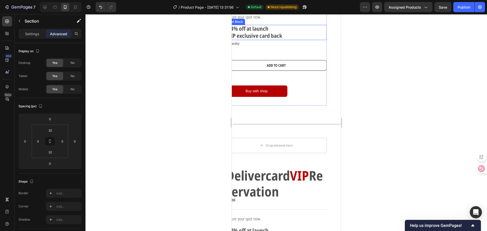
scroll to position [101, 0]
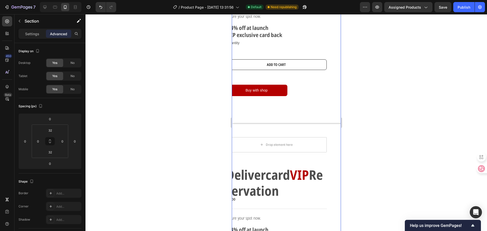
click at [298, 129] on div "Drop element here Delivercard VIP Reservation Text Block $3.00 Product Price Pr…" at bounding box center [286, 133] width 109 height 404
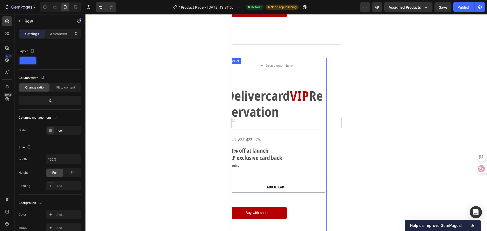
scroll to position [178, 0]
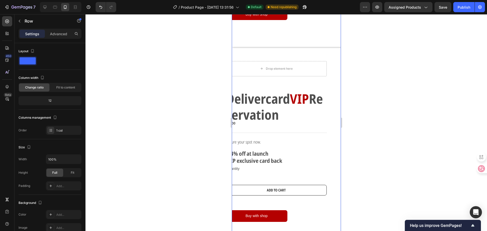
click at [300, 51] on div "Drop element here Delivercard VIP Reservation Text Block $3.00 Product Price Pr…" at bounding box center [286, 57] width 109 height 404
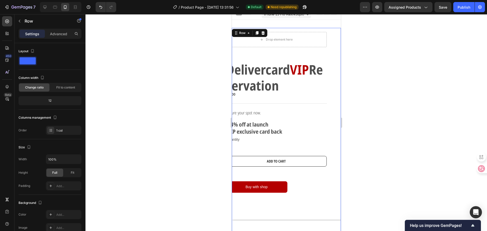
scroll to position [0, 0]
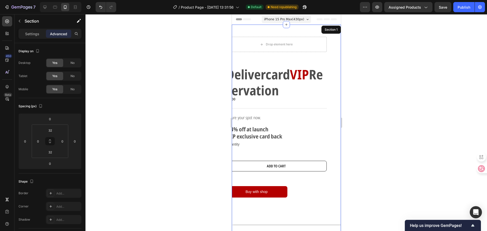
click at [327, 30] on div "Section 1" at bounding box center [331, 30] width 20 height 8
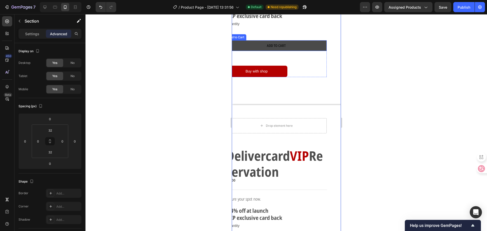
scroll to position [127, 0]
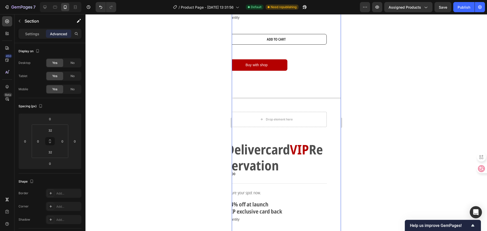
click at [299, 104] on div "Drop element here Delivercard VIP Reservation Text Block $3.00 Product Price Pr…" at bounding box center [286, 108] width 109 height 404
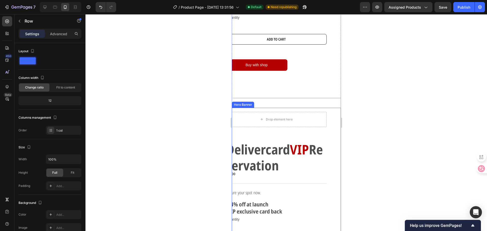
click at [244, 109] on div "Drop element here Delivercard VIP Reservation Text Block $3.00 Product Price Pr…" at bounding box center [286, 204] width 109 height 192
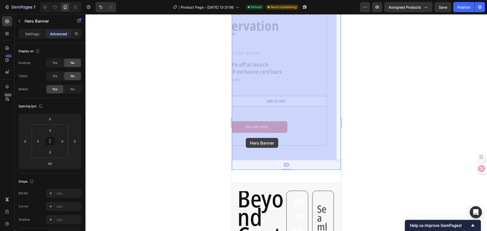
scroll to position [279, 0]
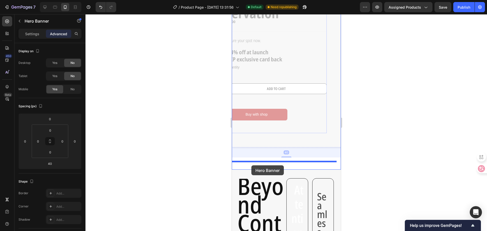
drag, startPoint x: 235, startPoint y: 103, endPoint x: 251, endPoint y: 165, distance: 63.9
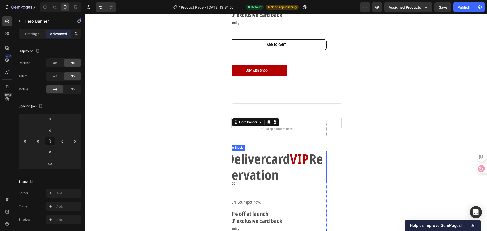
scroll to position [25, 0]
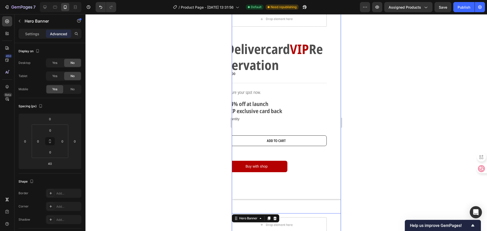
click at [328, 211] on div "Drop element here Delivercard VIP Reservation Text Block $3.00 Product Price Pr…" at bounding box center [286, 211] width 109 height 408
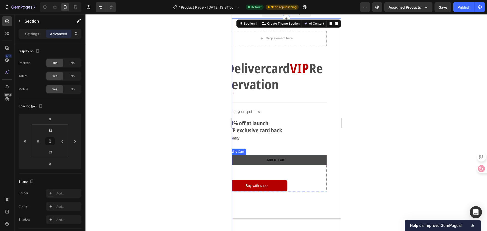
scroll to position [0, 0]
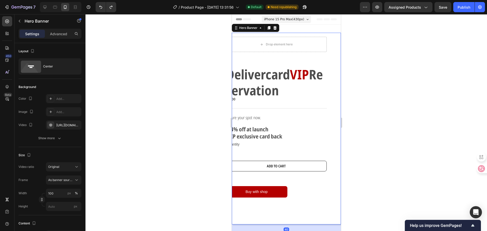
click at [327, 68] on div "Drop element here Delivercard VIP Reservation Text Block $3.00 Product Price Pr…" at bounding box center [286, 129] width 101 height 184
click at [317, 65] on div "Delivercard VIP Reservation Text Block $3.00 Product Price Product Price Row se…" at bounding box center [275, 133] width 101 height 154
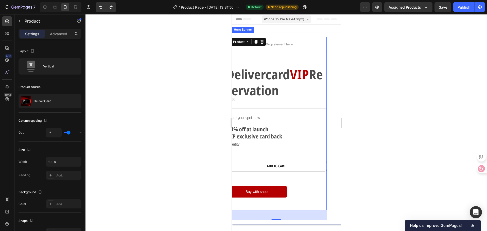
click at [332, 35] on div "Drop element here Delivercard VIP Reservation Text Block $3.00 Product Price Pr…" at bounding box center [286, 129] width 109 height 192
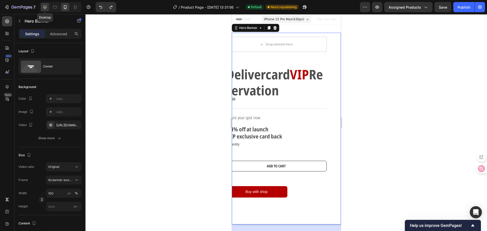
click at [46, 9] on icon at bounding box center [44, 7] width 5 height 5
type input "Auto"
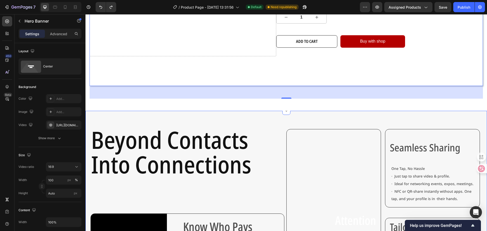
scroll to position [152, 0]
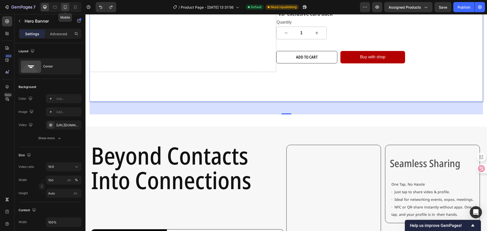
click at [68, 7] on div at bounding box center [65, 7] width 8 height 8
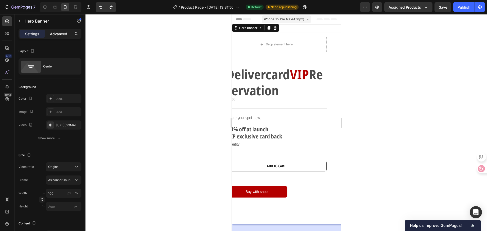
click at [57, 35] on p "Advanced" at bounding box center [58, 33] width 17 height 5
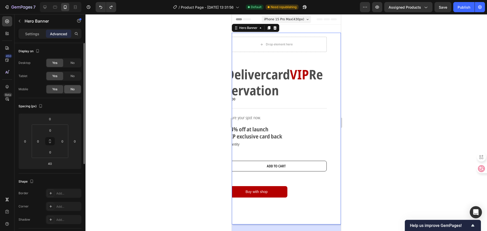
click at [73, 86] on div "No" at bounding box center [72, 89] width 17 height 8
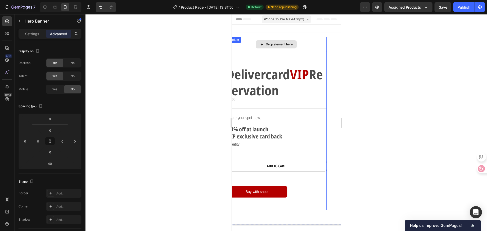
click at [311, 51] on div "Drop element here" at bounding box center [275, 44] width 101 height 15
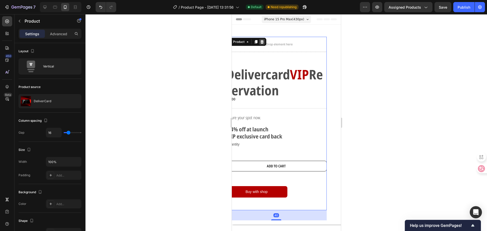
click at [262, 40] on icon at bounding box center [261, 42] width 3 height 4
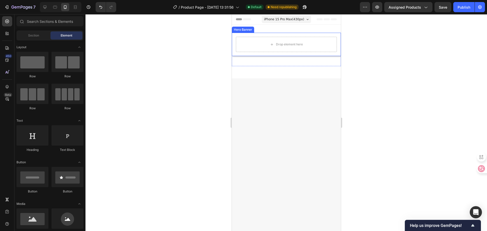
click at [234, 50] on div "Drop element here" at bounding box center [286, 44] width 109 height 23
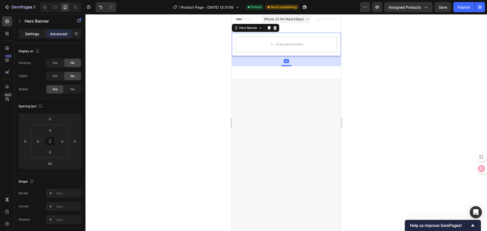
click at [25, 36] on p "Settings" at bounding box center [32, 33] width 14 height 5
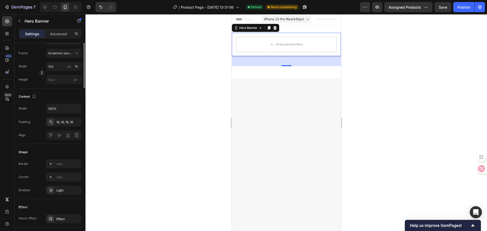
scroll to position [51, 0]
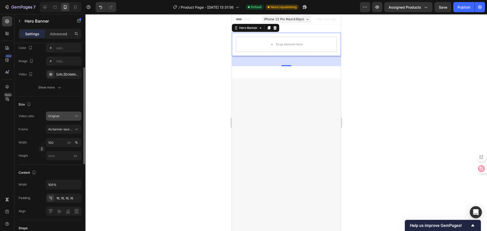
click at [76, 118] on icon at bounding box center [76, 116] width 5 height 5
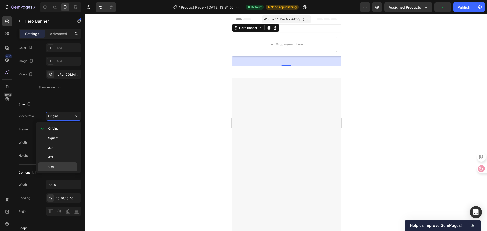
scroll to position [59, 0]
click at [63, 146] on p "9:16" at bounding box center [61, 147] width 27 height 5
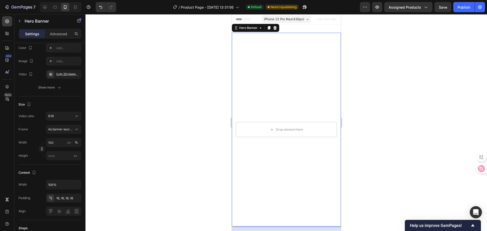
click at [289, 88] on div "Overlay" at bounding box center [286, 130] width 109 height 194
